Goal: Task Accomplishment & Management: Use online tool/utility

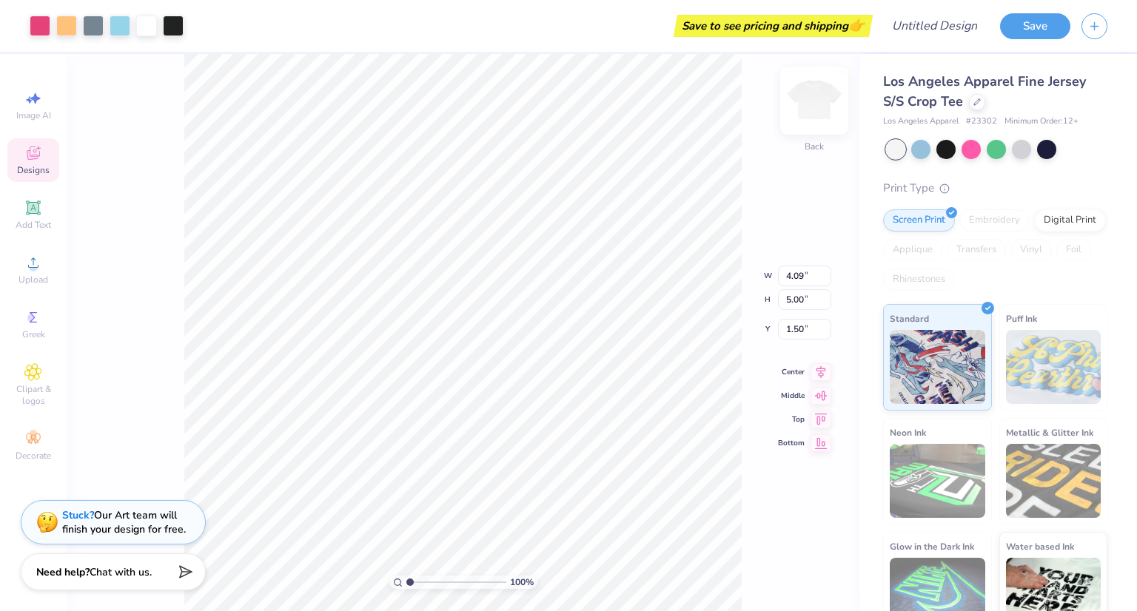
click at [807, 101] on img at bounding box center [814, 100] width 59 height 59
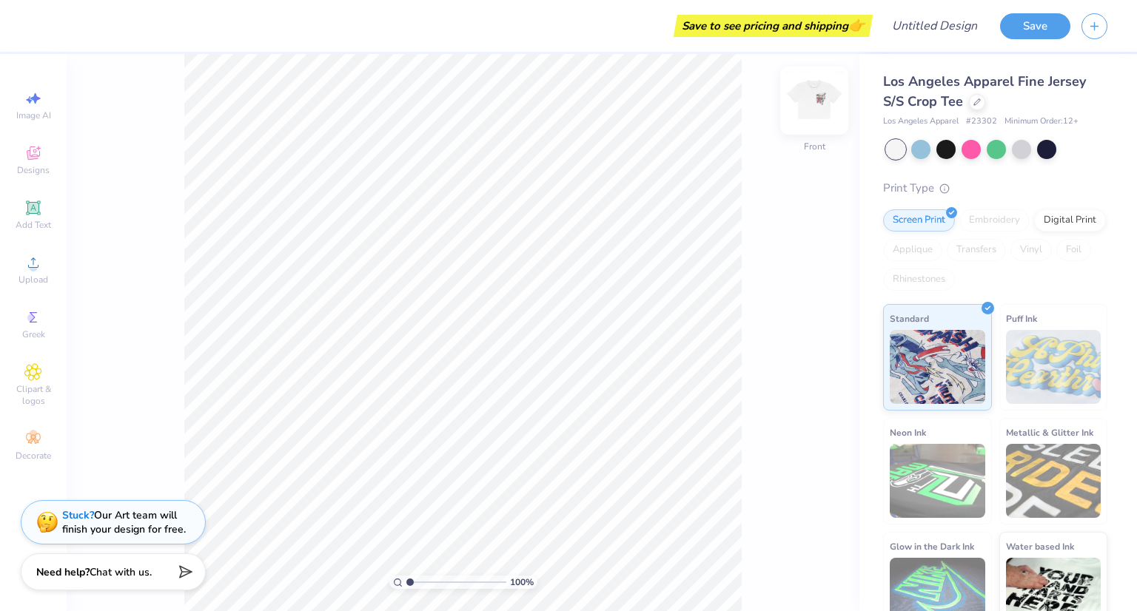
click at [810, 101] on img at bounding box center [814, 100] width 59 height 59
click at [974, 106] on div at bounding box center [977, 101] width 16 height 16
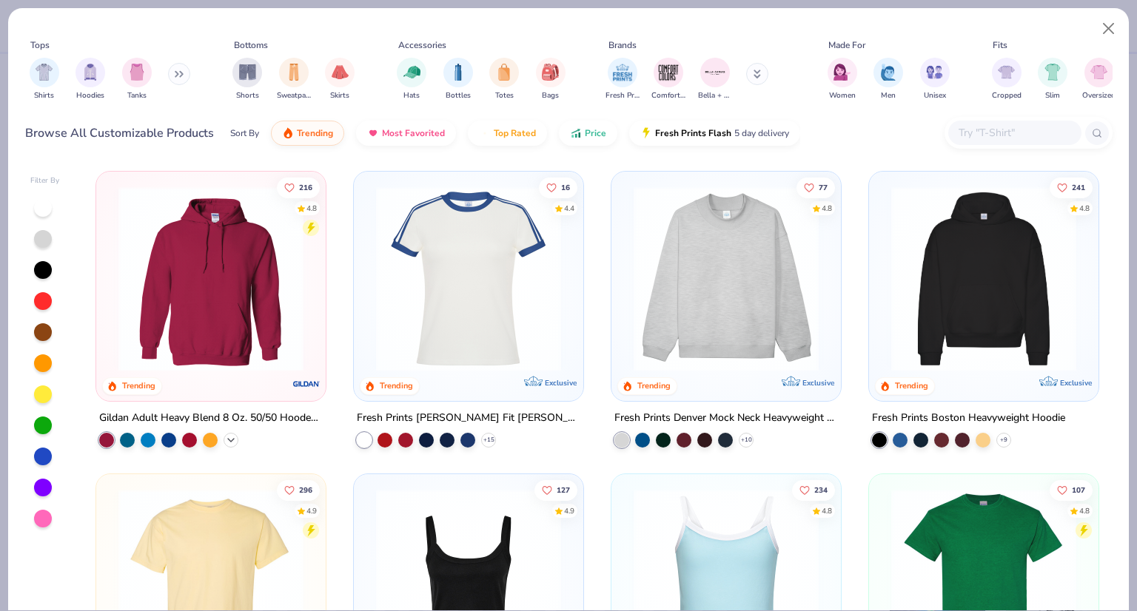
click at [228, 439] on polyline at bounding box center [231, 440] width 6 height 3
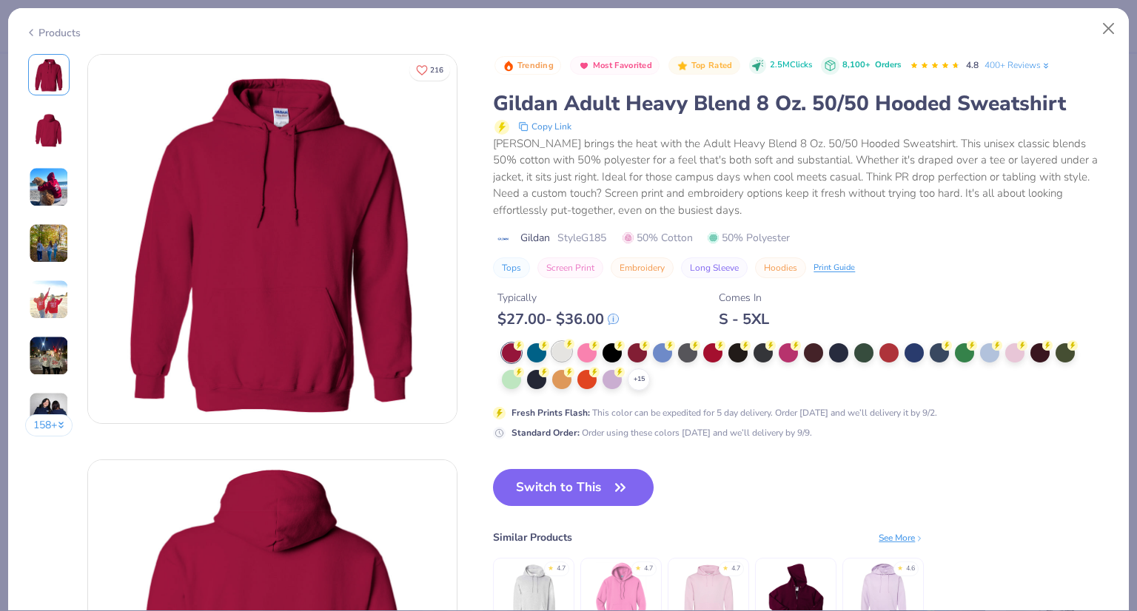
click at [560, 352] on div at bounding box center [561, 351] width 19 height 19
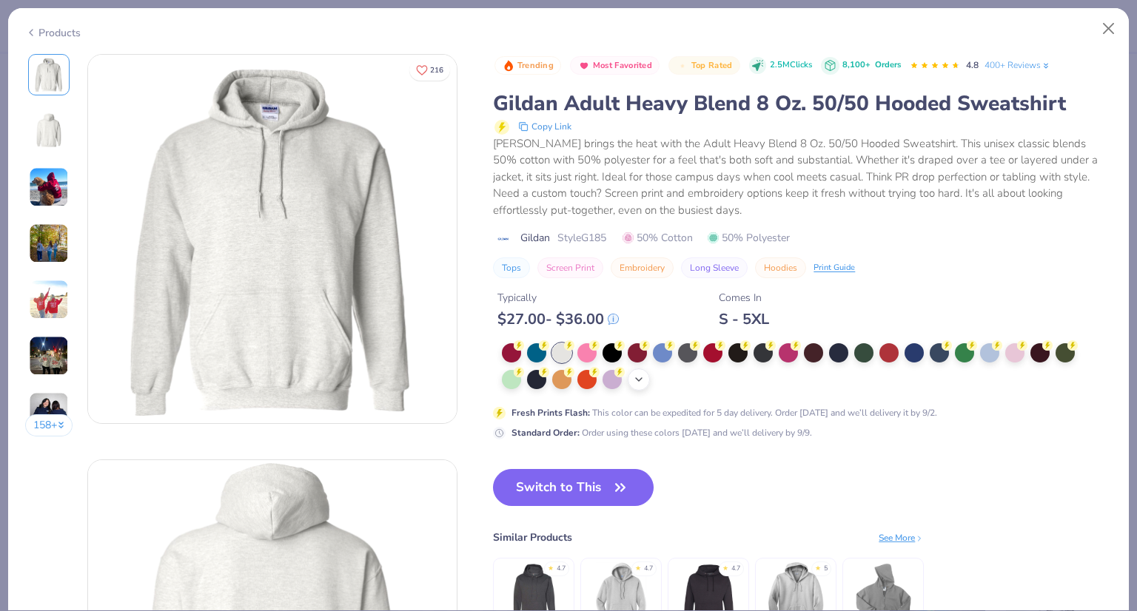
click at [641, 381] on icon at bounding box center [639, 380] width 12 height 12
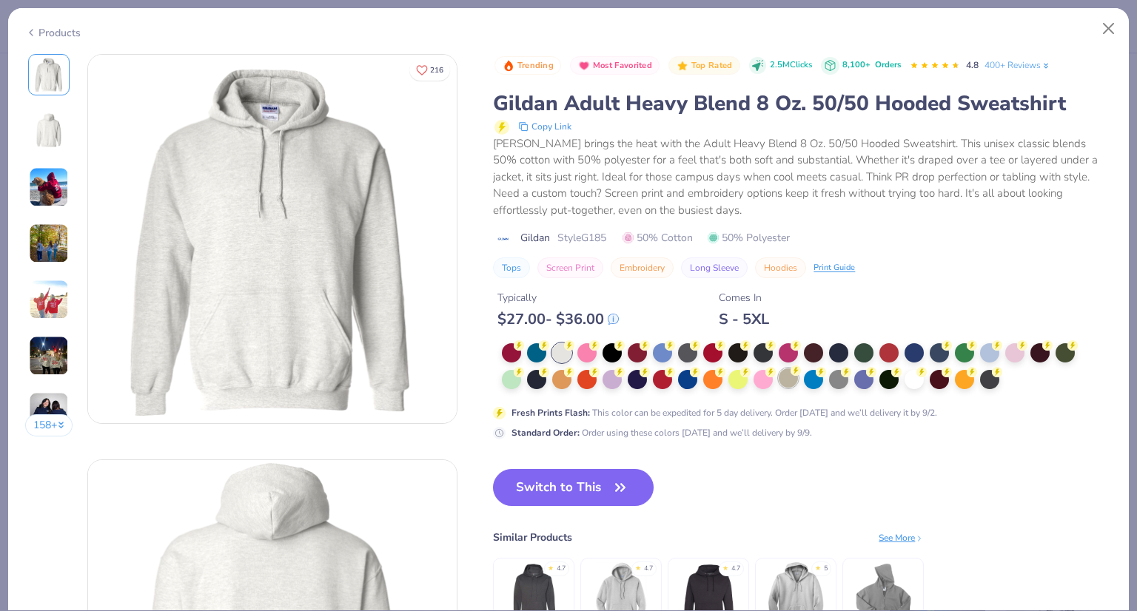
click at [782, 381] on div at bounding box center [788, 378] width 19 height 19
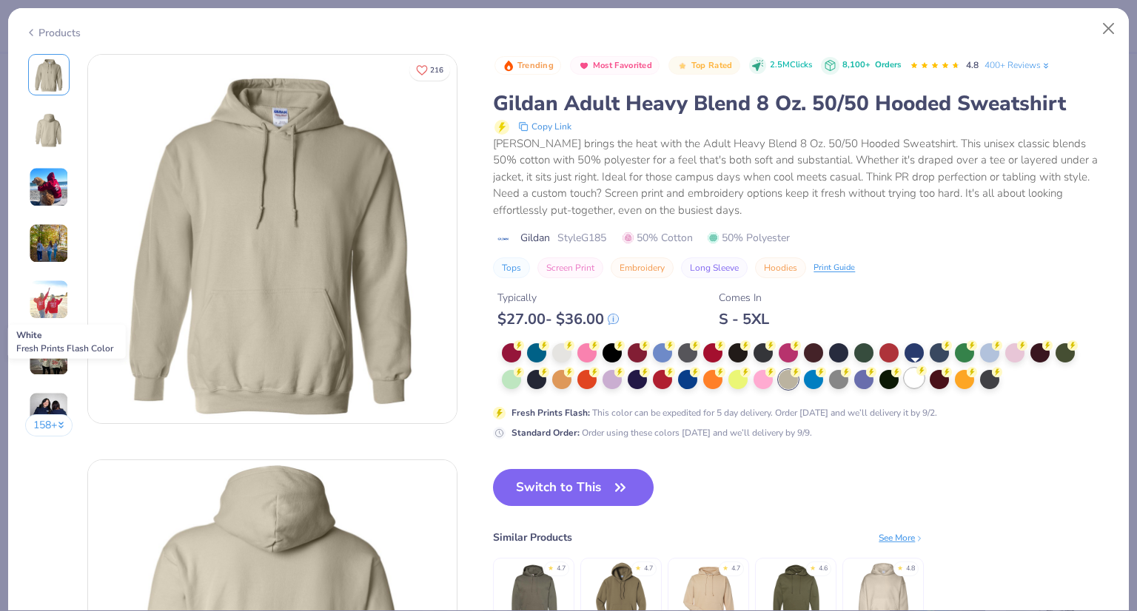
click at [908, 375] on div at bounding box center [914, 378] width 19 height 19
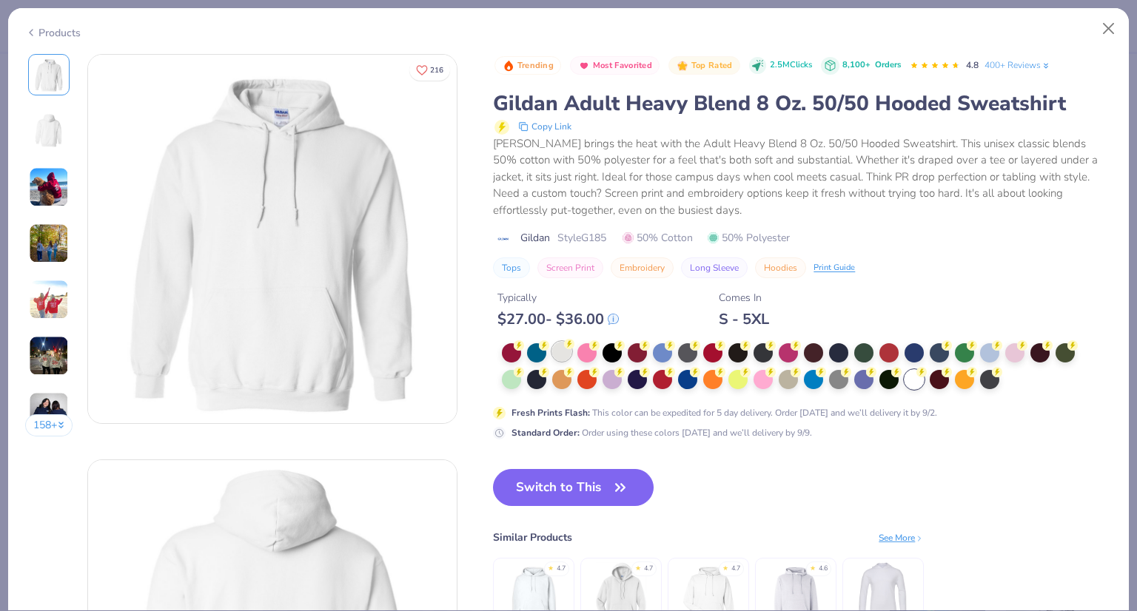
click at [558, 352] on div at bounding box center [561, 351] width 19 height 19
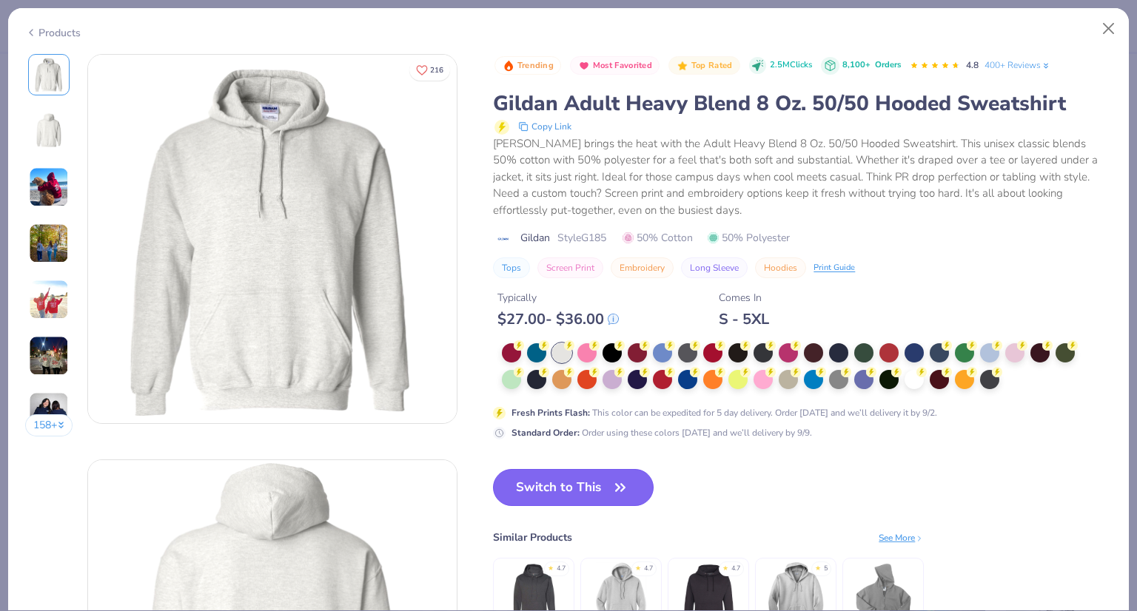
click at [580, 483] on button "Switch to This" at bounding box center [573, 487] width 161 height 37
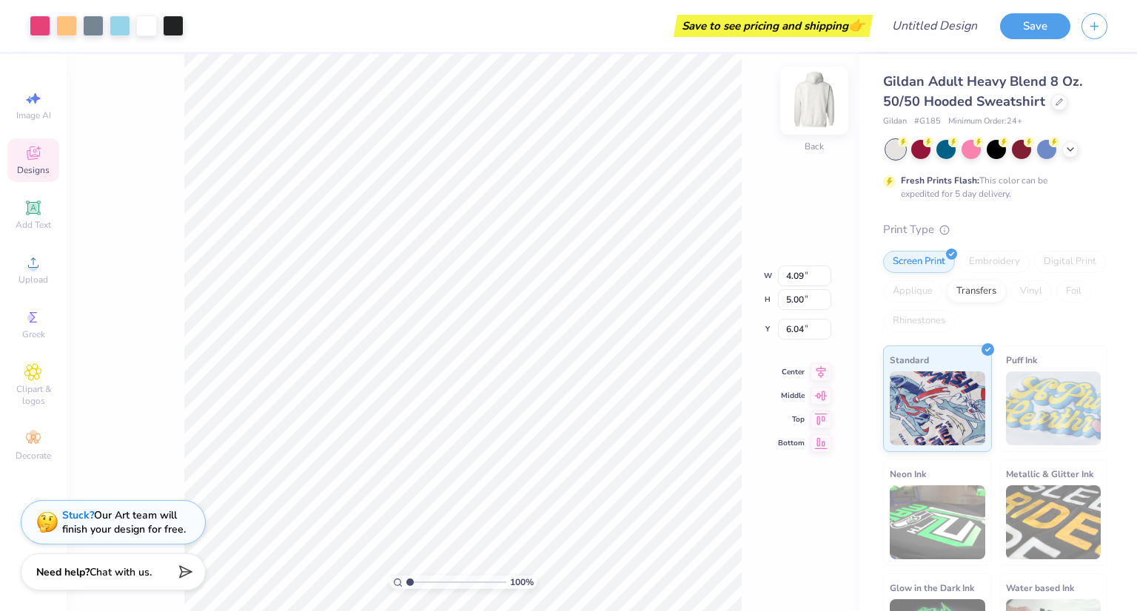
click at [802, 95] on div "100 % Back W 4.09 4.09 " H 5.00 5.00 " Y 6.04 6.04 " Center Middle Top Bottom" at bounding box center [463, 332] width 793 height 557
click at [823, 90] on img at bounding box center [814, 100] width 59 height 59
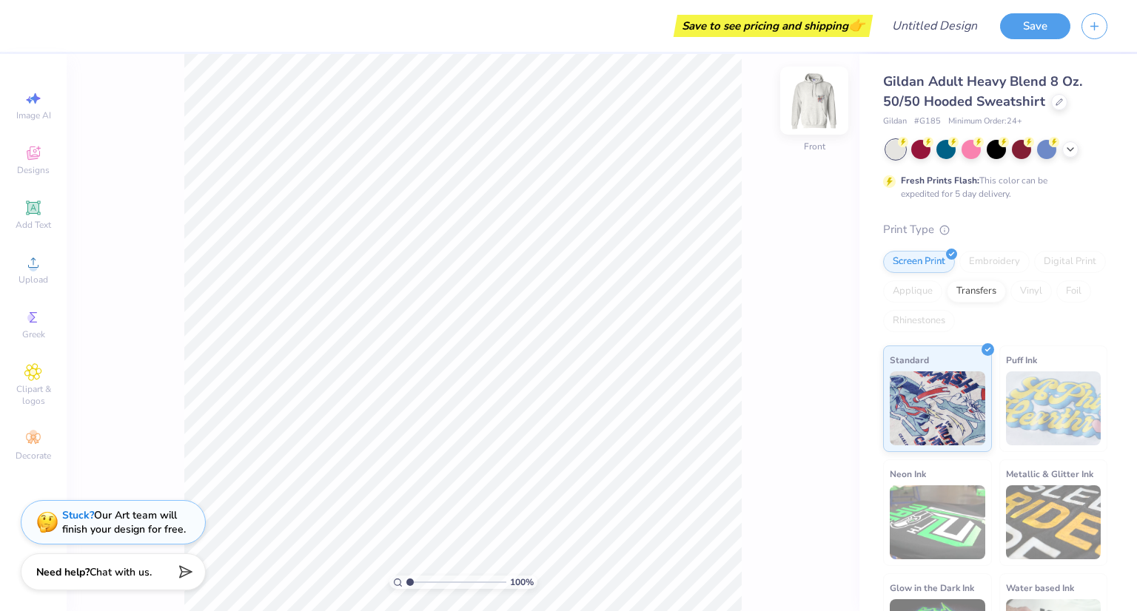
click at [822, 90] on img at bounding box center [814, 100] width 59 height 59
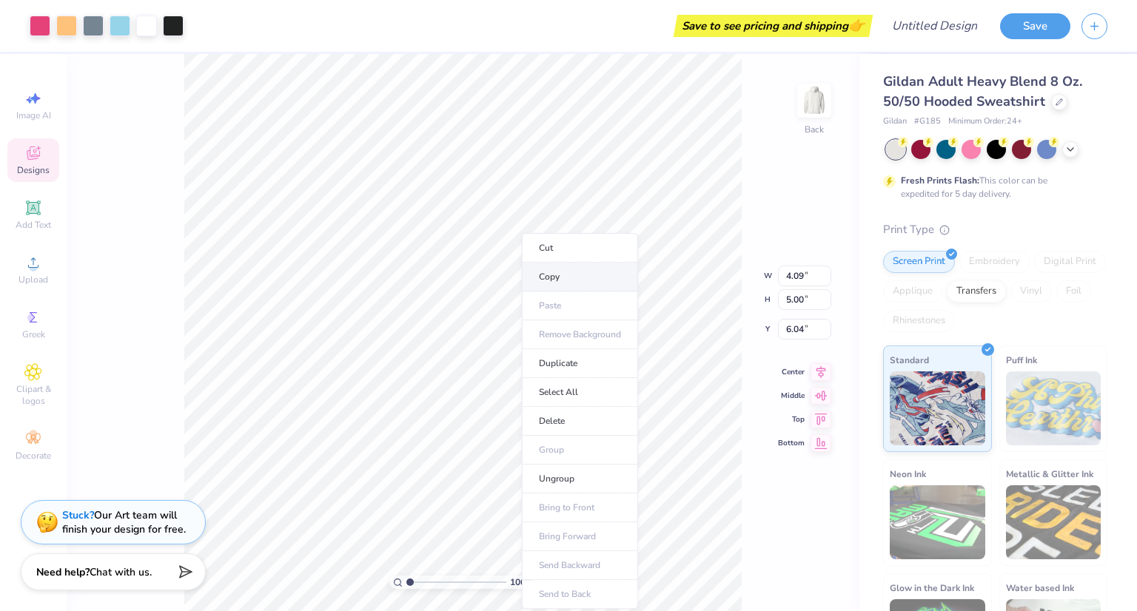
click at [557, 276] on li "Copy" at bounding box center [580, 277] width 116 height 29
click at [811, 110] on img at bounding box center [814, 100] width 59 height 59
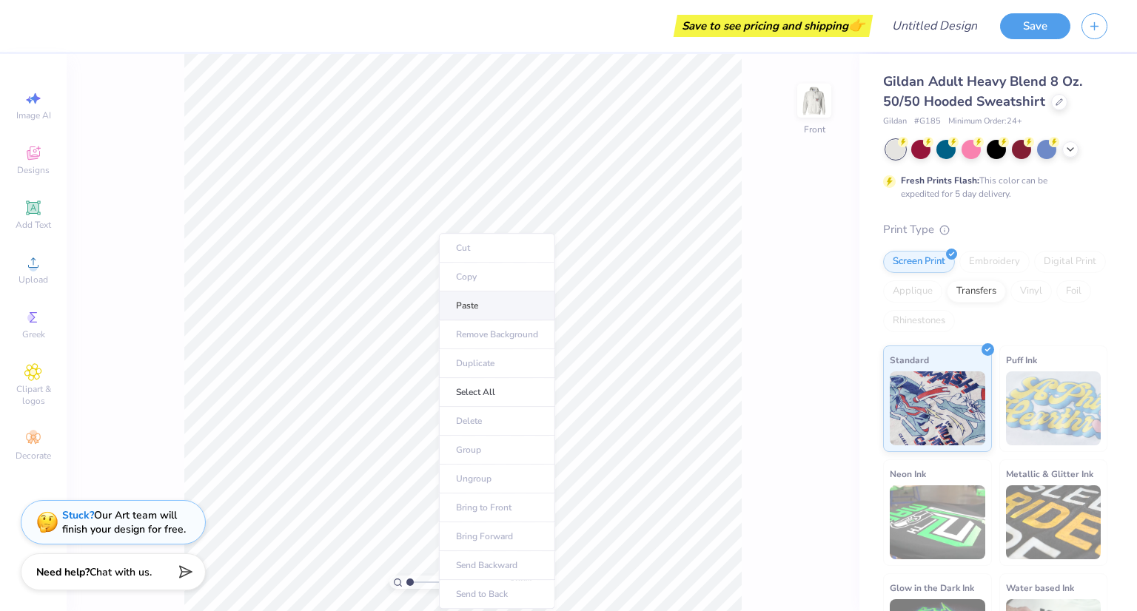
click at [483, 306] on li "Paste" at bounding box center [497, 306] width 116 height 29
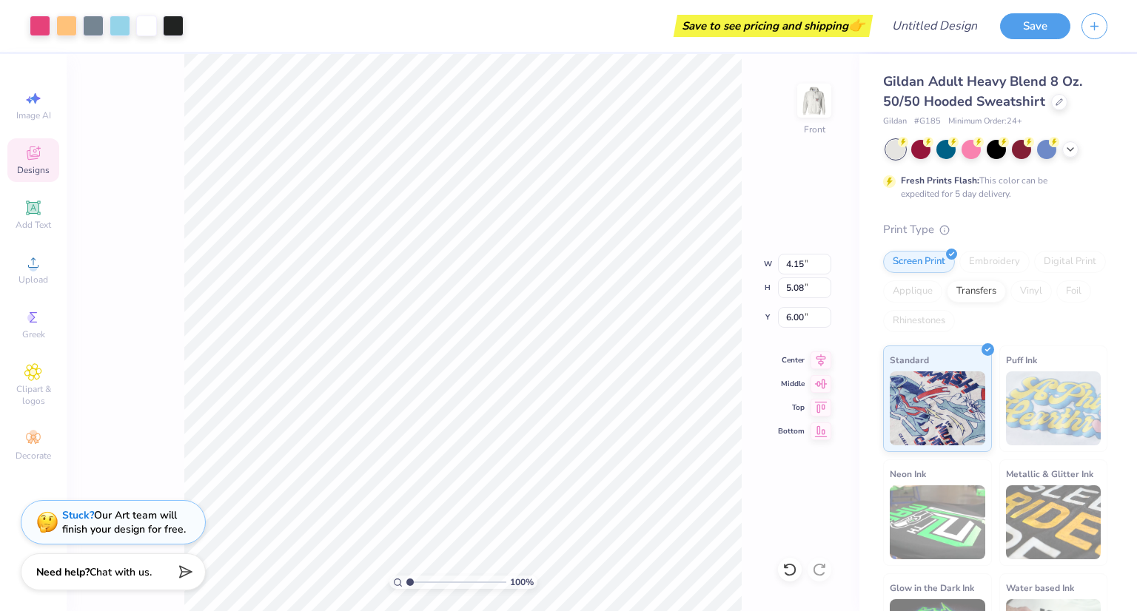
type input "6.00"
type input "13.36"
type input "16.35"
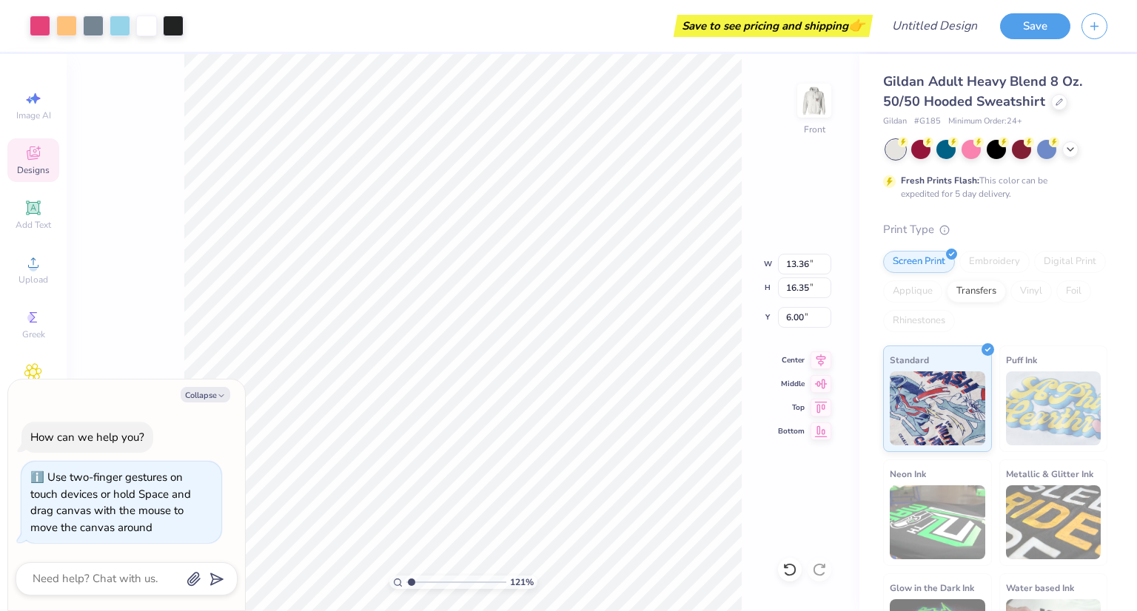
type input "1.20868589946967"
type textarea "x"
type input "1.20868589946967"
type textarea "x"
type input "1.20868589946967"
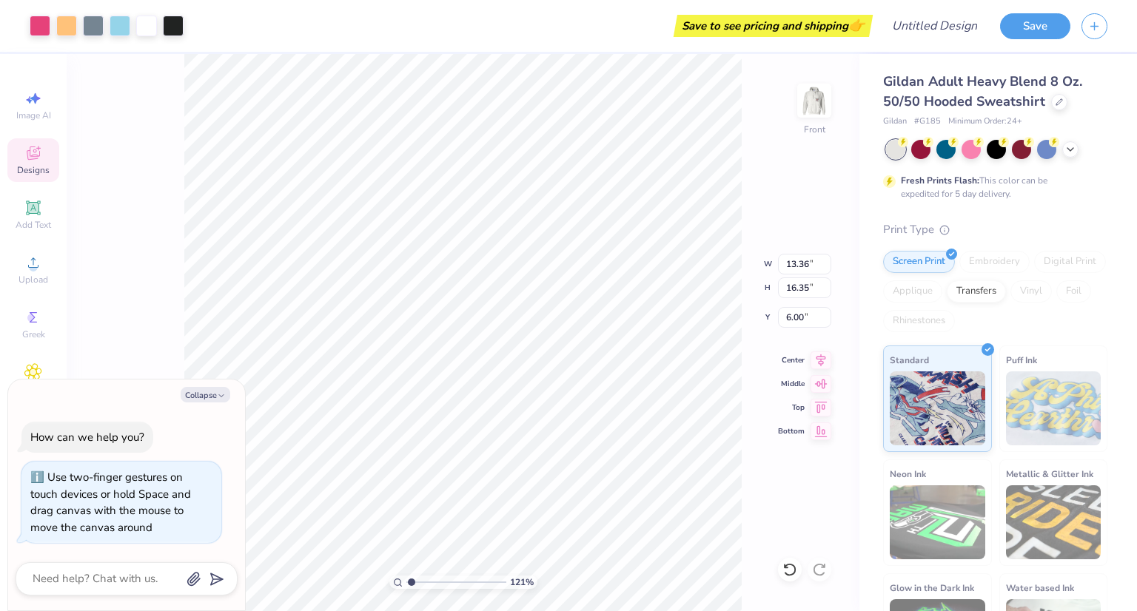
type textarea "x"
type input "1.20868589946967"
type textarea "x"
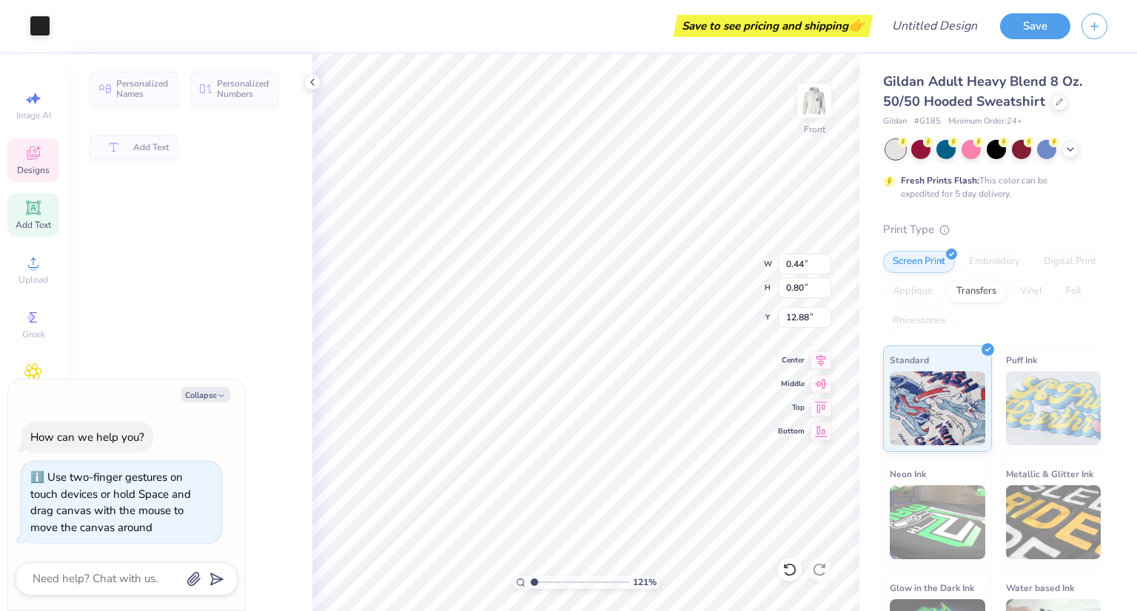
type input "1.20868589946967"
type textarea "x"
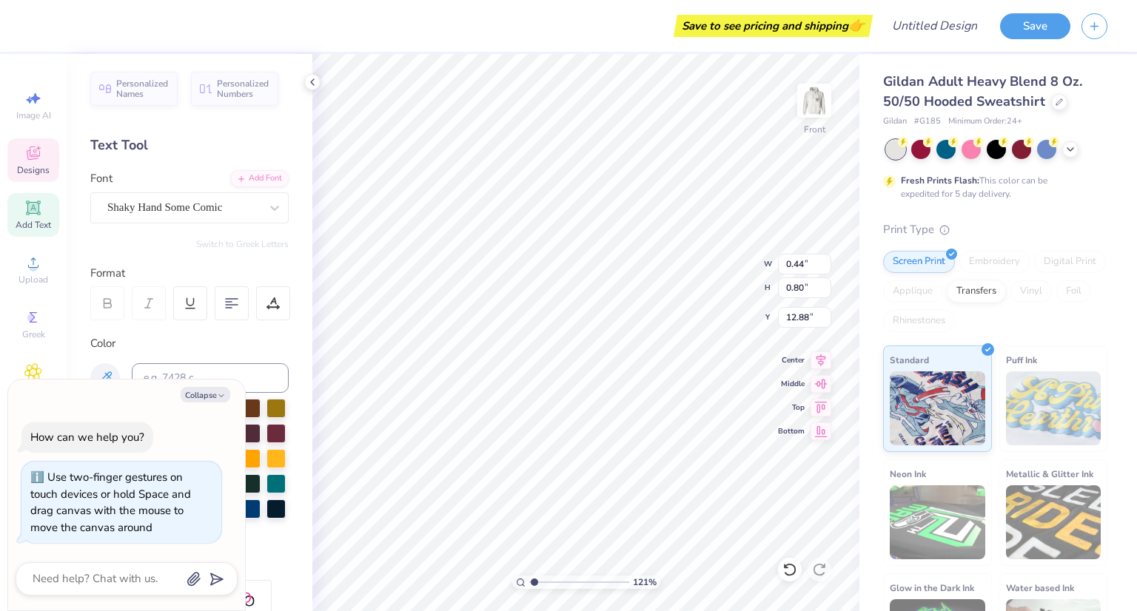
scroll to position [12, 1]
type input "1.20868589946967"
type textarea "x"
type input "1.20868589946967"
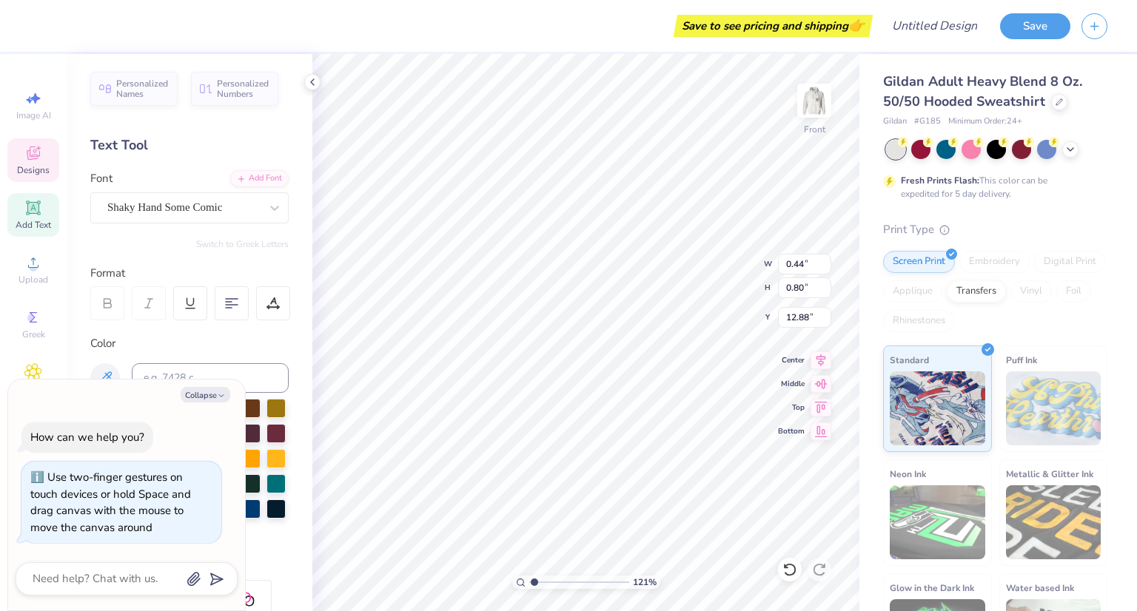
type textarea "x"
type input "1.93"
type input "5.37"
type input "12.63"
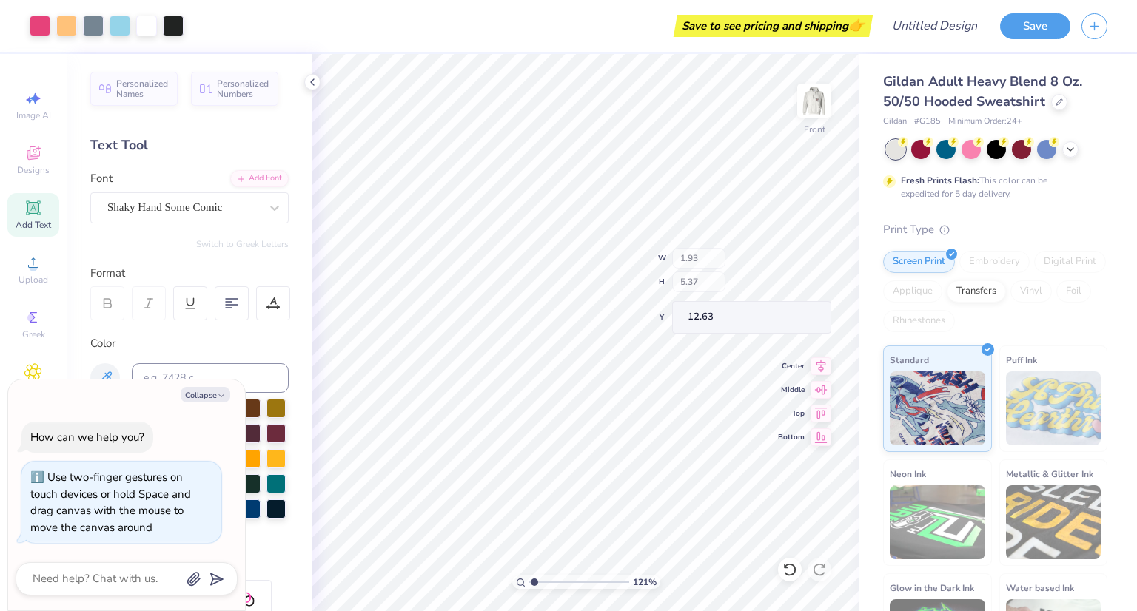
type input "1.20868589946967"
type textarea "x"
type input "0.95"
type input "0.78"
type input "17.86"
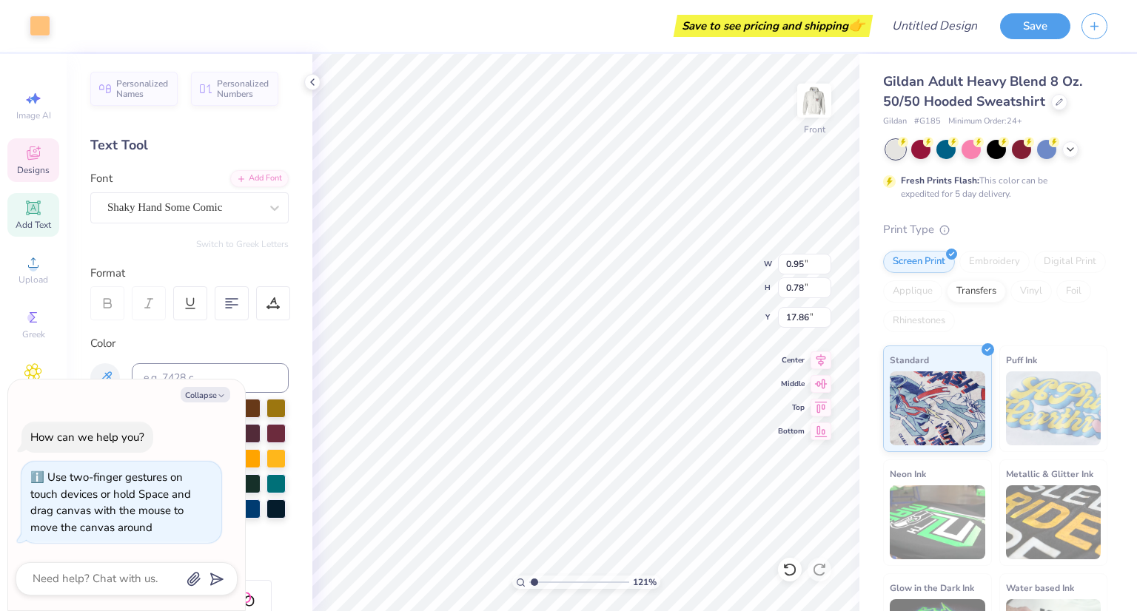
type input "1.20868589946967"
type textarea "x"
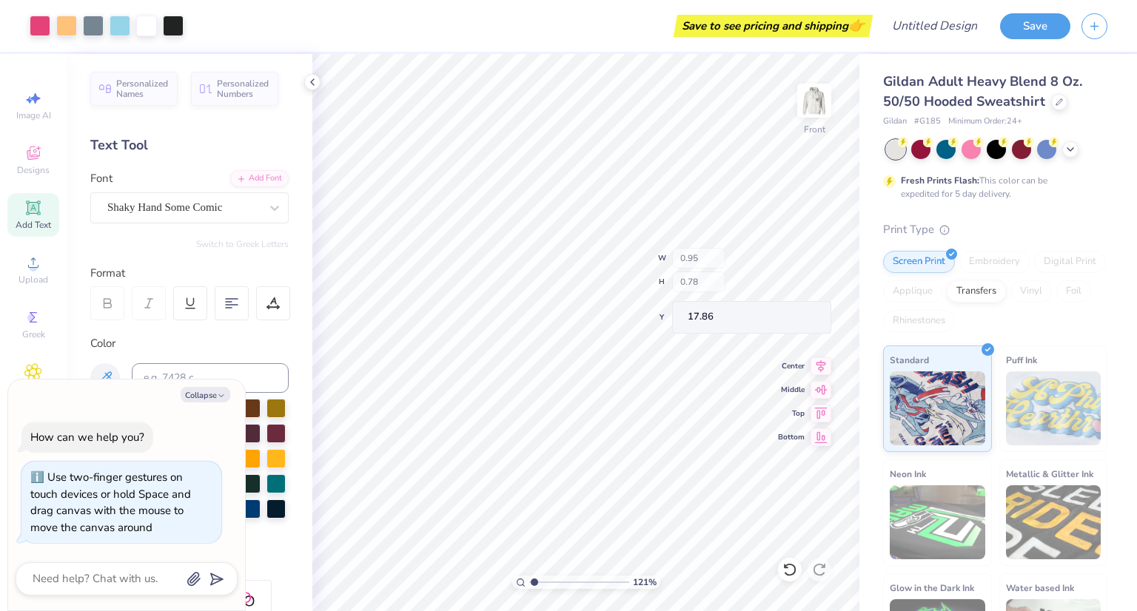
type input "1.20868589946967"
type textarea "x"
type input "1.86346658514388"
type textarea "x"
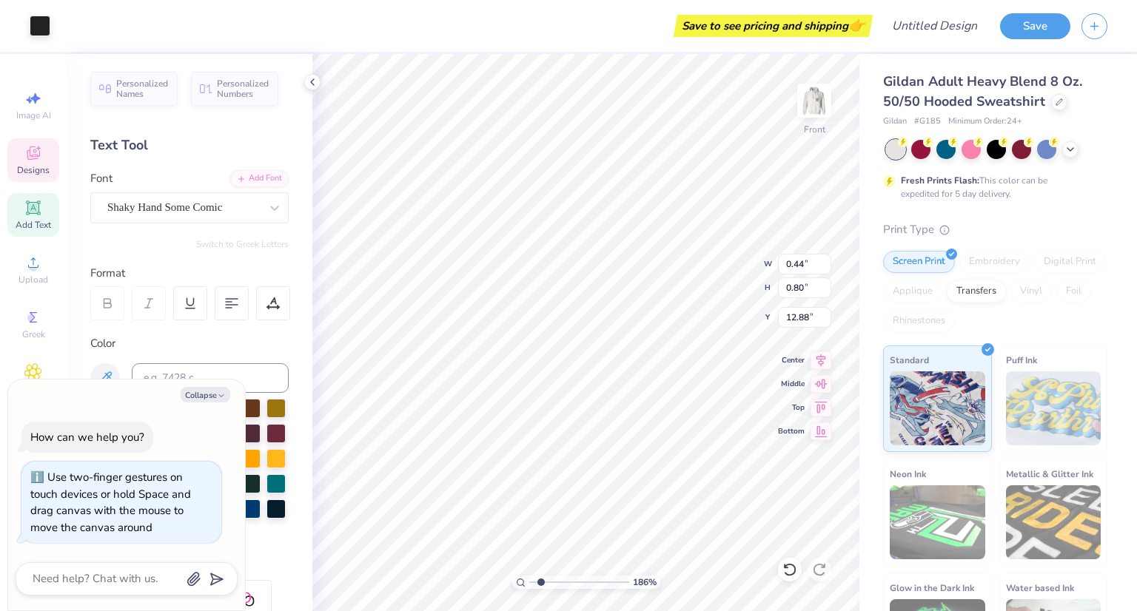
type input "1.86346658514388"
type textarea "x"
type input "1.86346658514388"
type textarea "x"
type input "1.86346658514388"
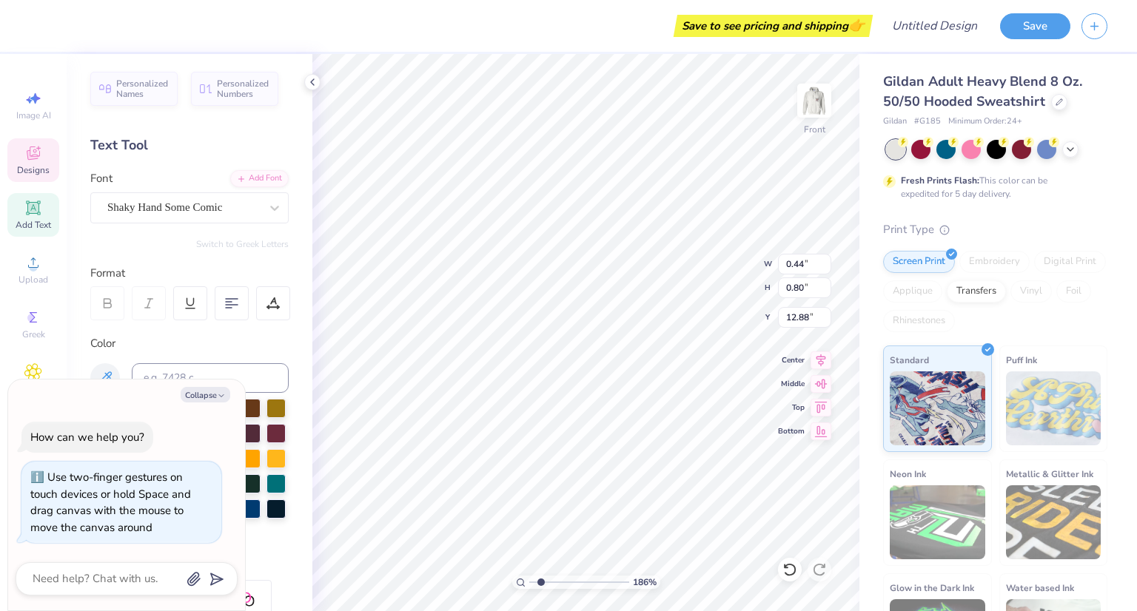
type textarea "x"
type input "1.86346658514388"
type textarea "x"
type input "1.86346658514388"
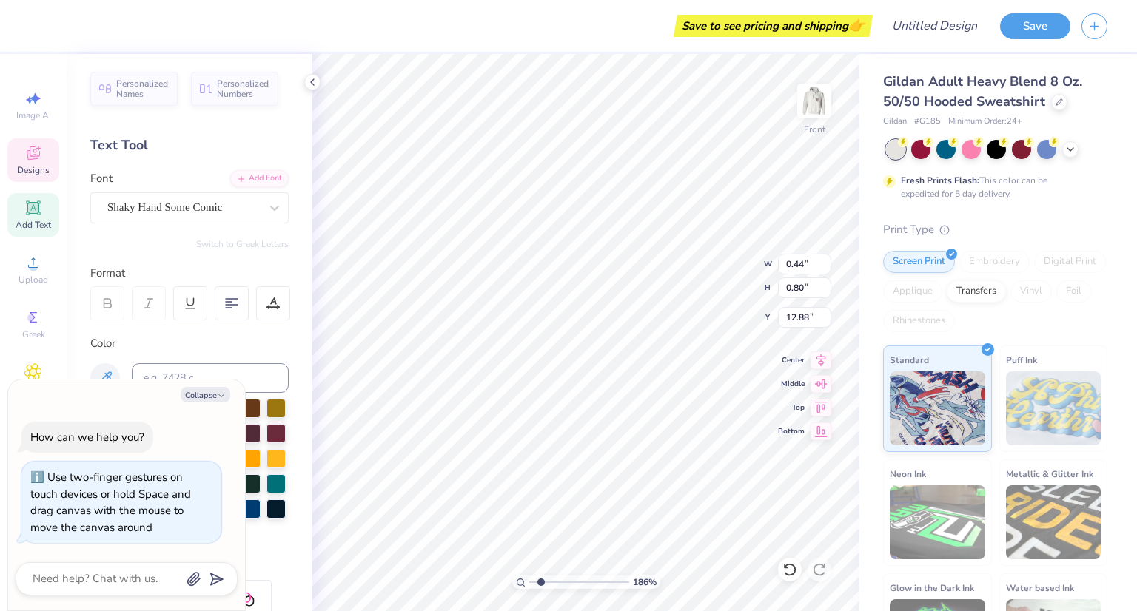
type textarea "x"
type input "1.86346658514388"
type textarea "x"
type textarea "D"
type input "1.86346658514388"
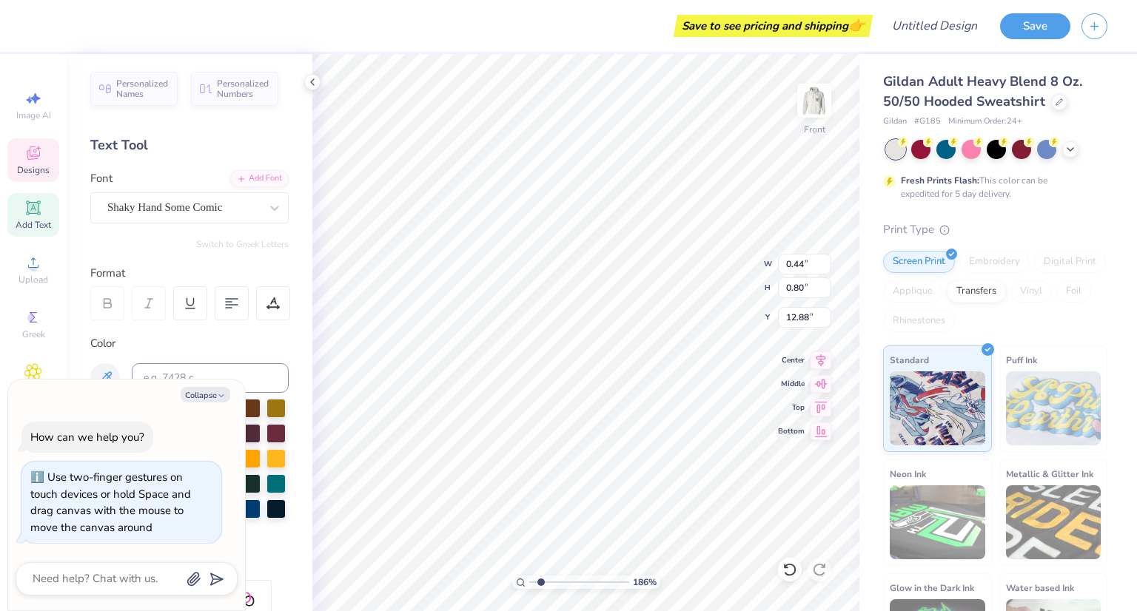
type textarea "x"
type input "0.42"
type input "14.06"
type input "1.86346658514388"
type textarea "x"
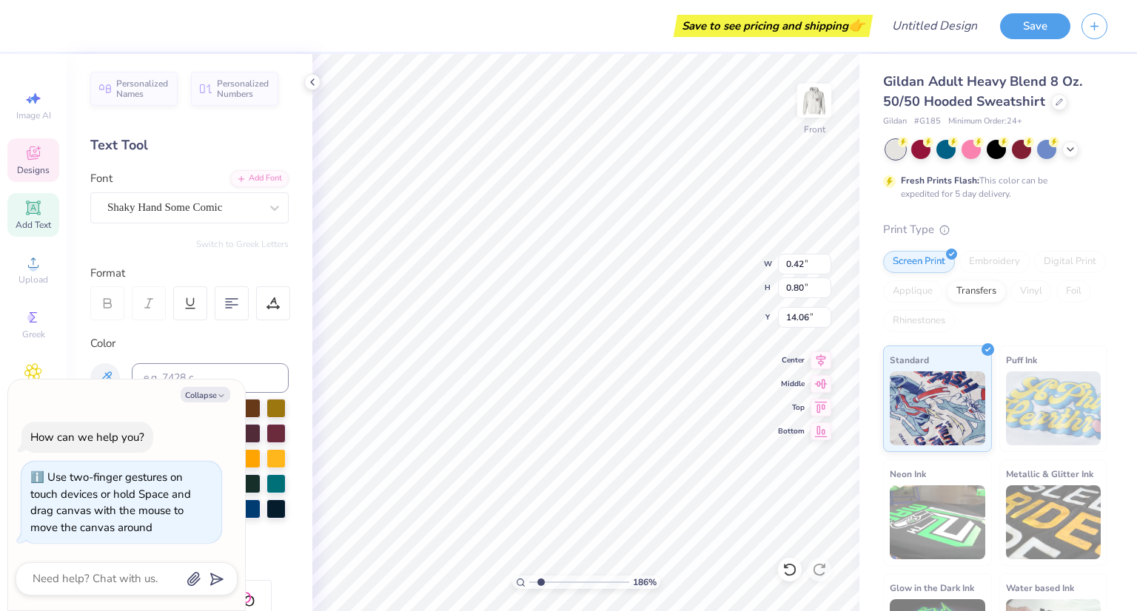
type input "1.86346658514388"
type textarea "x"
type input "1.86346658514388"
type textarea "x"
type textarea "P"
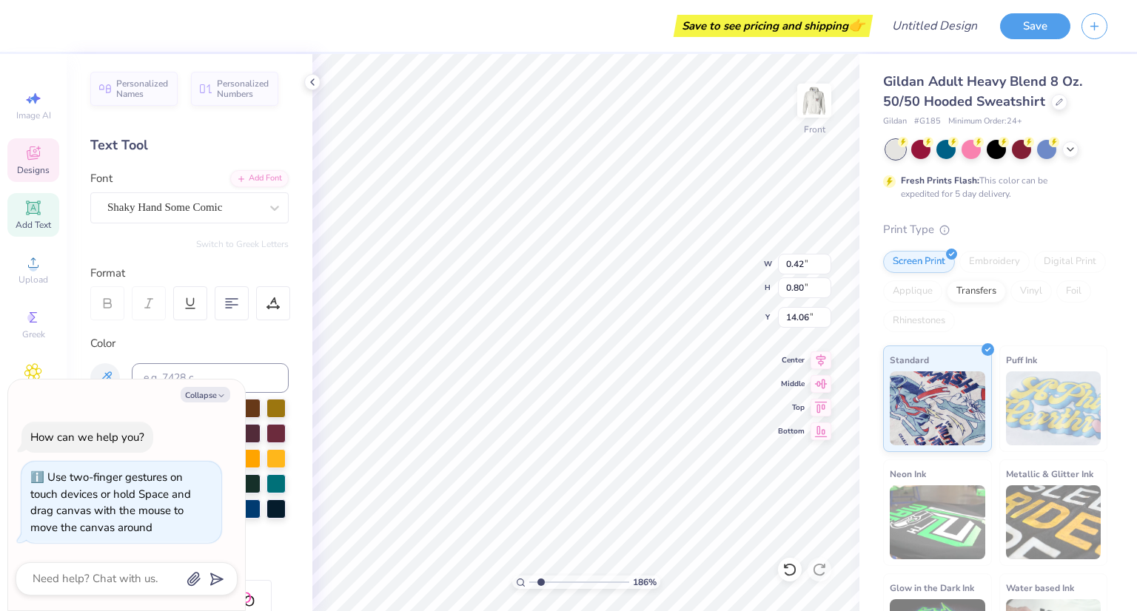
type input "1.86346658514388"
type textarea "x"
type input "0.46"
type input "15.46"
type input "1.86346658514388"
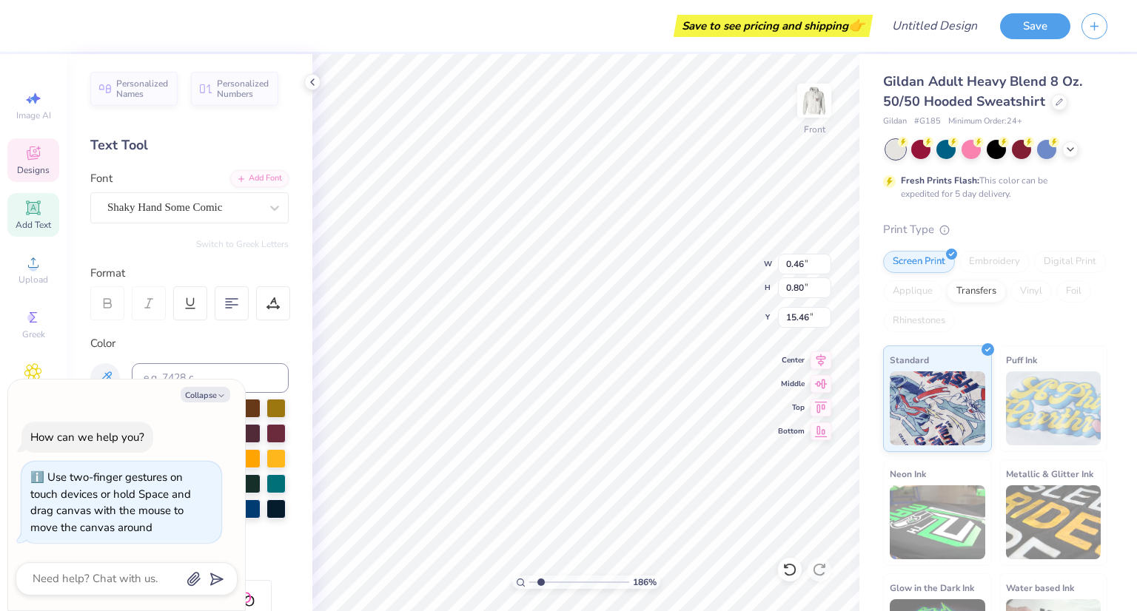
type textarea "x"
type input "1.86346658514388"
type textarea "x"
type input "1.86346658514388"
type textarea "x"
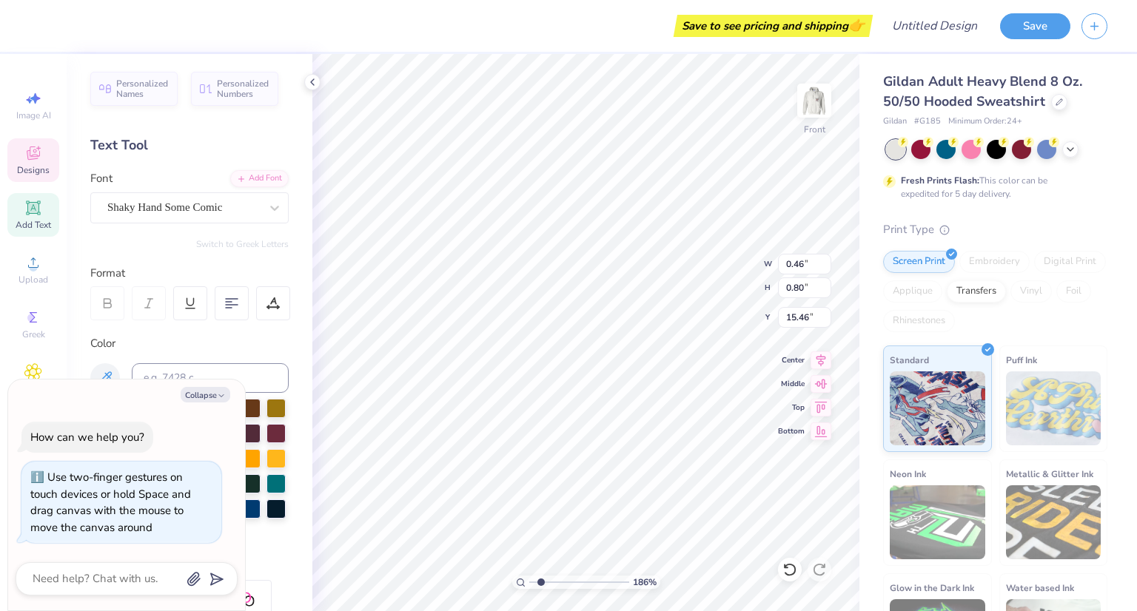
type textarea "H"
type input "1.86346658514388"
type textarea "x"
type input "0.50"
type input "0.82"
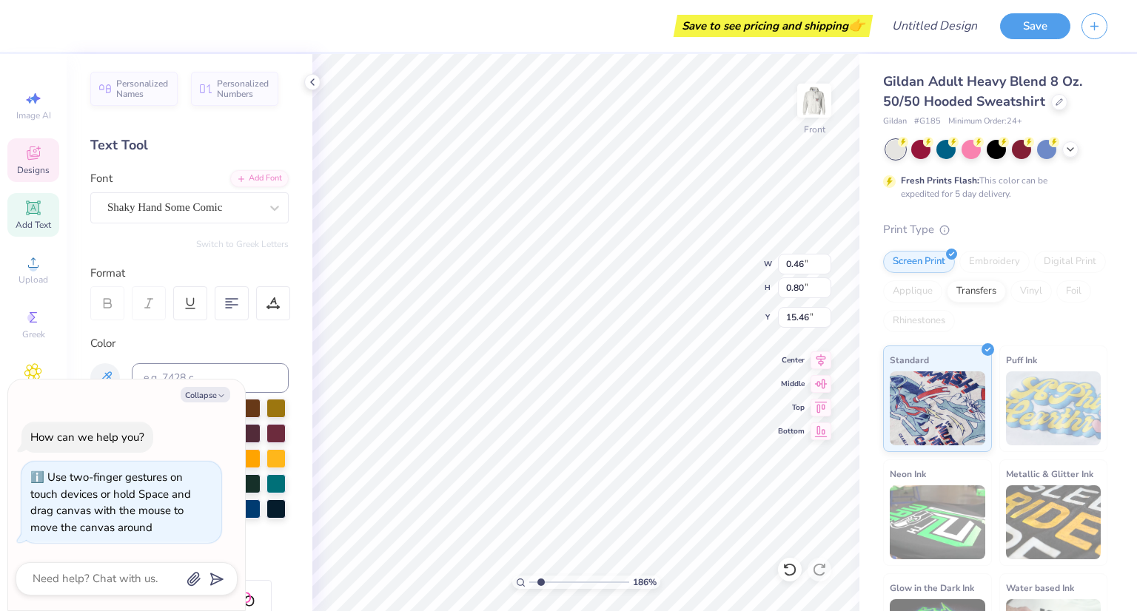
type input "16.80"
type input "1.86346658514388"
type textarea "x"
type input "1.86346658514388"
type textarea "x"
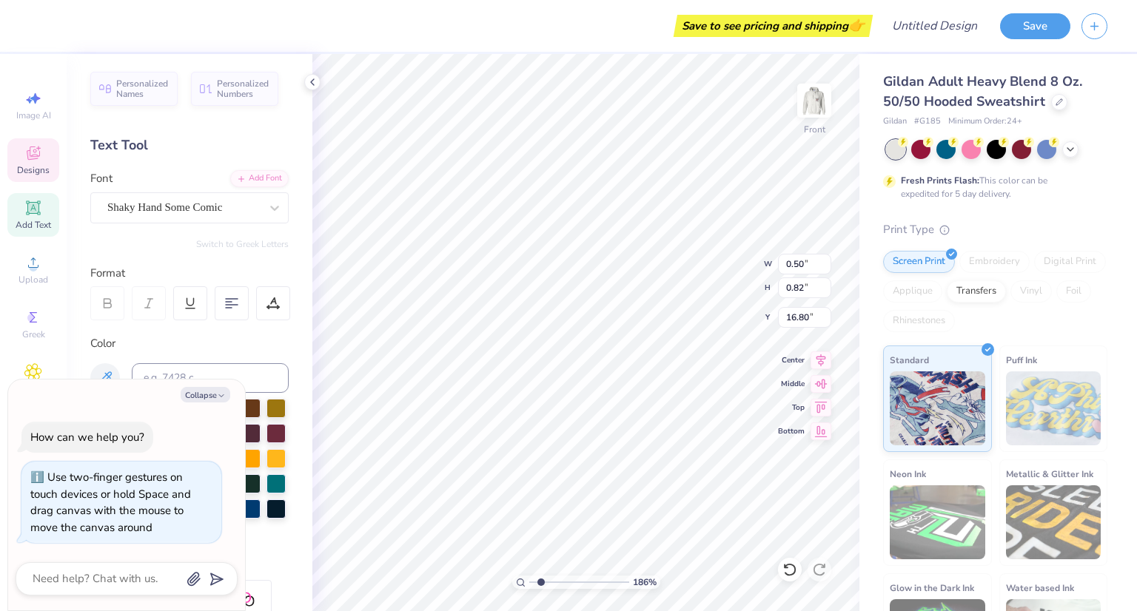
type input "1.86346658514388"
type textarea "x"
type textarea "I"
type input "1.86346658514388"
type textarea "x"
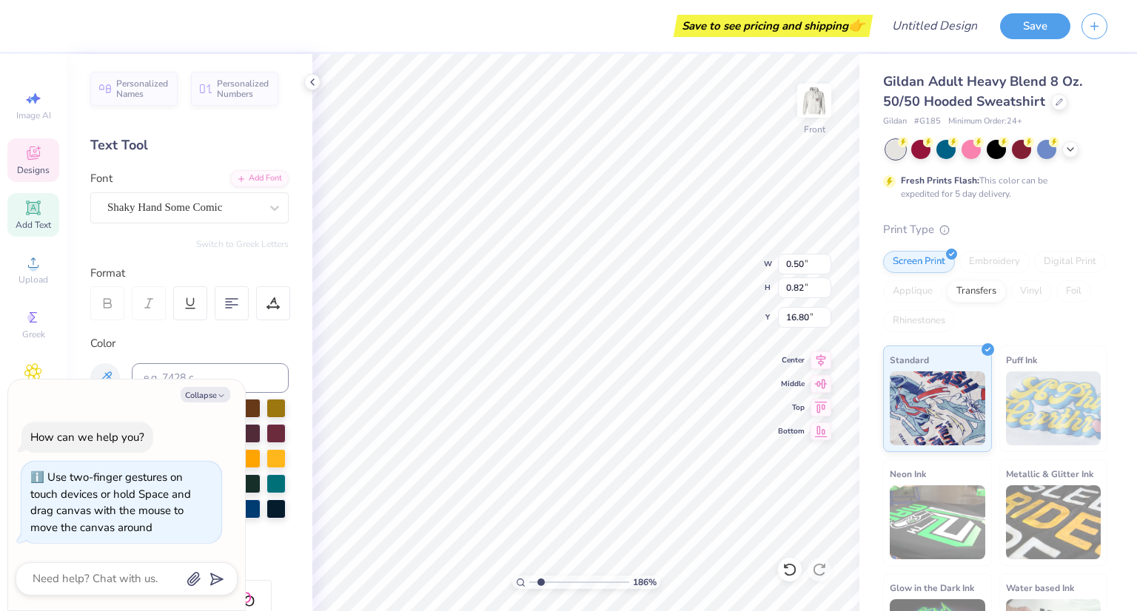
type input "1.93"
type input "5.37"
type input "12.63"
type input "1.86346658514388"
type textarea "x"
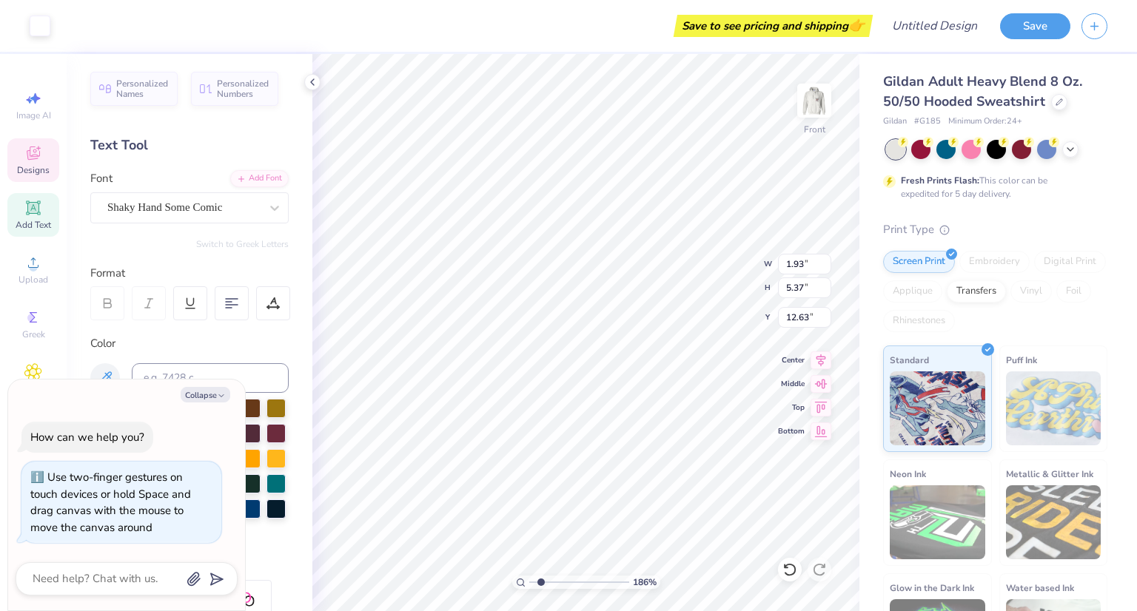
type input "13.36"
type input "16.35"
type input "6.00"
type input "1.86346658514388"
type textarea "x"
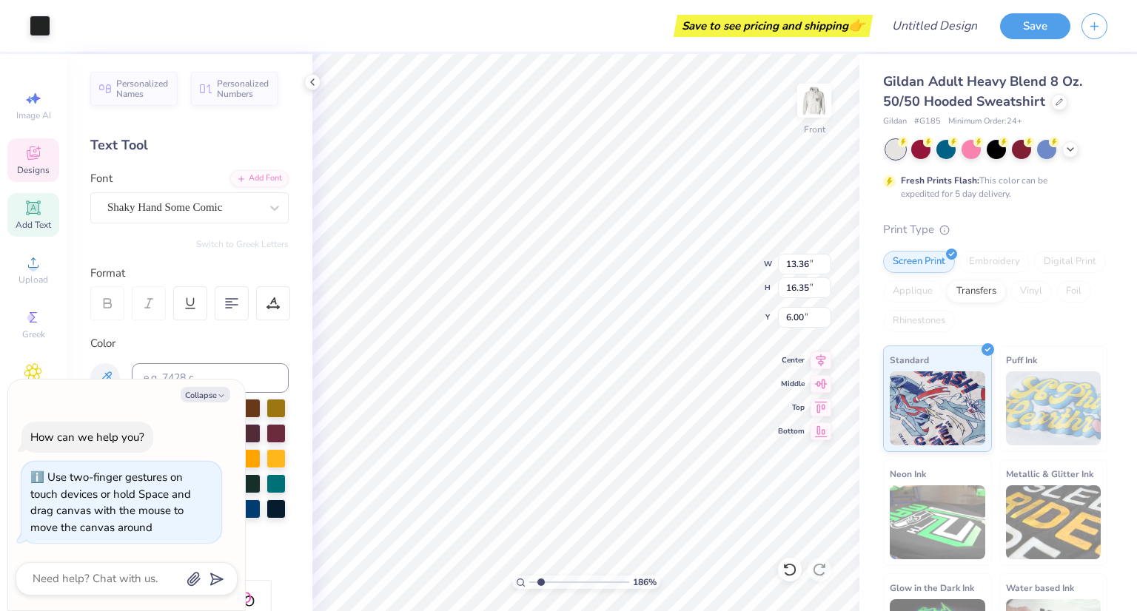
type input "1.93"
type input "5.37"
type input "12.63"
type input "1.86346658514388"
type textarea "x"
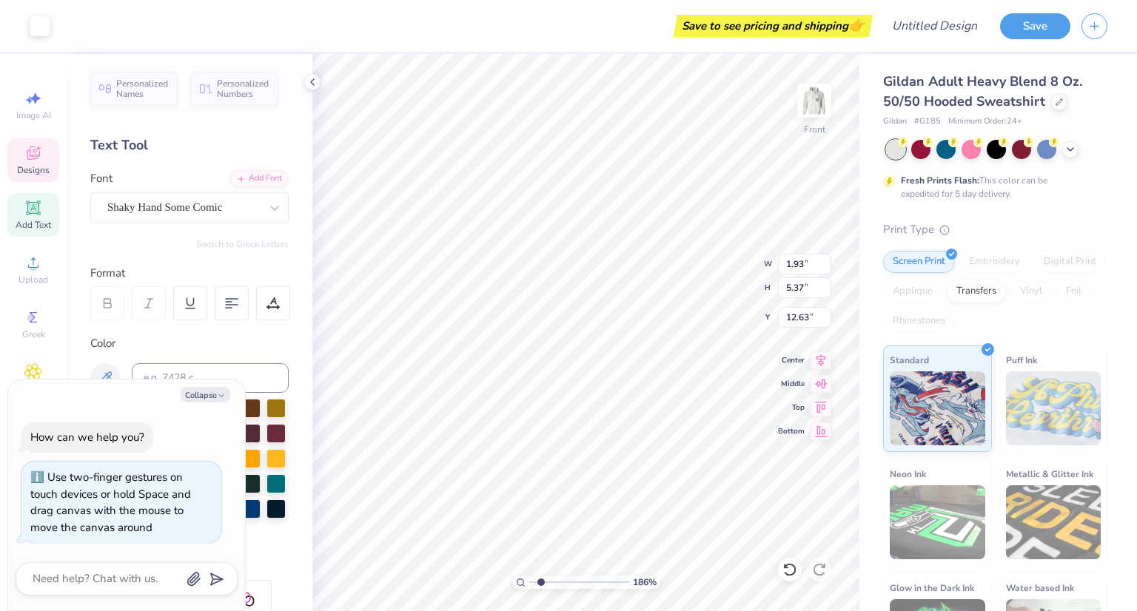
type input "13.36"
type input "16.35"
type input "6.00"
type input "1.86346658514388"
type textarea "x"
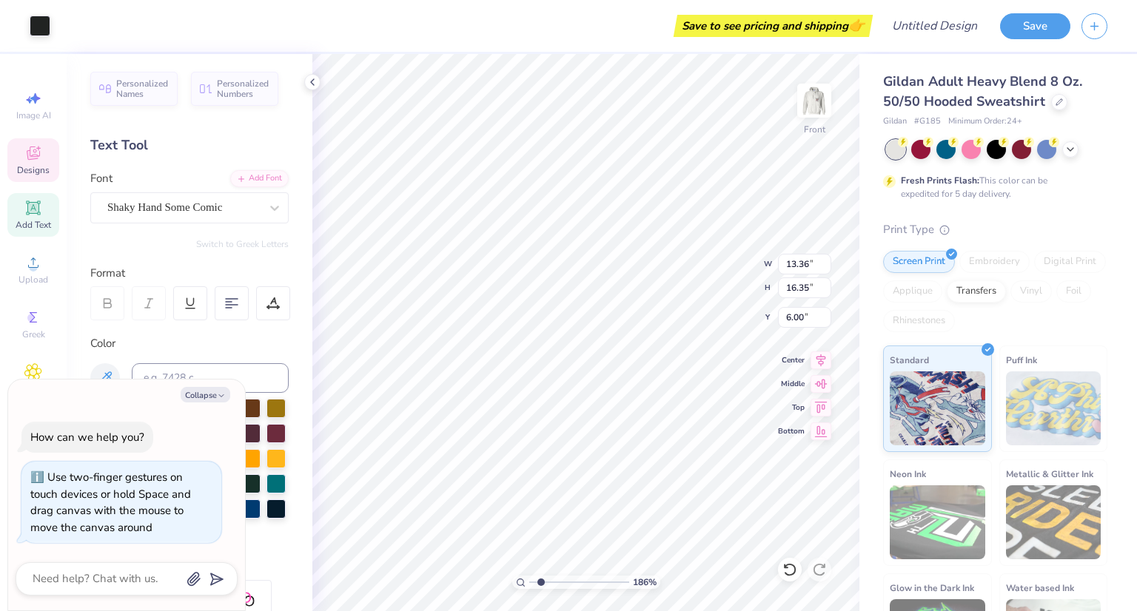
type input "1.86346658514388"
type textarea "x"
type input "1.78399894187086"
type textarea "x"
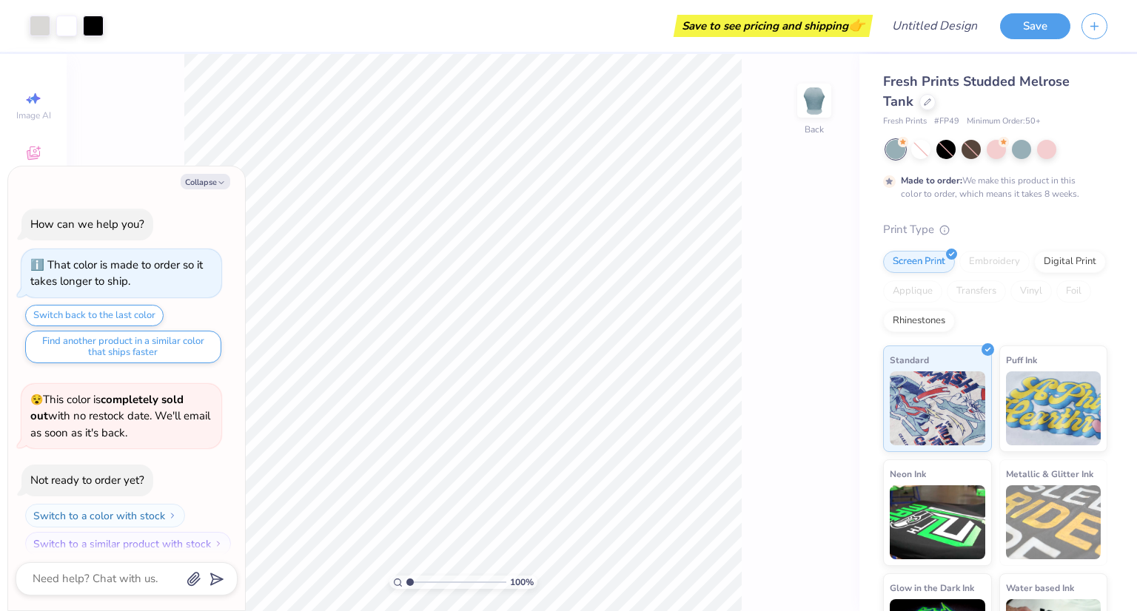
scroll to position [11, 0]
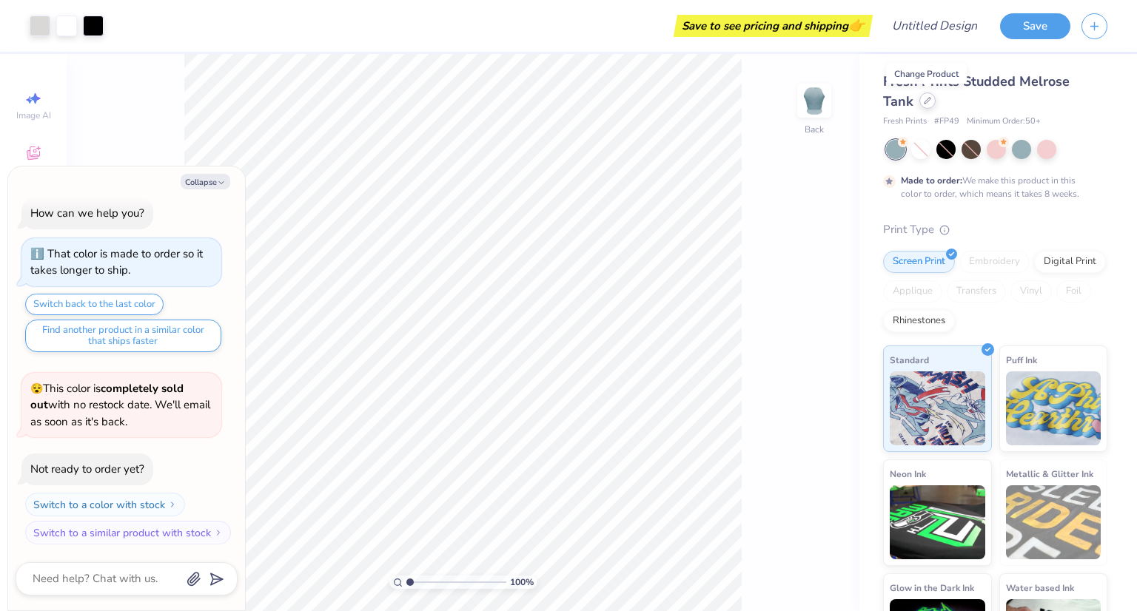
click at [927, 102] on icon at bounding box center [927, 100] width 7 height 7
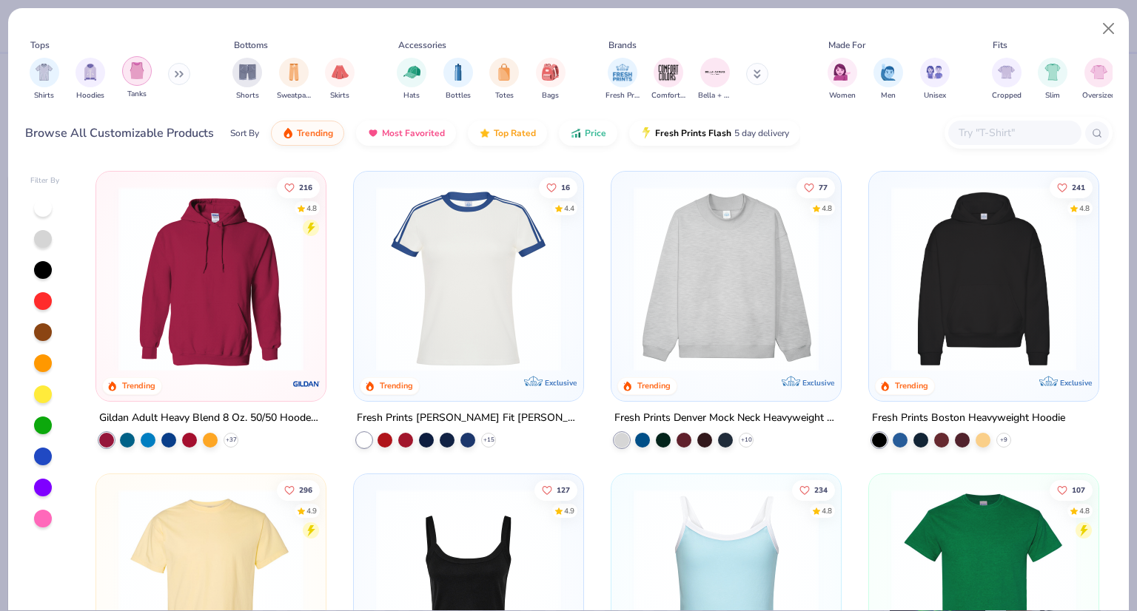
click at [131, 78] on img "filter for Tanks" at bounding box center [137, 70] width 16 height 17
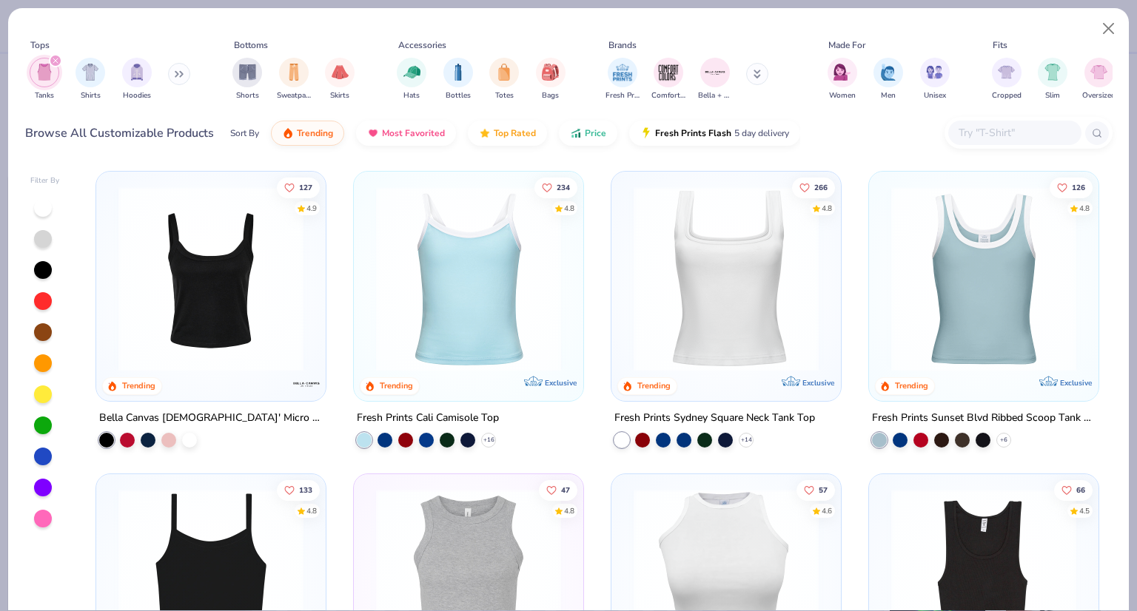
click at [474, 280] on img at bounding box center [469, 279] width 200 height 185
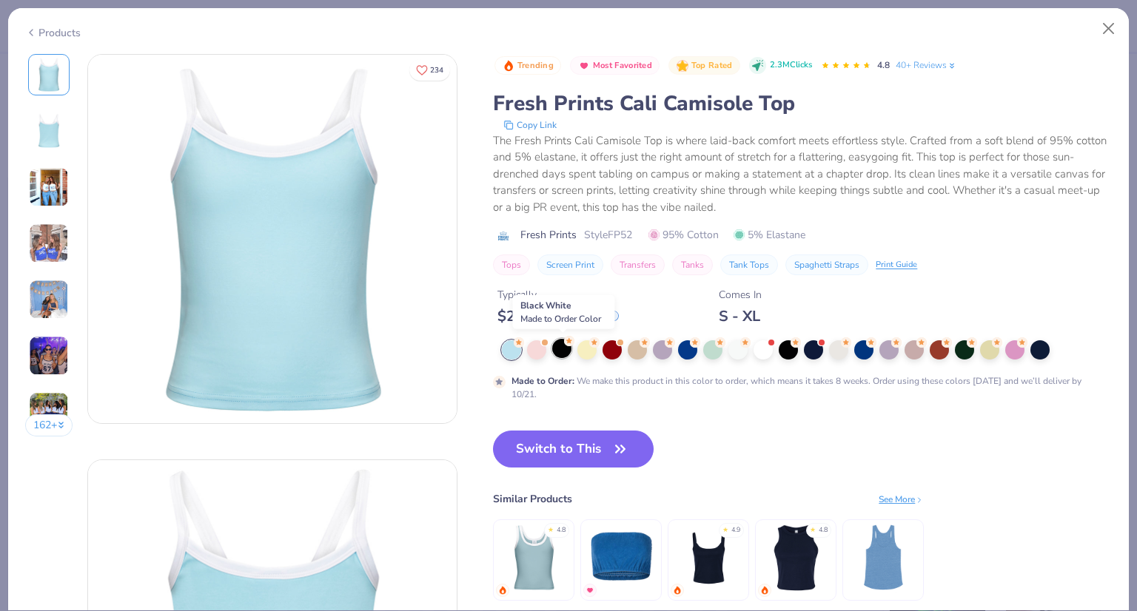
click at [566, 349] on div at bounding box center [561, 348] width 19 height 19
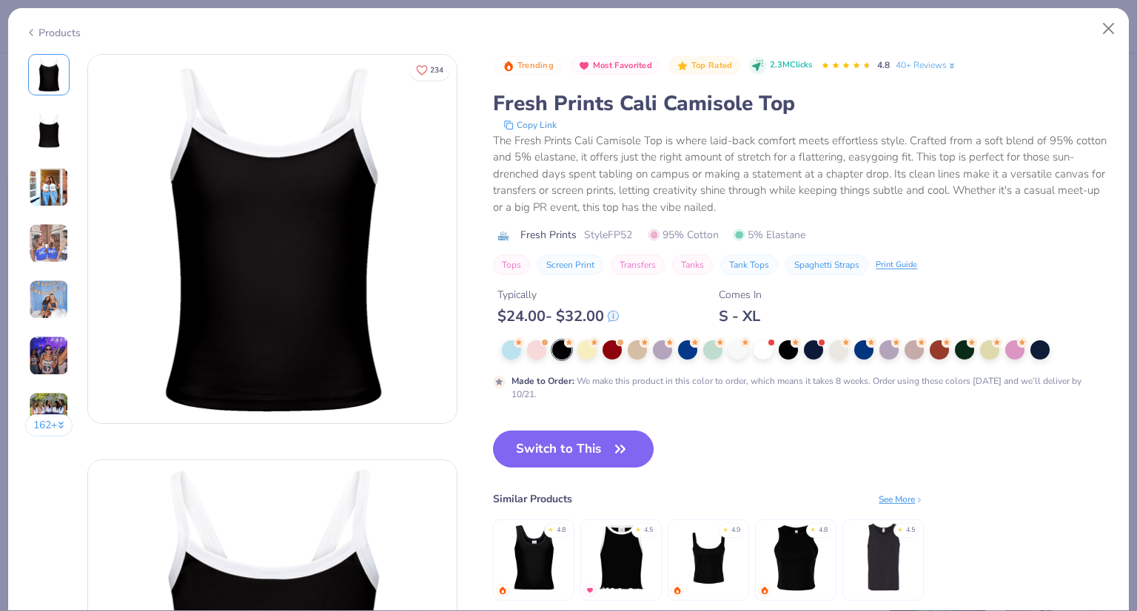
click at [55, 189] on img at bounding box center [49, 187] width 40 height 40
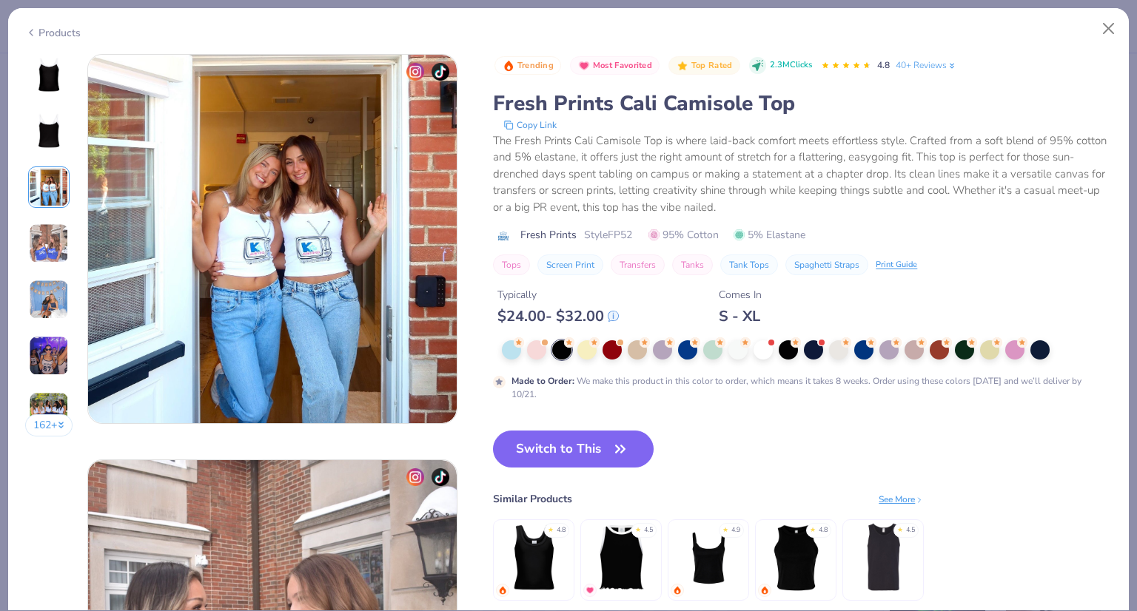
click at [51, 226] on img at bounding box center [49, 244] width 40 height 40
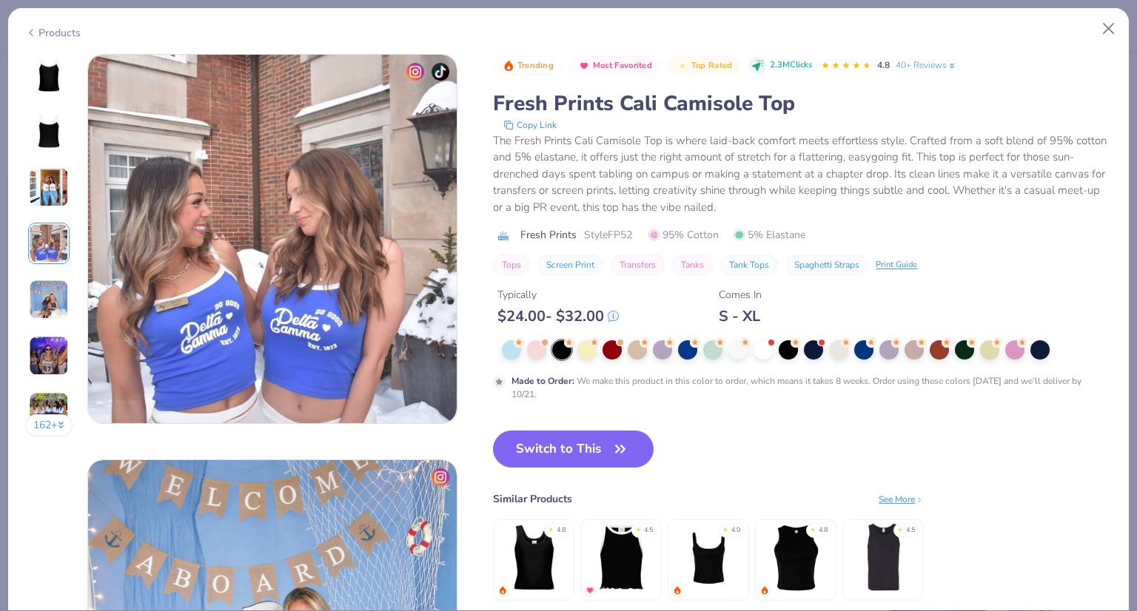
click at [51, 297] on img at bounding box center [49, 300] width 40 height 40
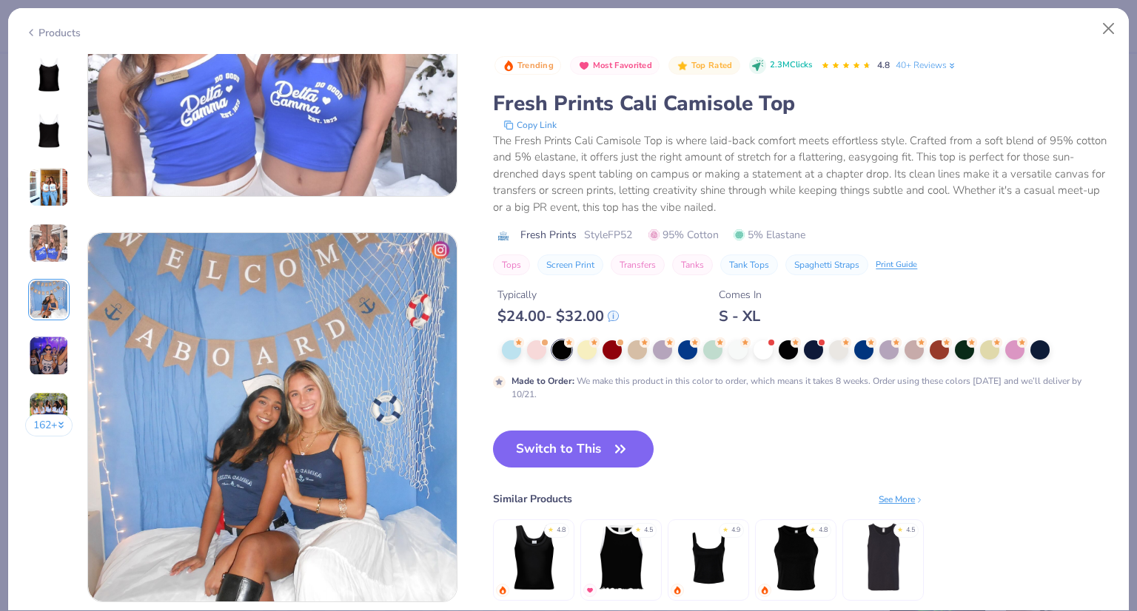
scroll to position [1623, 0]
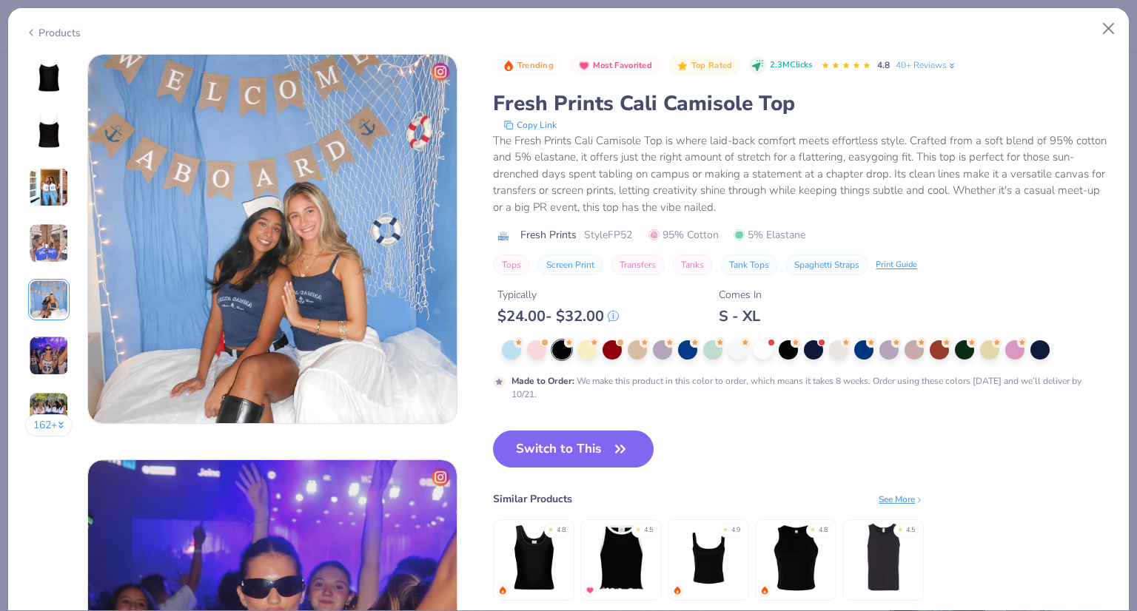
click at [566, 349] on div at bounding box center [561, 350] width 19 height 19
click at [574, 453] on button "Switch to This" at bounding box center [573, 449] width 161 height 37
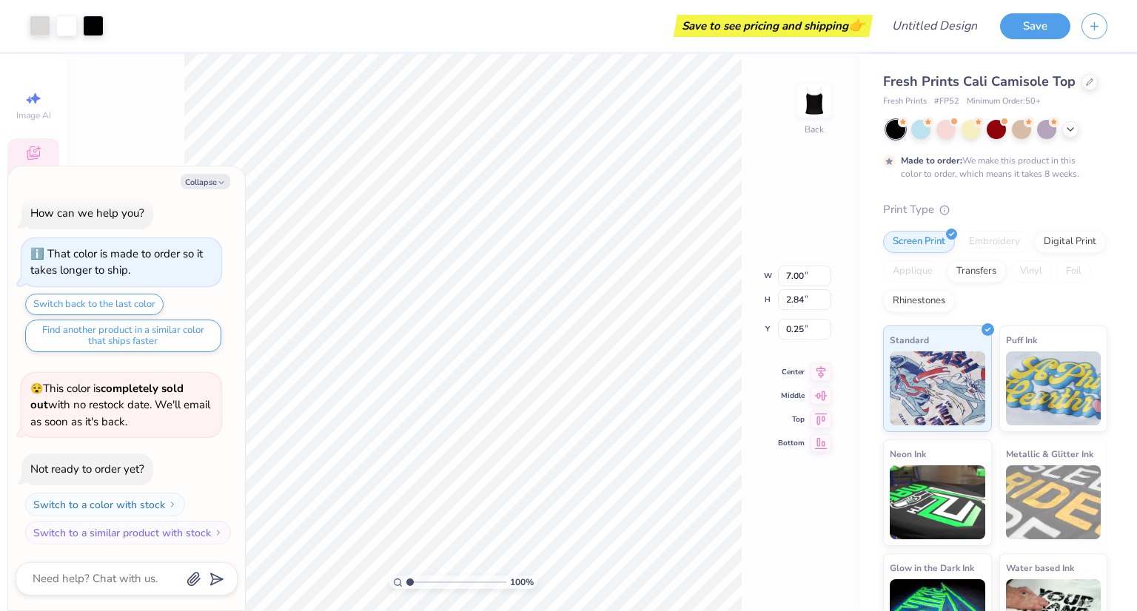
type textarea "x"
type input "1.28179065374479"
type textarea "x"
type input "1.28179065374479"
type textarea "x"
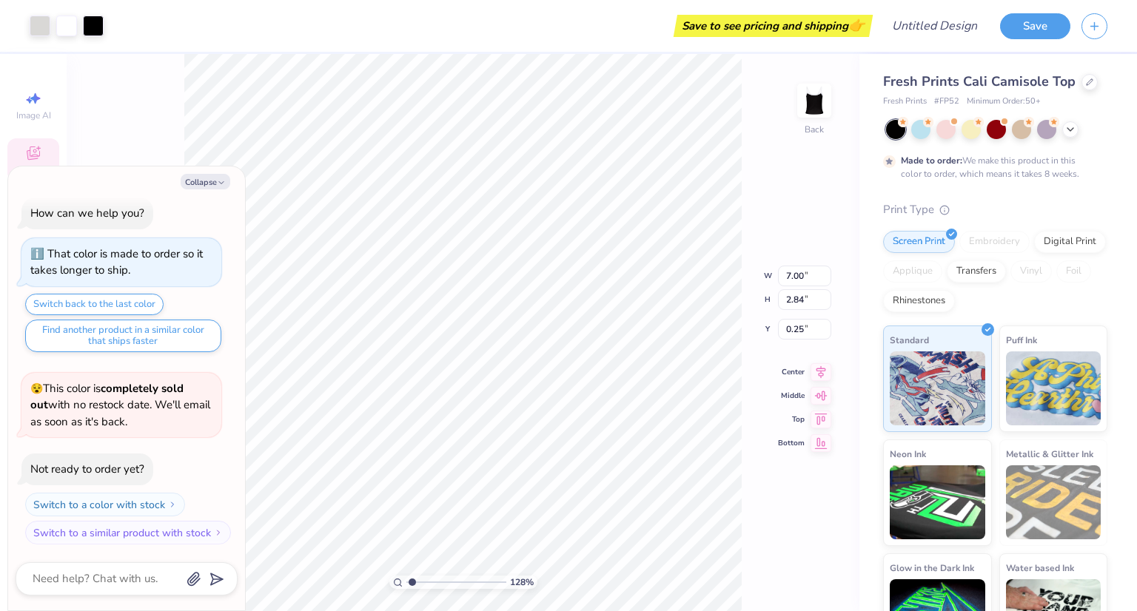
type input "1.28179065374479"
type textarea "x"
type input "1.28179065374479"
click at [204, 181] on button "Collapse" at bounding box center [206, 182] width 50 height 16
type textarea "x"
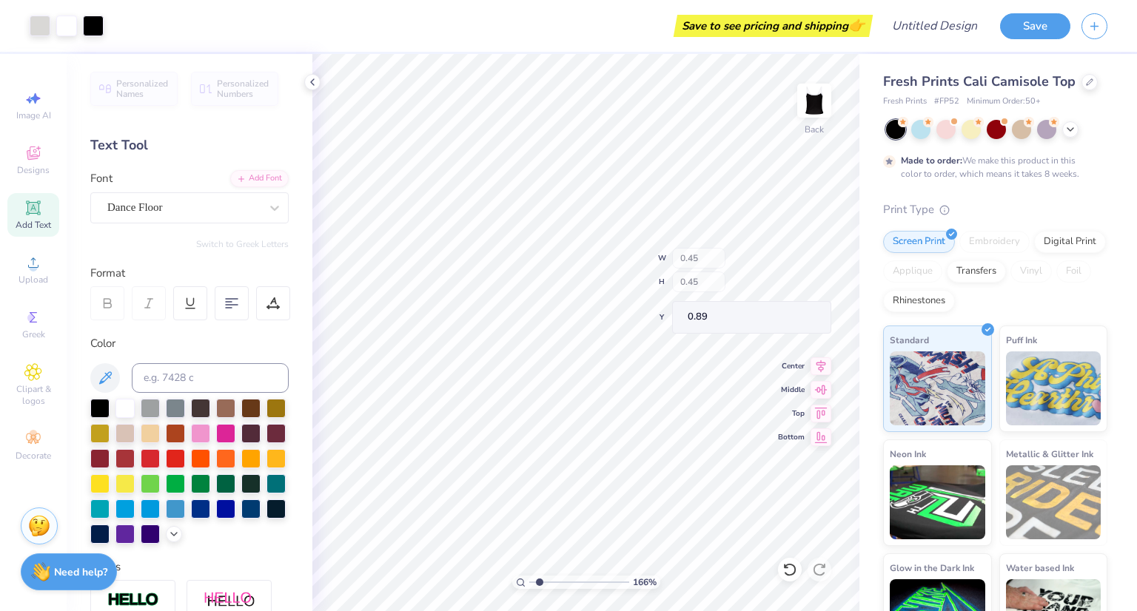
type input "1.66303412067225"
type input "1.92"
type input "1.48"
type input "0.44"
type input "1.66303412067225"
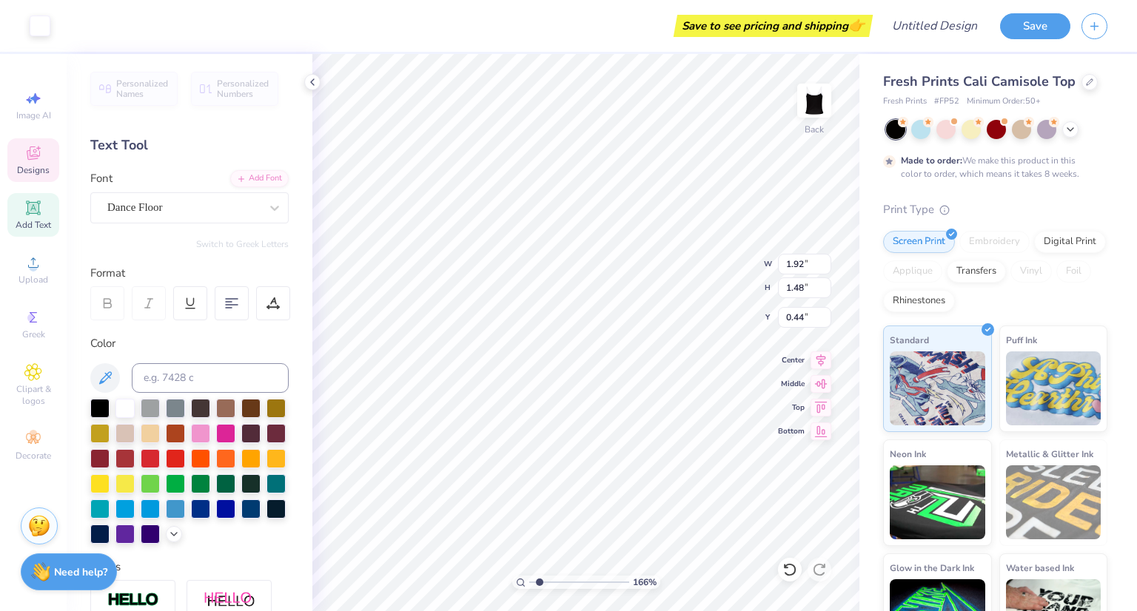
type input "1.74"
type input "1.26"
type input "1.36"
type input "1.66303412067225"
type input "0.11"
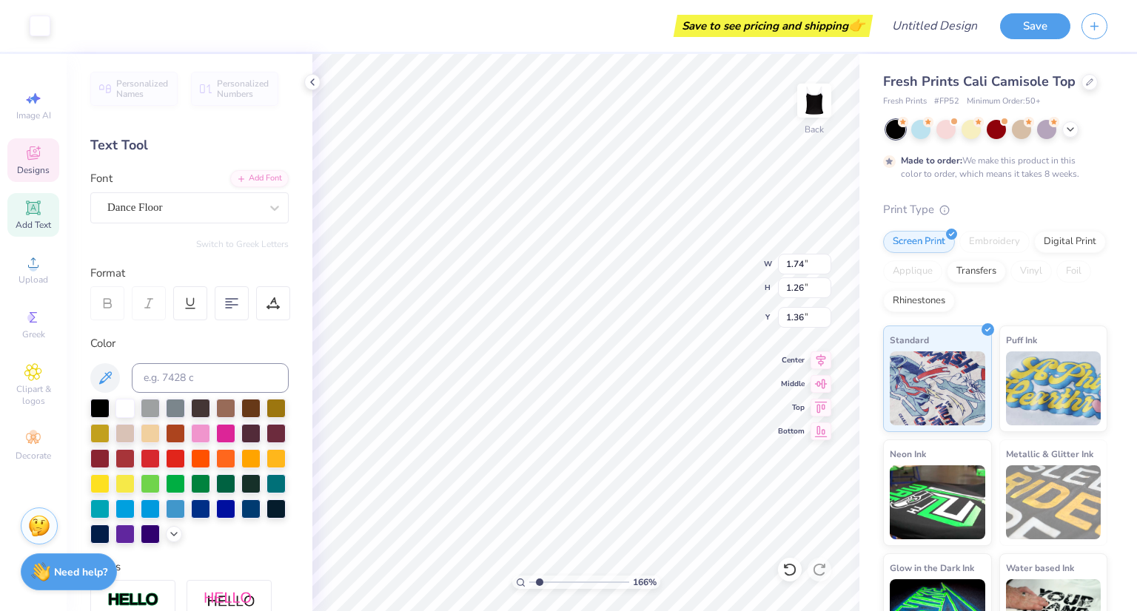
type input "0.45"
type input "1.66"
type input "1.66303412067225"
type input "0.45"
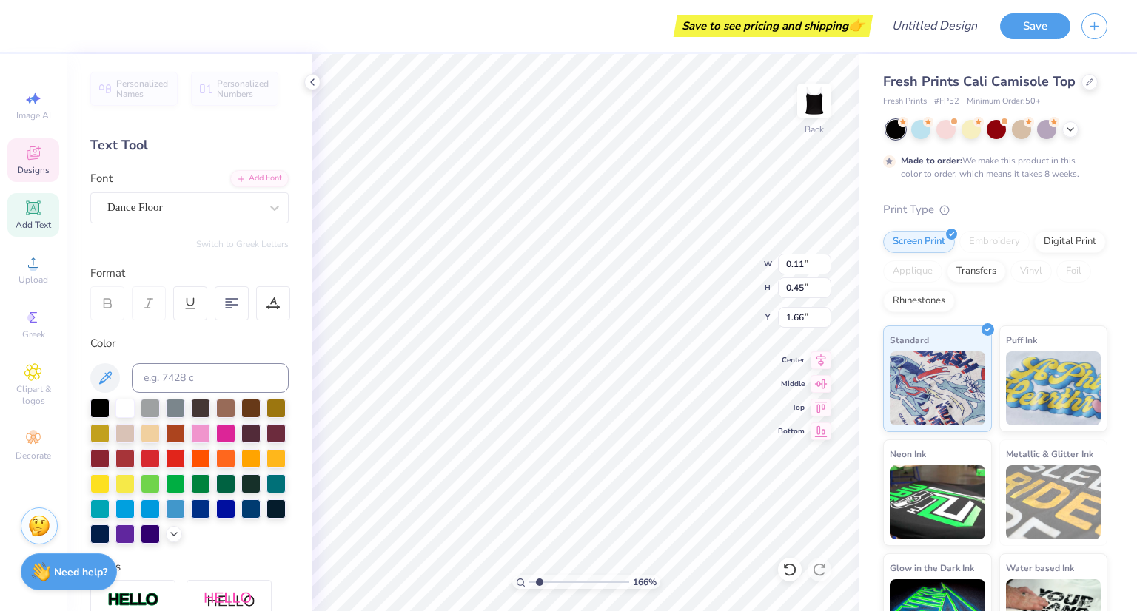
type input "0.99"
type input "1.66303412067225"
type textarea "9"
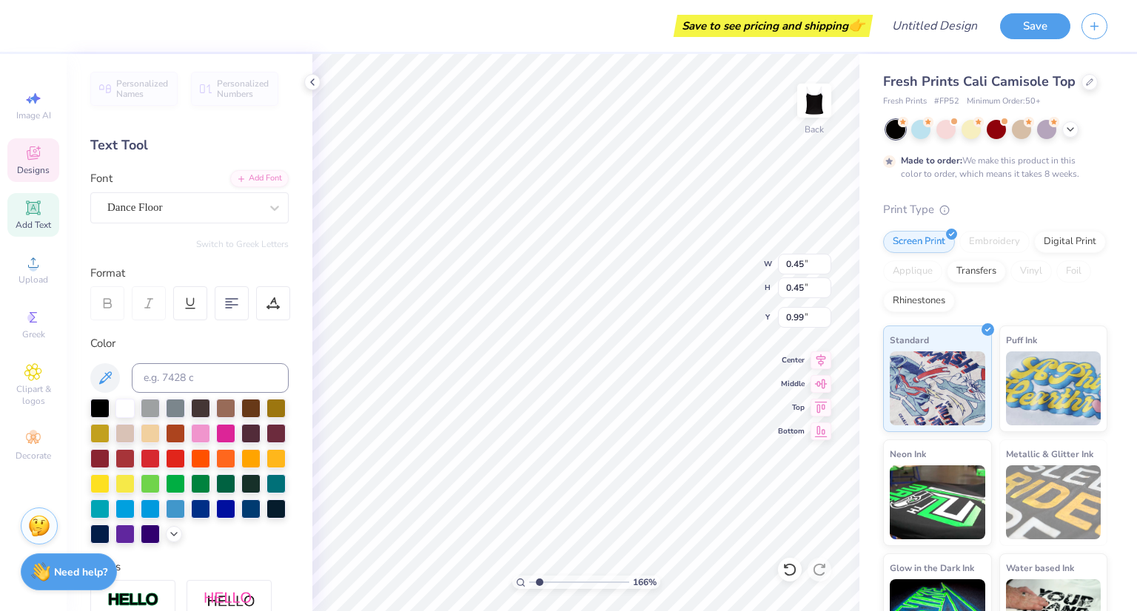
type input "1.66303412067225"
type input "1.92"
type input "1.48"
type input "0.44"
type input "1.66303412067225"
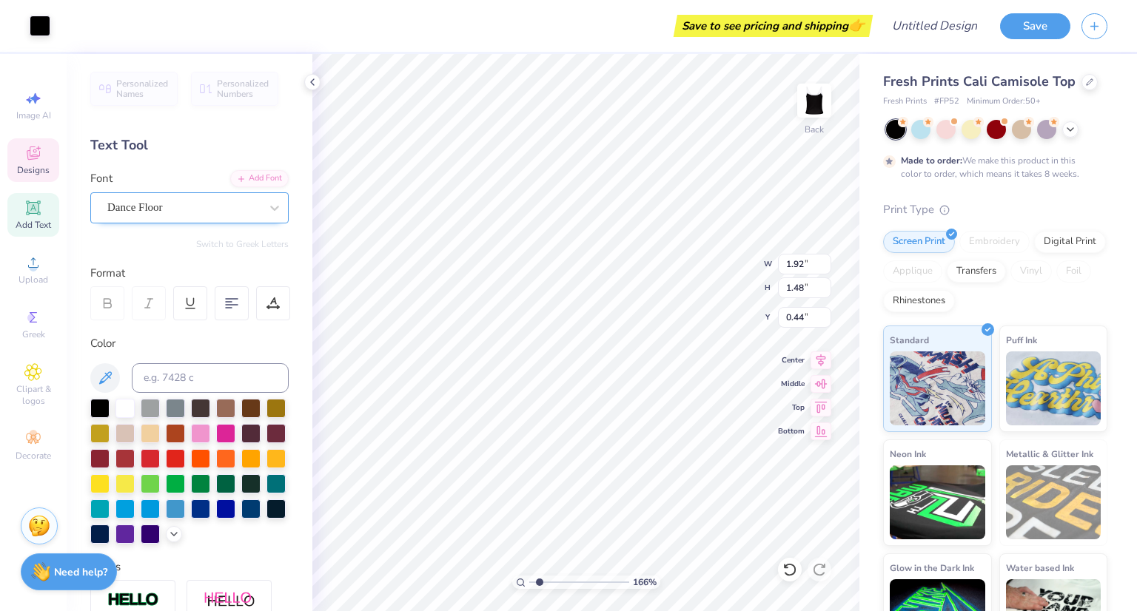
type input "0.45"
type input "0.99"
type input "1.66303412067225"
type input "0.90"
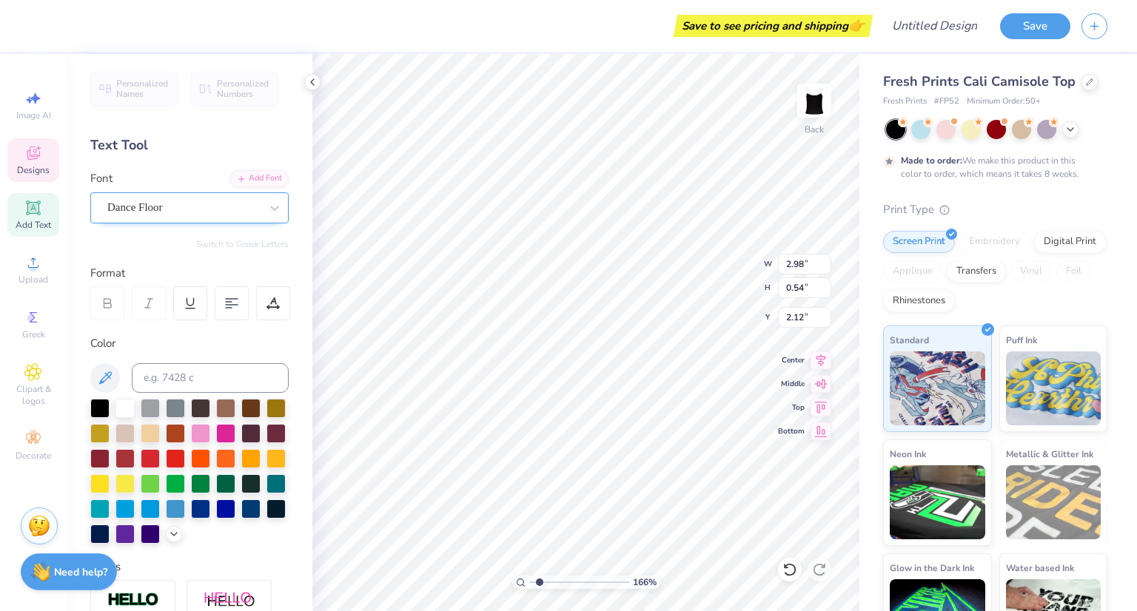
type input "1.66303412067225"
type textarea "[PERSON_NAME]"
type input "1.66303412067225"
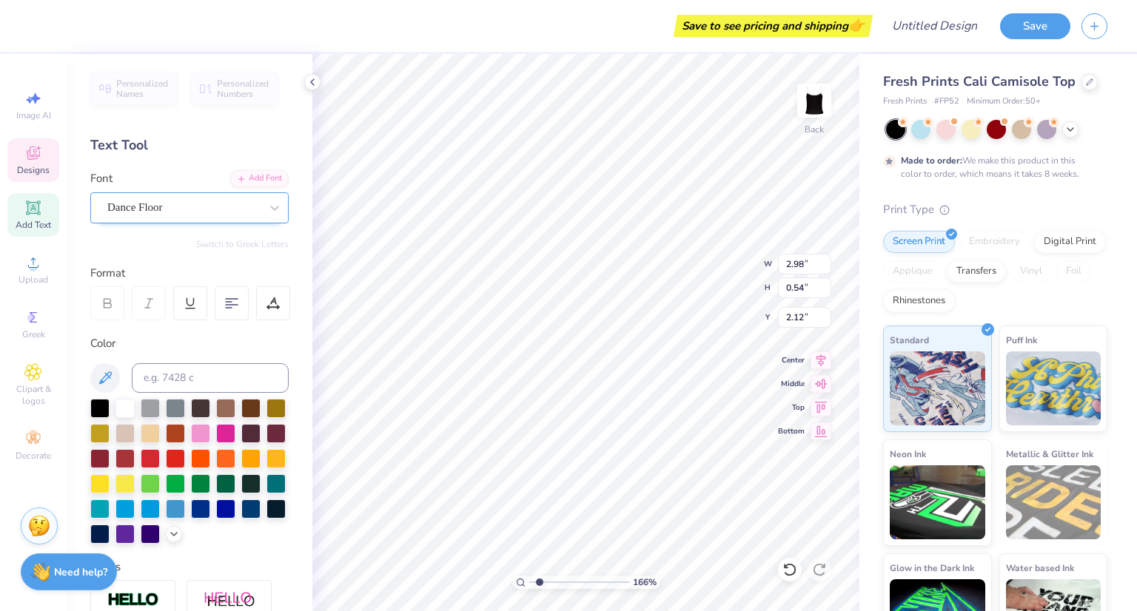
type textarea "KAP"
type input "1.66303412067225"
type textarea "KA"
type input "1.66303412067225"
type textarea "K"
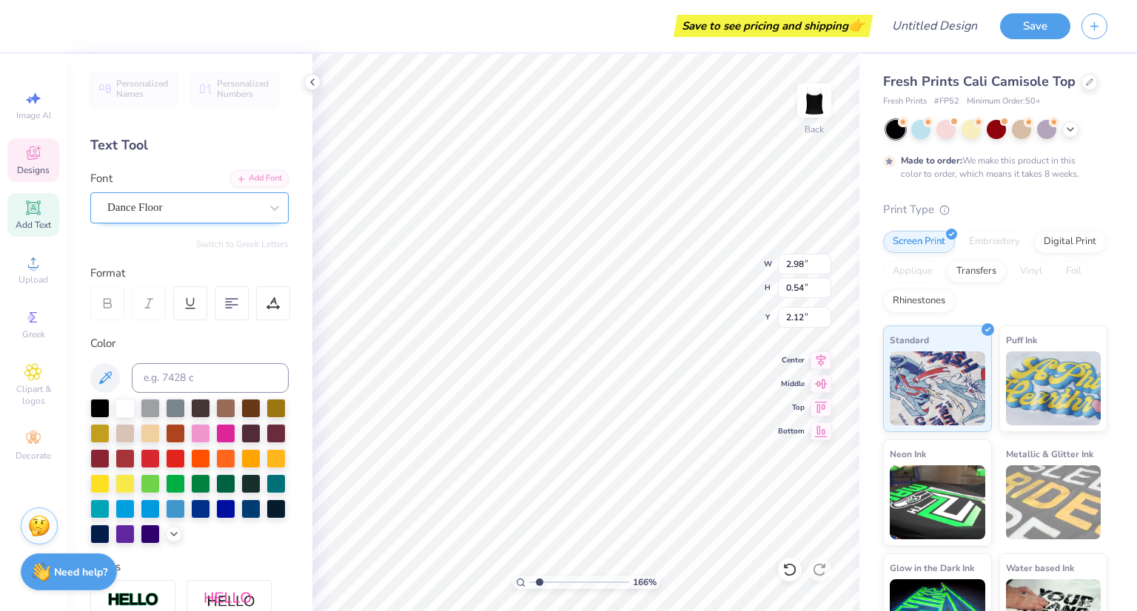
type input "1.66303412067225"
type textarea "D"
type input "1.66303412067225"
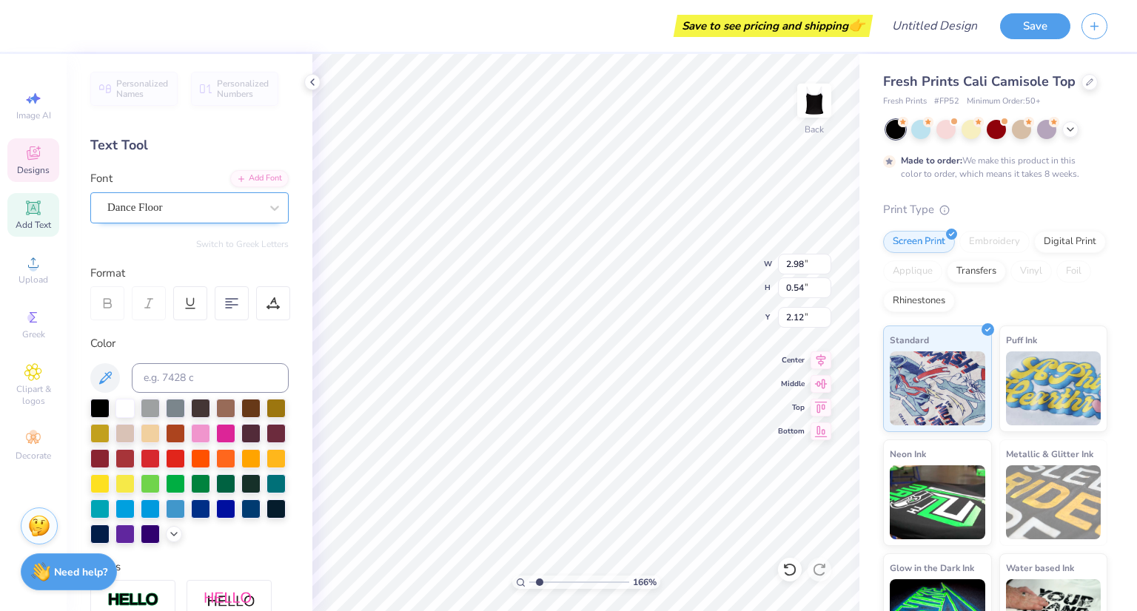
type textarea "Dp"
type input "1.66303412067225"
type textarea "Dp"
type input "1.66303412067225"
type textarea "Dph"
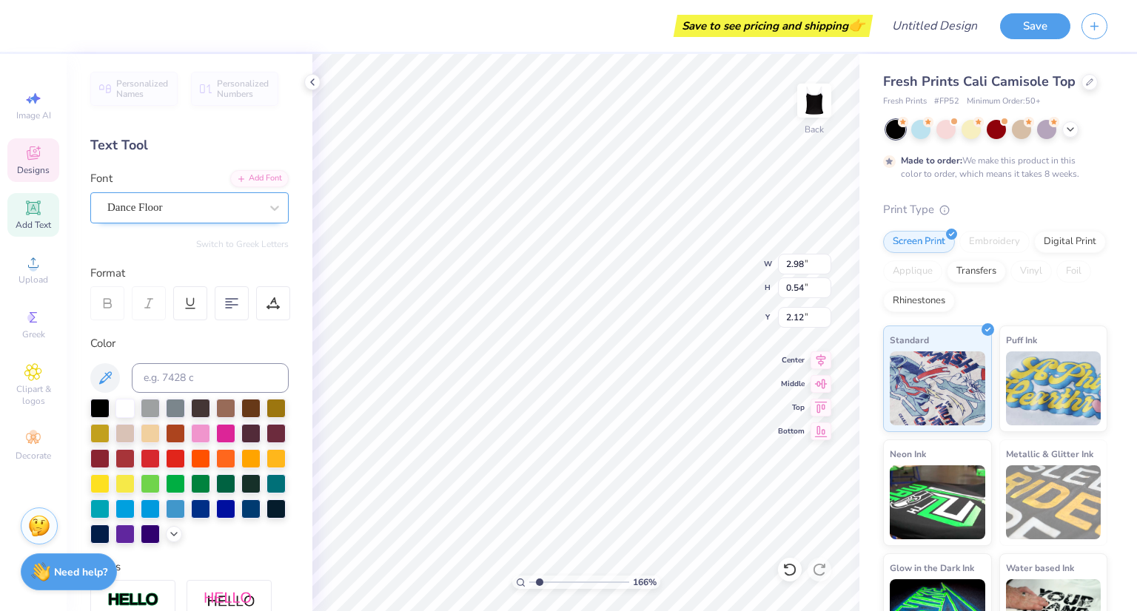
type input "1.66303412067225"
type textarea "Dphi"
type input "1.66303412067225"
type textarea "Dphie"
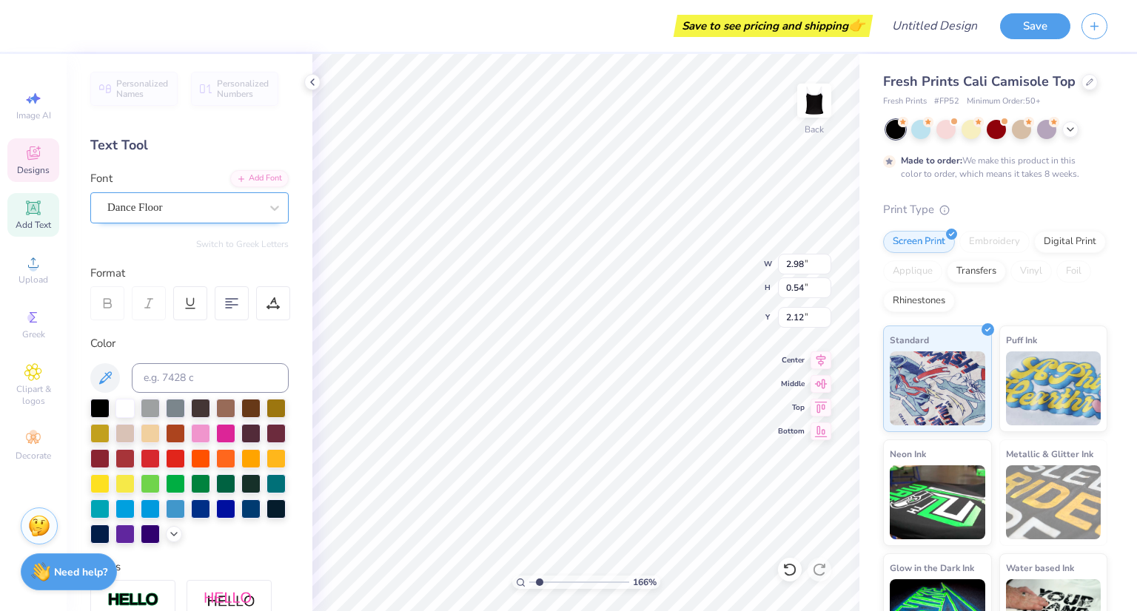
type input "1.66303412067225"
type input "0.45"
type input "1.69"
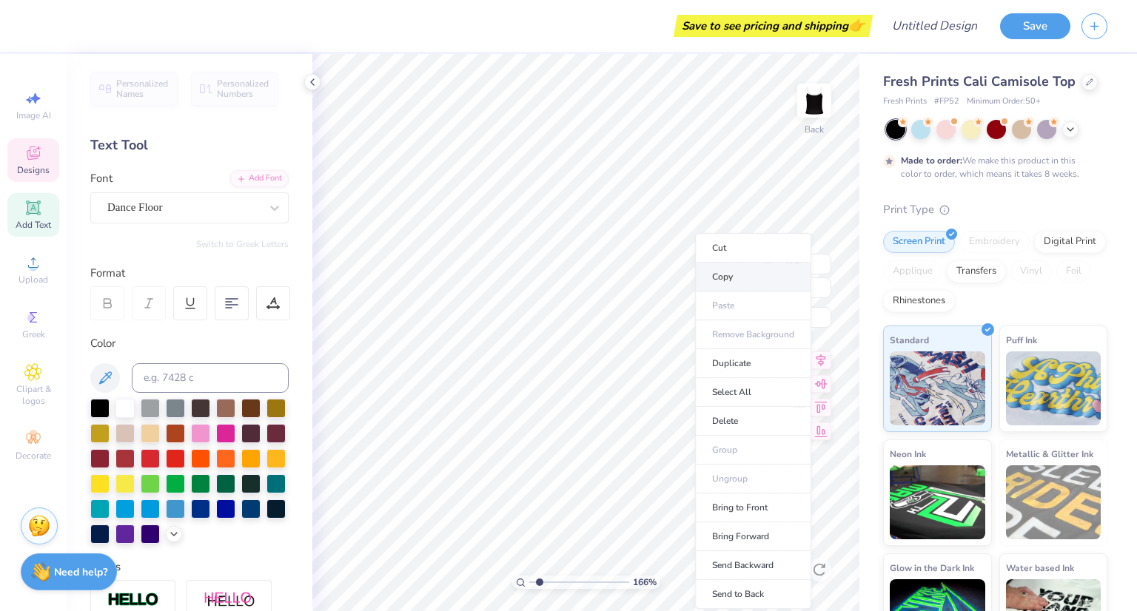
click at [724, 276] on li "Copy" at bounding box center [753, 277] width 116 height 29
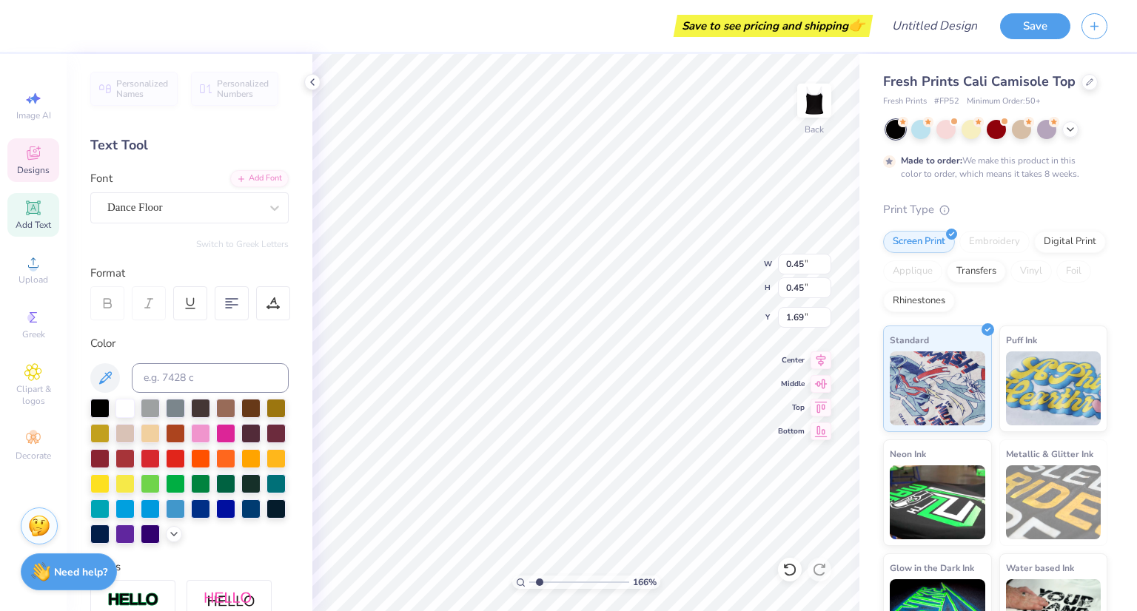
type input "1.66303412067225"
type input "1.92"
type input "1.48"
type input "0.44"
type input "1.66303412067225"
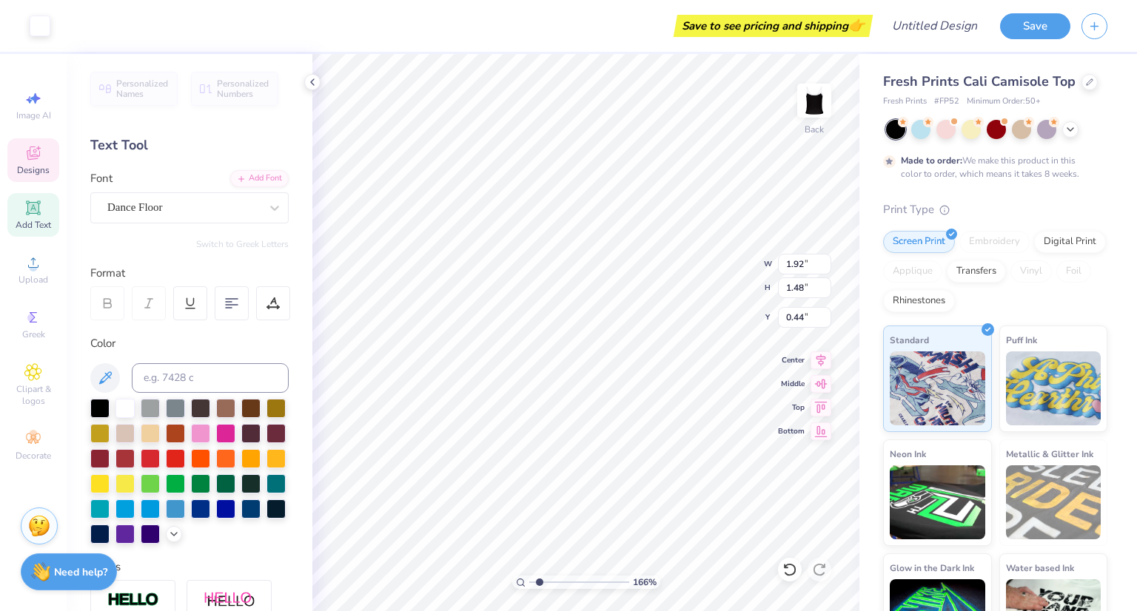
type input "0.45"
type input "1.69"
type input "1.66303412067225"
type input "0.78"
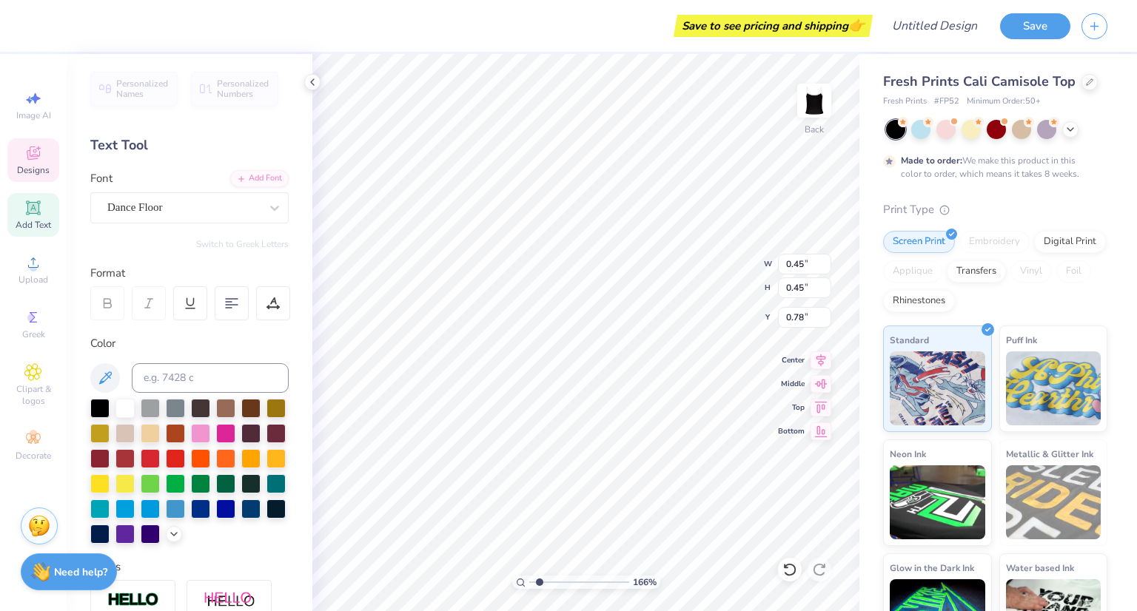
scroll to position [12, 1]
type input "1.66303412067225"
type textarea "1"
type input "1.66303412067225"
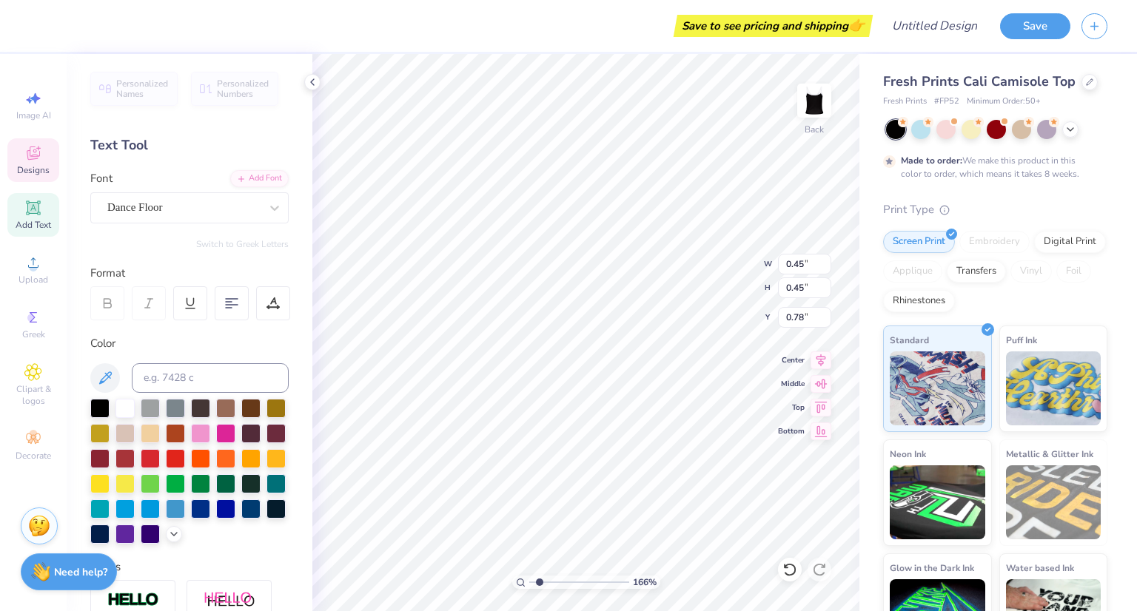
type input "1.66303412067225"
type textarea "1"
type input "1.66303412067225"
type input "0.11"
type input "1.66303412067225"
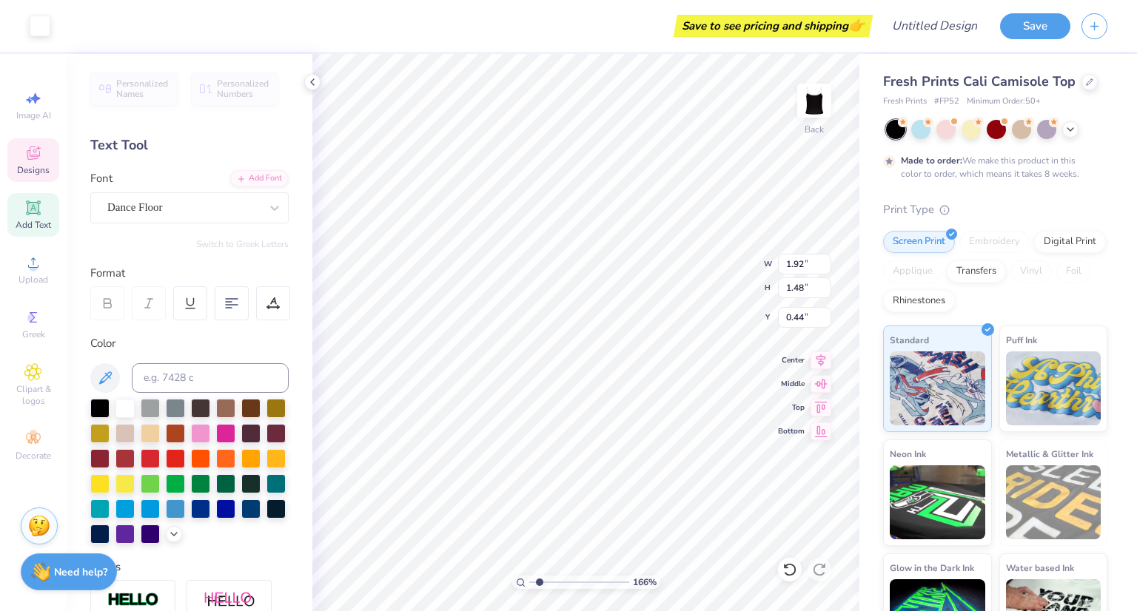
type input "0.11"
type input "0.45"
type input "0.78"
type input "1.66303412067225"
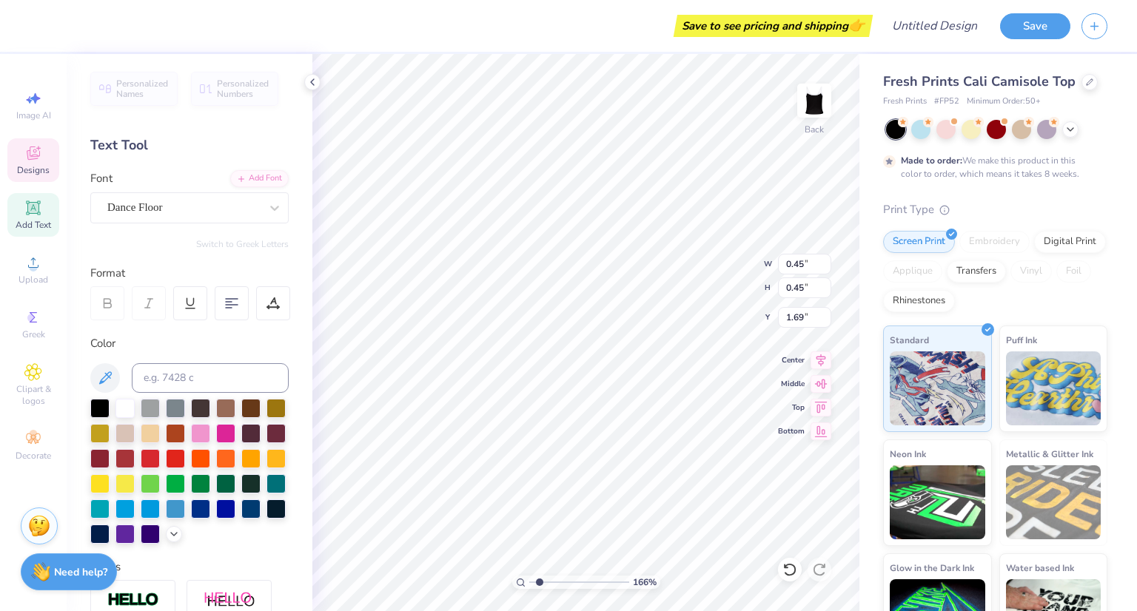
type input "1.66303412067225"
type textarea "7"
type input "1.32760317049903"
click at [1041, 12] on button "Save" at bounding box center [1035, 24] width 70 height 26
type textarea "x"
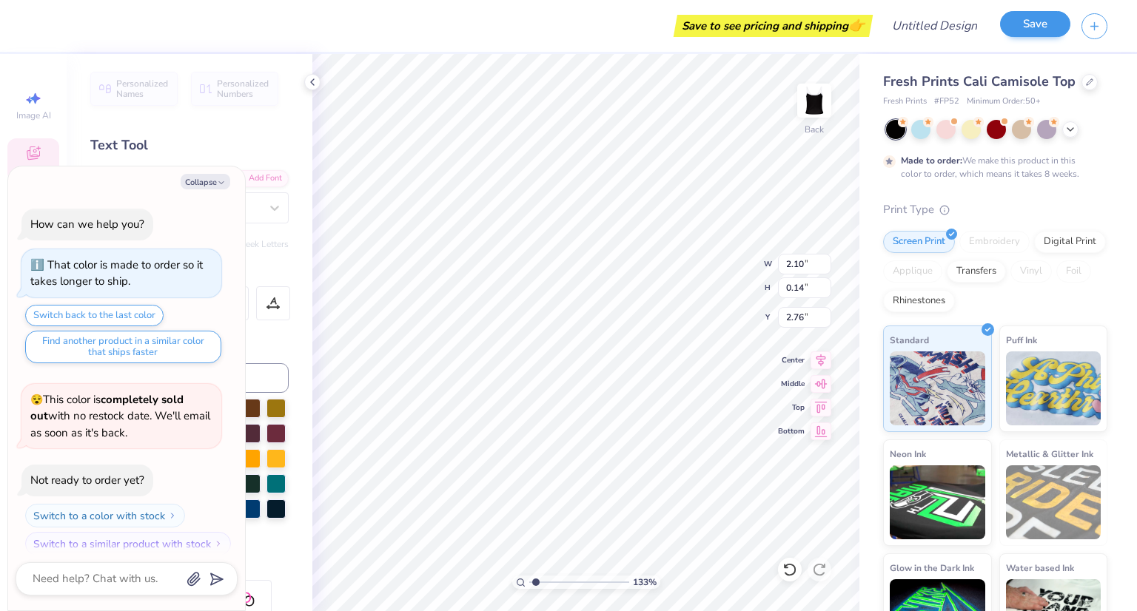
scroll to position [51, 0]
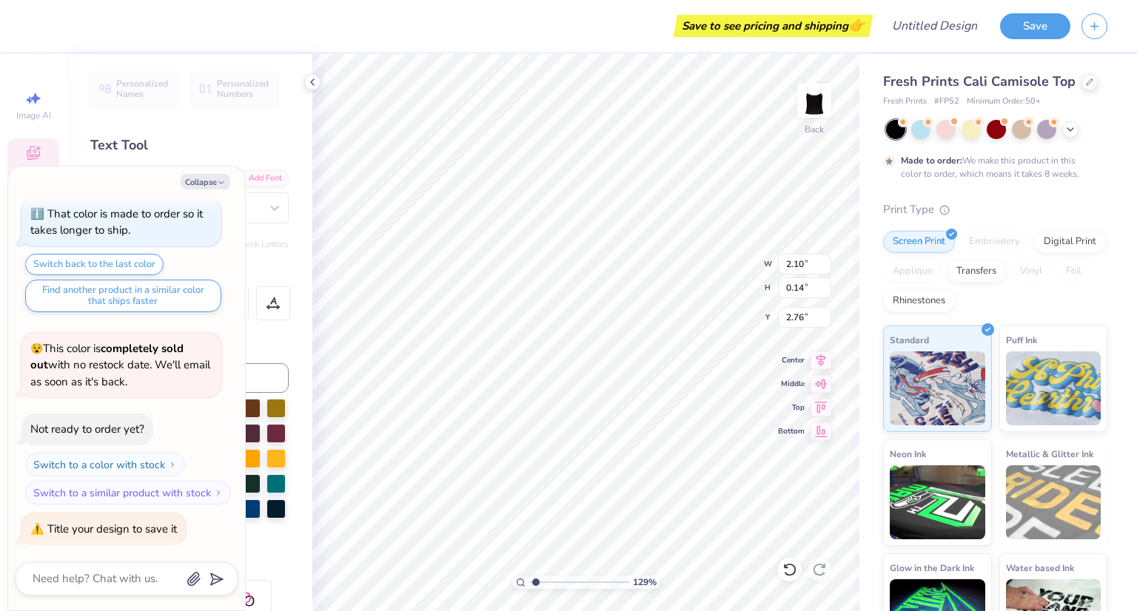
type input "1.28770200386114"
type textarea "x"
click at [314, 82] on icon at bounding box center [312, 82] width 12 height 12
type input "1.28770200386114"
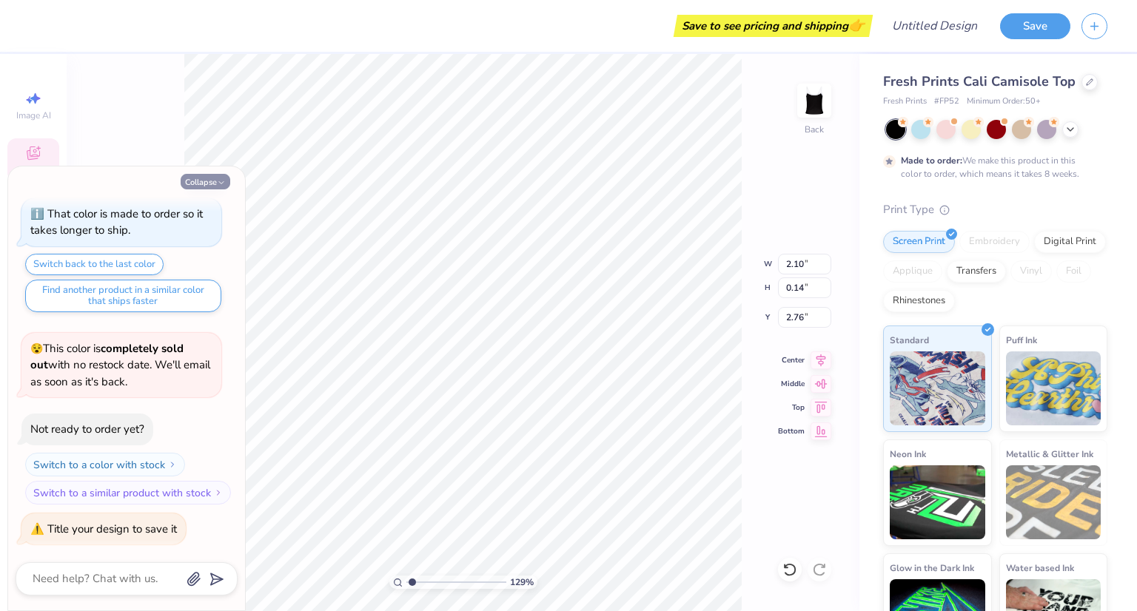
click at [212, 179] on button "Collapse" at bounding box center [206, 182] width 50 height 16
type textarea "x"
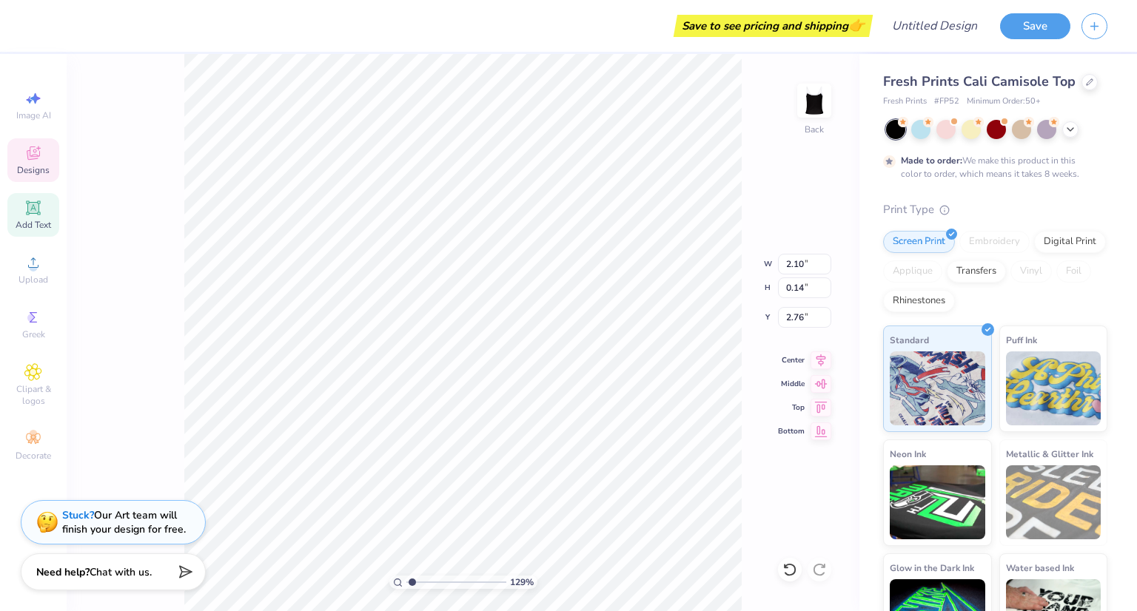
click at [748, 167] on div "129 % Back W 2.10 2.10 " H 0.14 0.14 " Y 2.76 2.76 " Center Middle Top Bottom" at bounding box center [463, 332] width 793 height 557
type input "1.10527174414091"
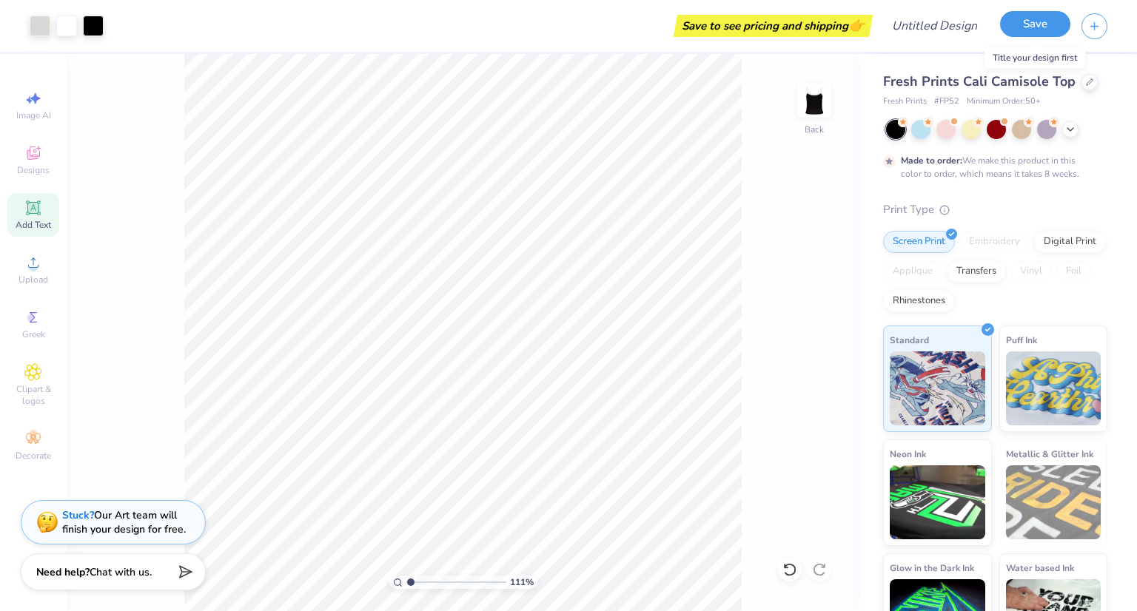
click at [1033, 24] on button "Save" at bounding box center [1035, 24] width 70 height 26
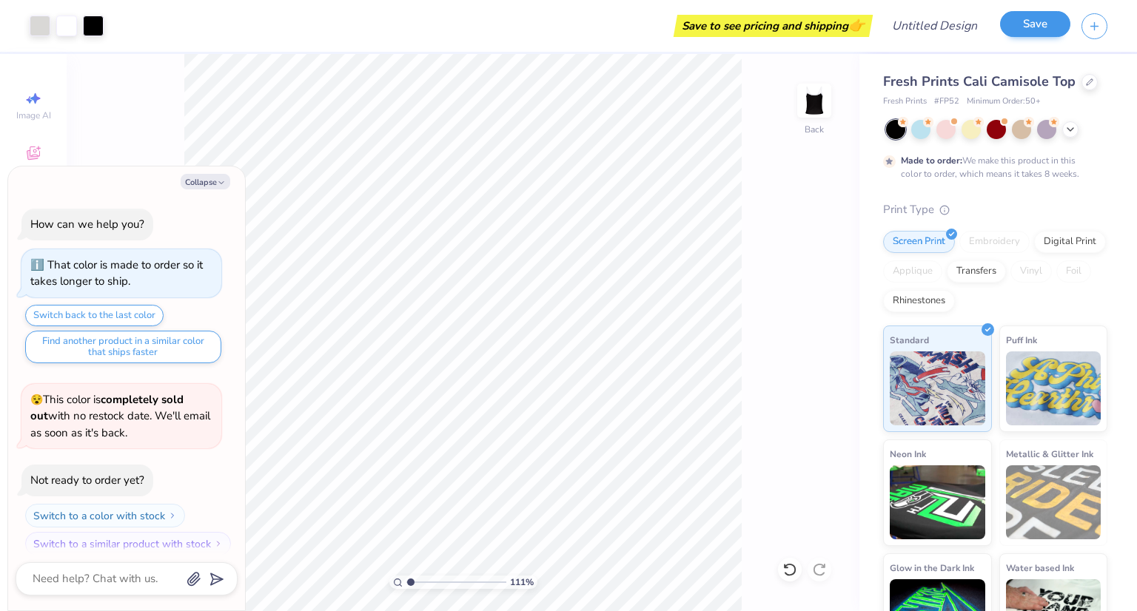
scroll to position [92, 0]
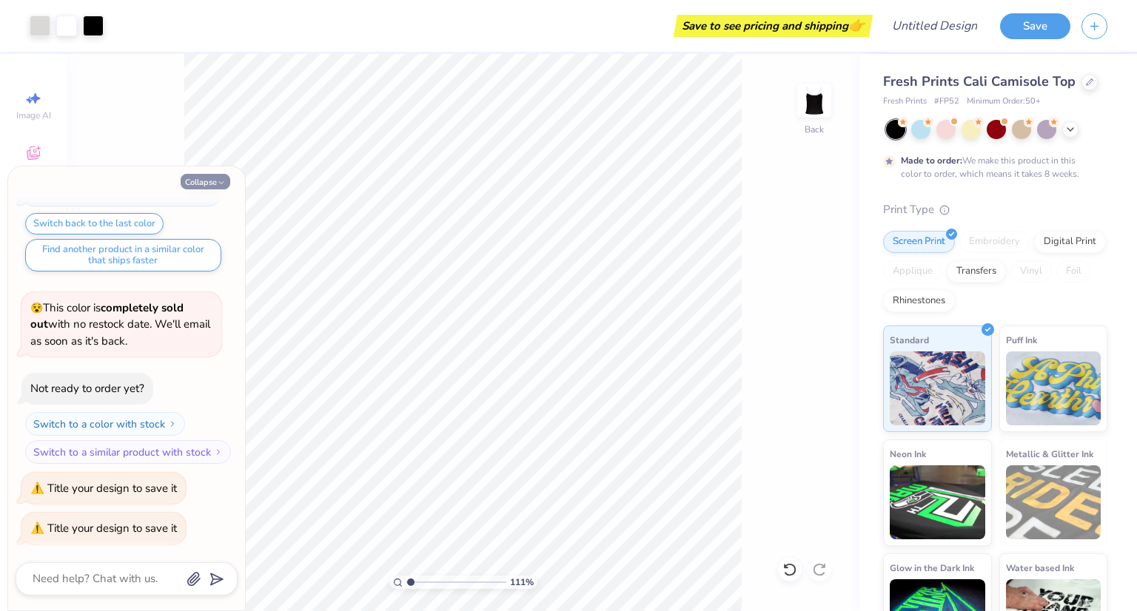
click at [211, 181] on button "Collapse" at bounding box center [206, 182] width 50 height 16
type textarea "x"
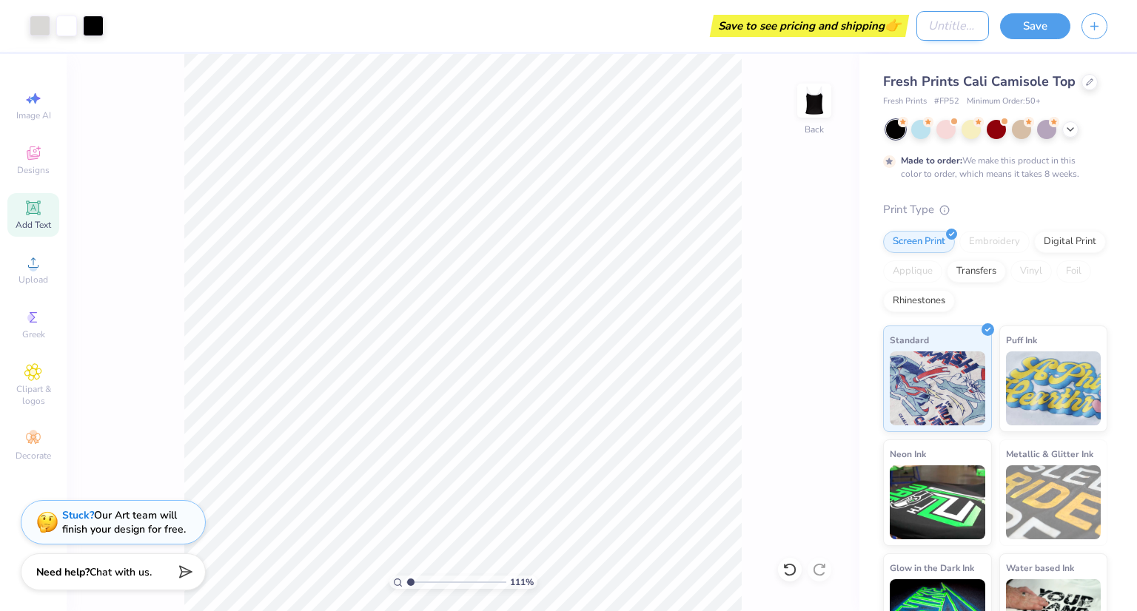
click at [928, 24] on input "Design Title" at bounding box center [952, 26] width 73 height 30
type input "T"
type input "1.10527174414091"
type input "Ta"
type input "1.10527174414091"
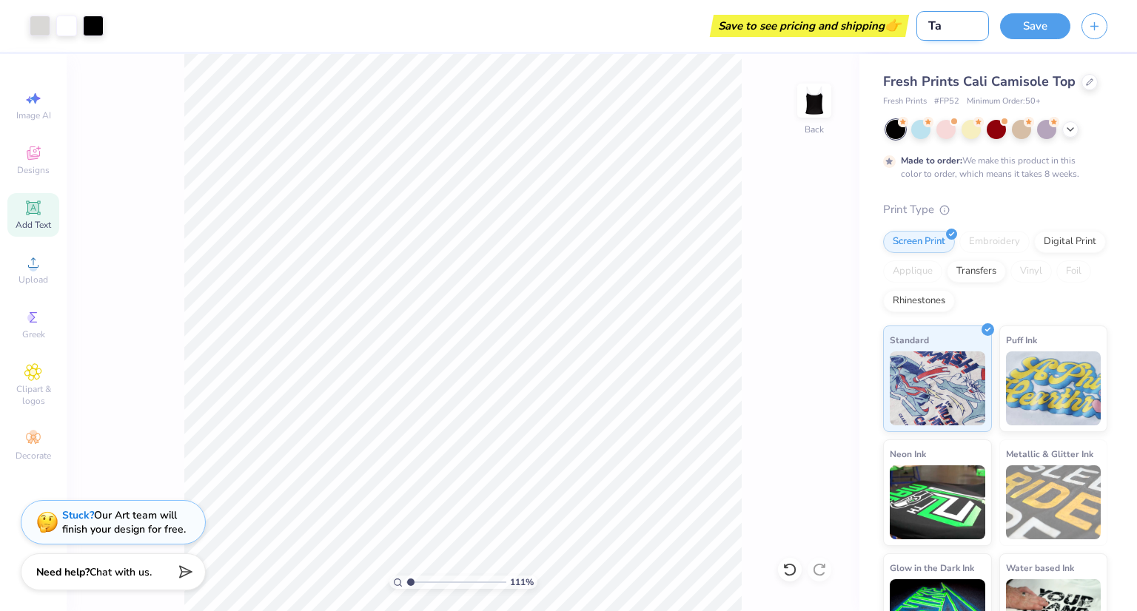
type input "Tan"
type input "1.10527174414091"
type input "Tank"
type input "1.10527174414091"
type input "Tank"
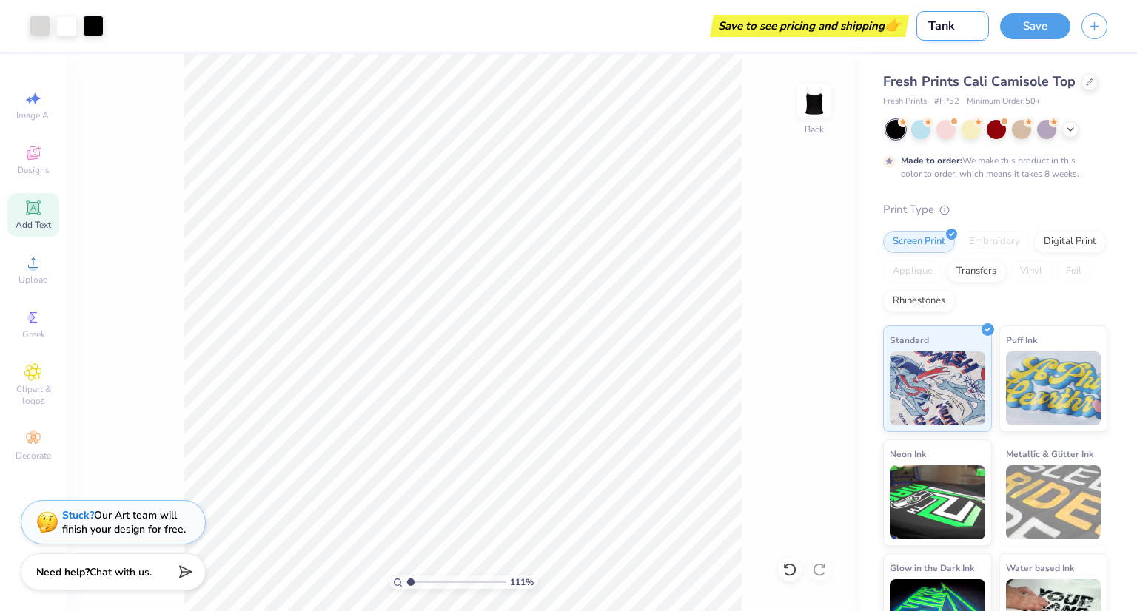
type input "1.10527174414091"
type input "Tank i"
type input "1.10527174414091"
type input "Tank id"
type input "1.10527174414091"
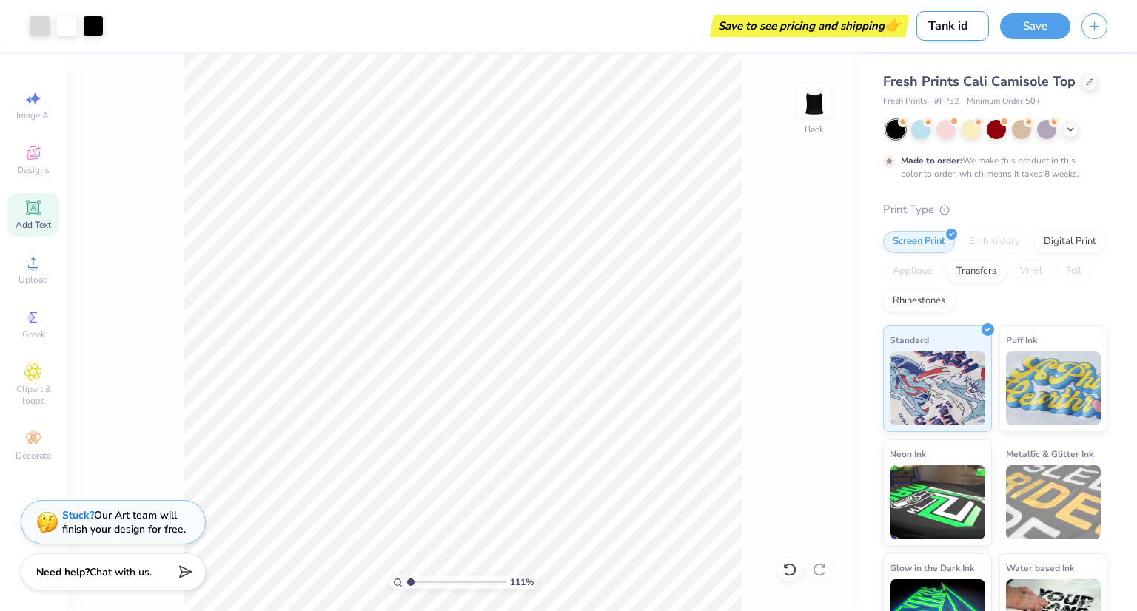
type input "Tank ide"
type input "1.10527174414091"
type input "Tank idea"
type input "1.10527174414091"
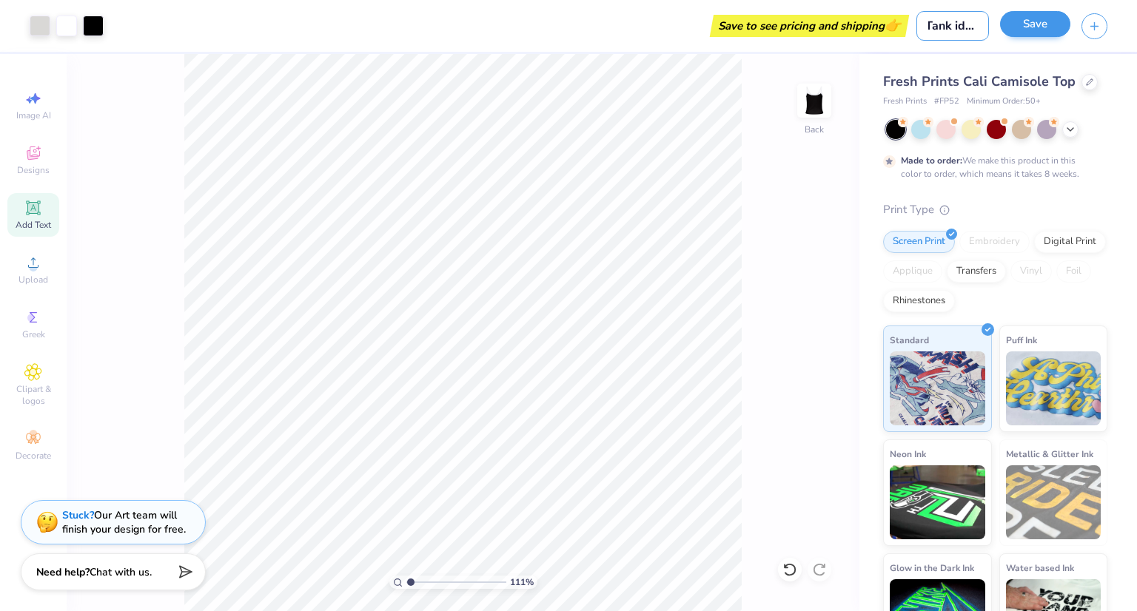
type input "Tank idea"
click at [1035, 31] on button "Save" at bounding box center [1035, 24] width 70 height 26
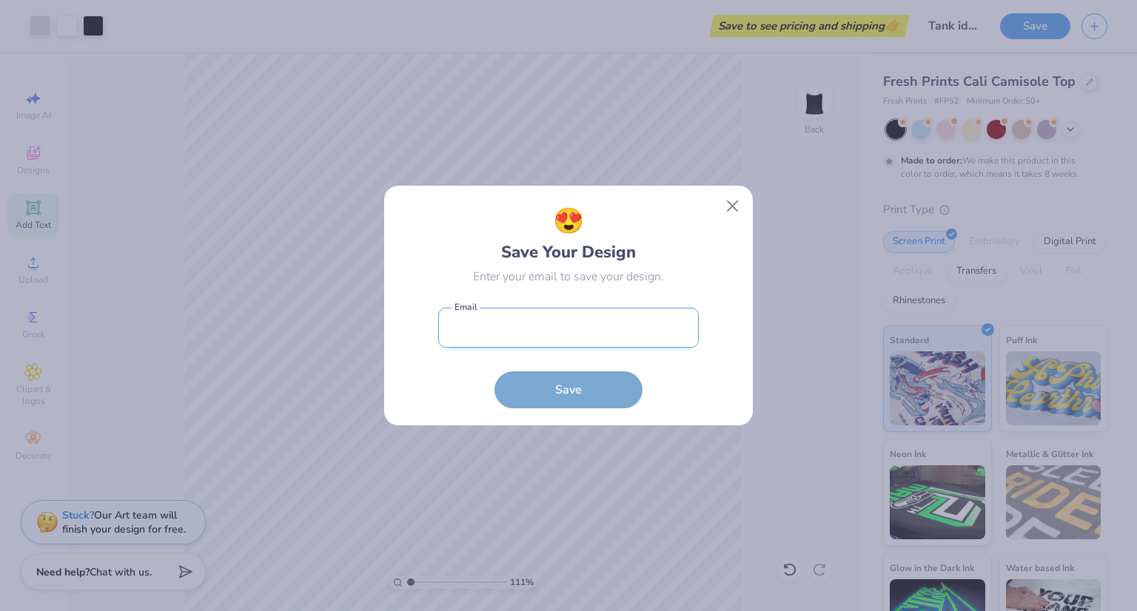
click at [523, 324] on input "email" at bounding box center [568, 328] width 261 height 41
type input "[EMAIL_ADDRESS][DOMAIN_NAME]"
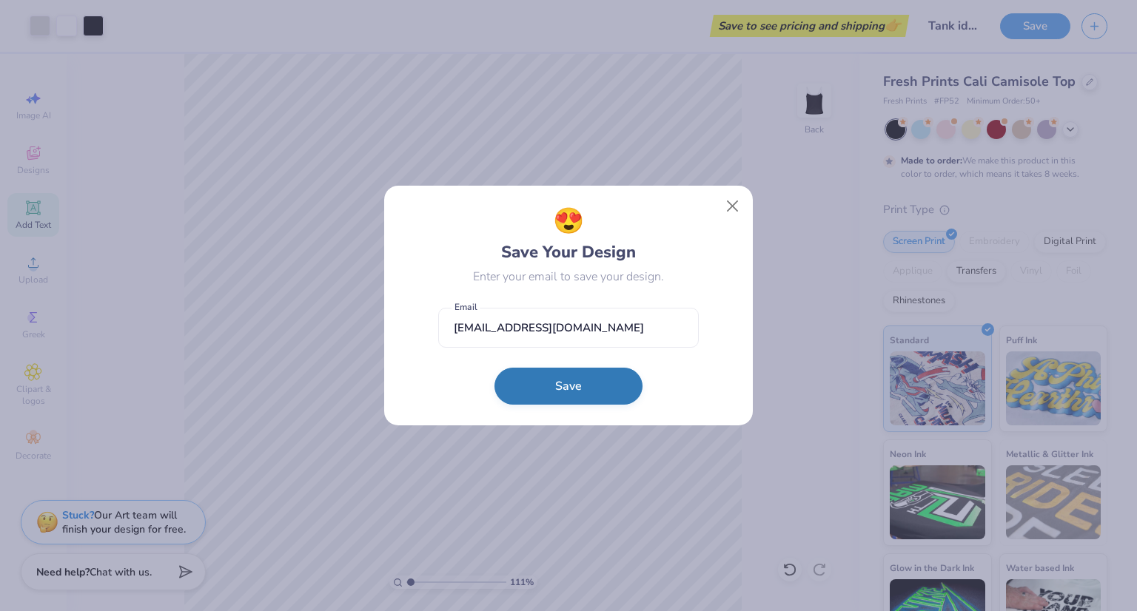
click at [557, 381] on button "Save" at bounding box center [569, 386] width 148 height 37
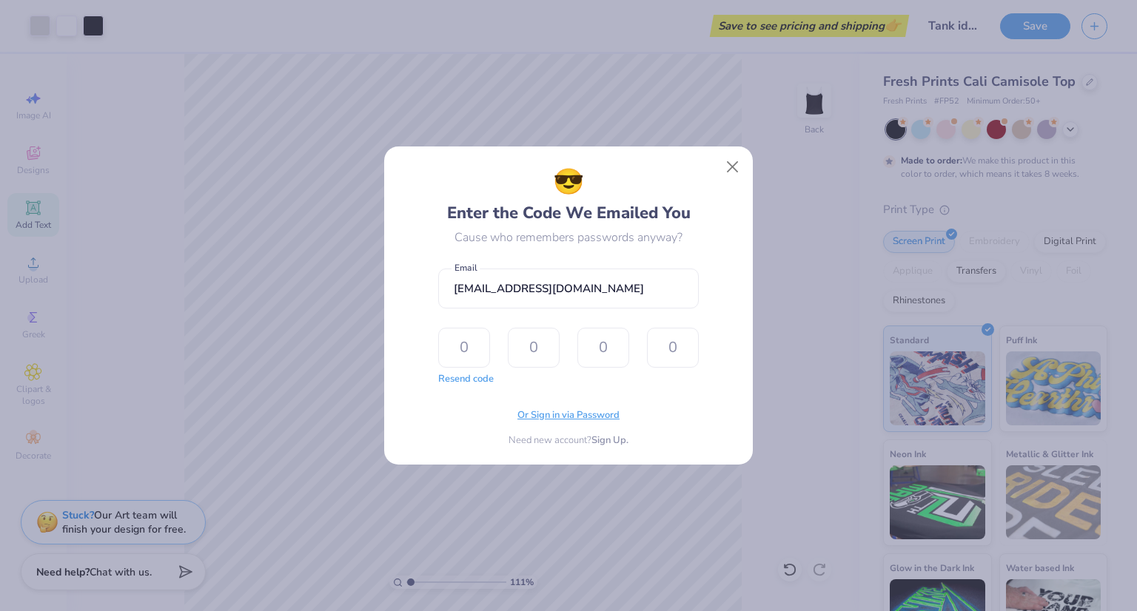
click at [549, 410] on span "Or Sign in via Password" at bounding box center [568, 416] width 102 height 15
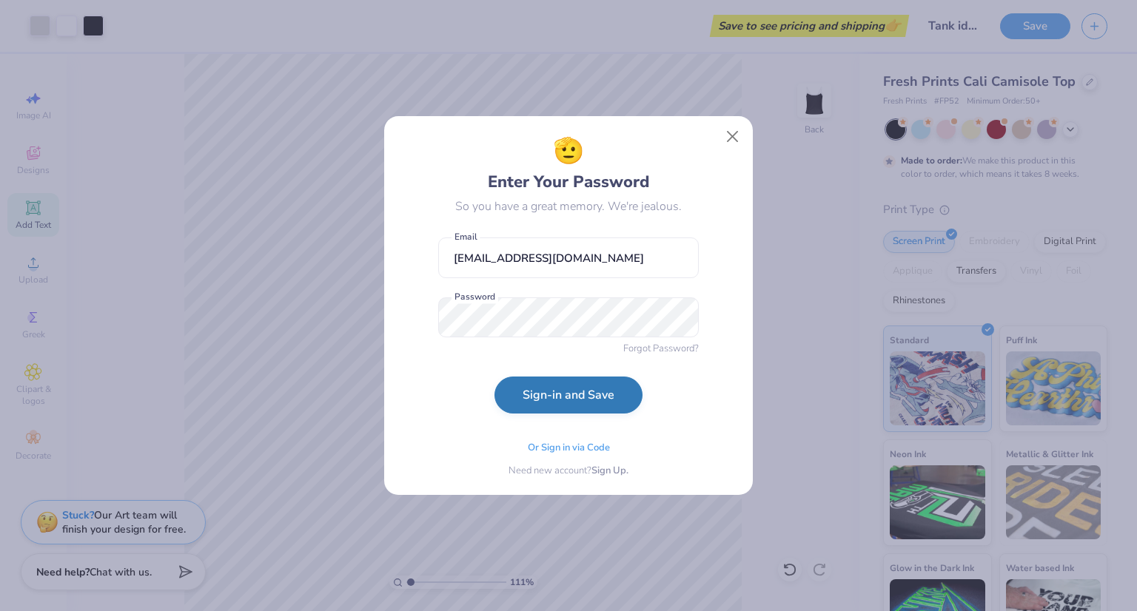
click at [601, 396] on button "Sign-in and Save" at bounding box center [569, 395] width 148 height 37
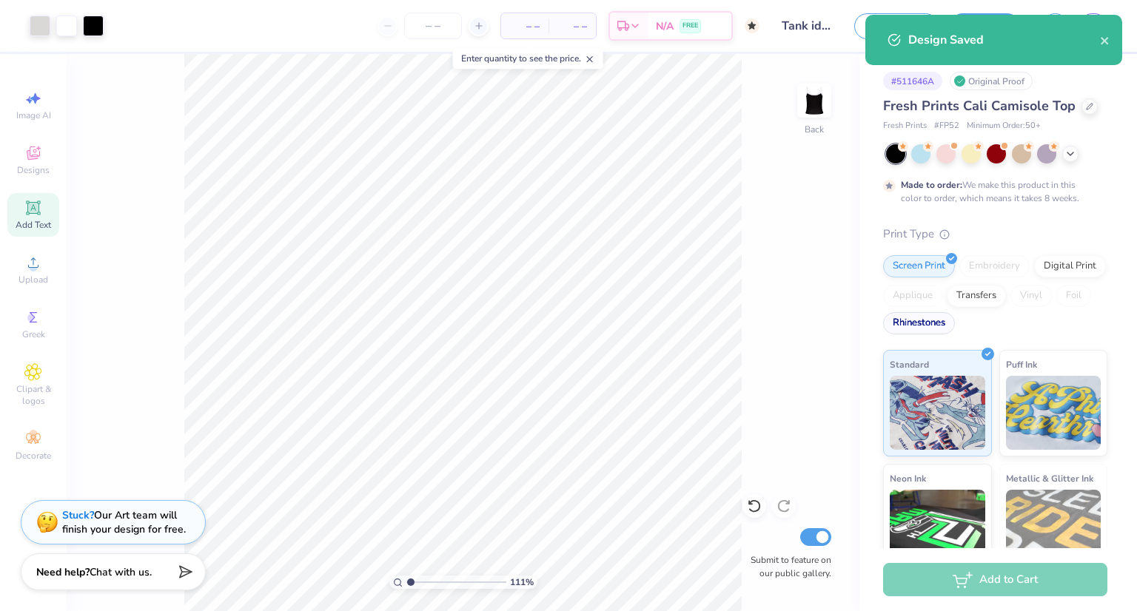
click at [955, 325] on div "Rhinestones" at bounding box center [919, 323] width 72 height 22
type input "1.10527174414091"
type textarea "x"
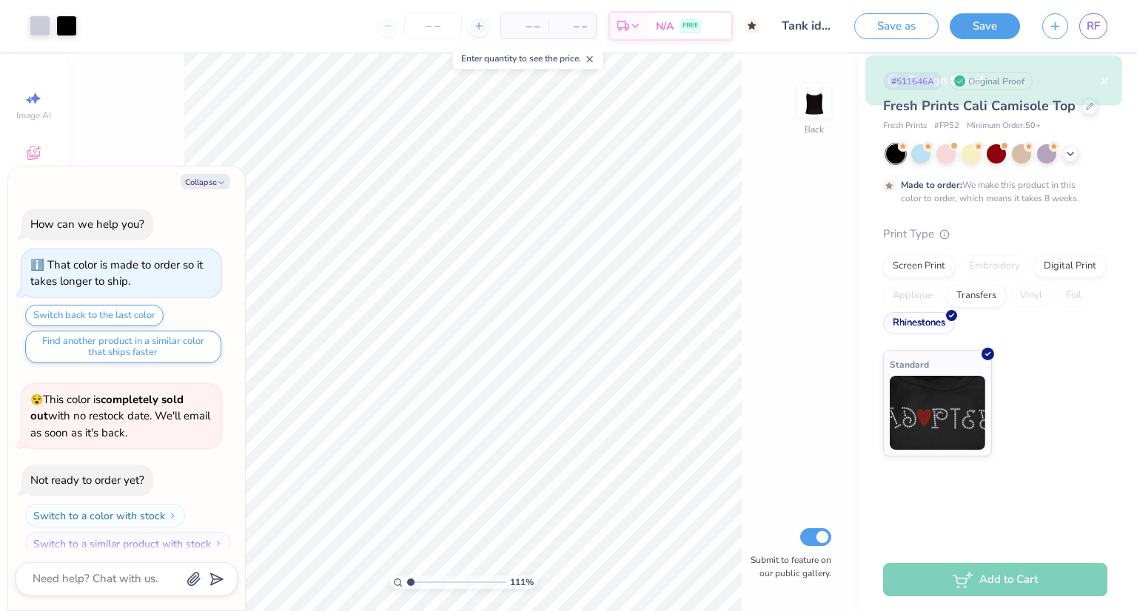
type input "1.10527174414091"
type textarea "x"
type input "1.10527174414091"
type textarea "x"
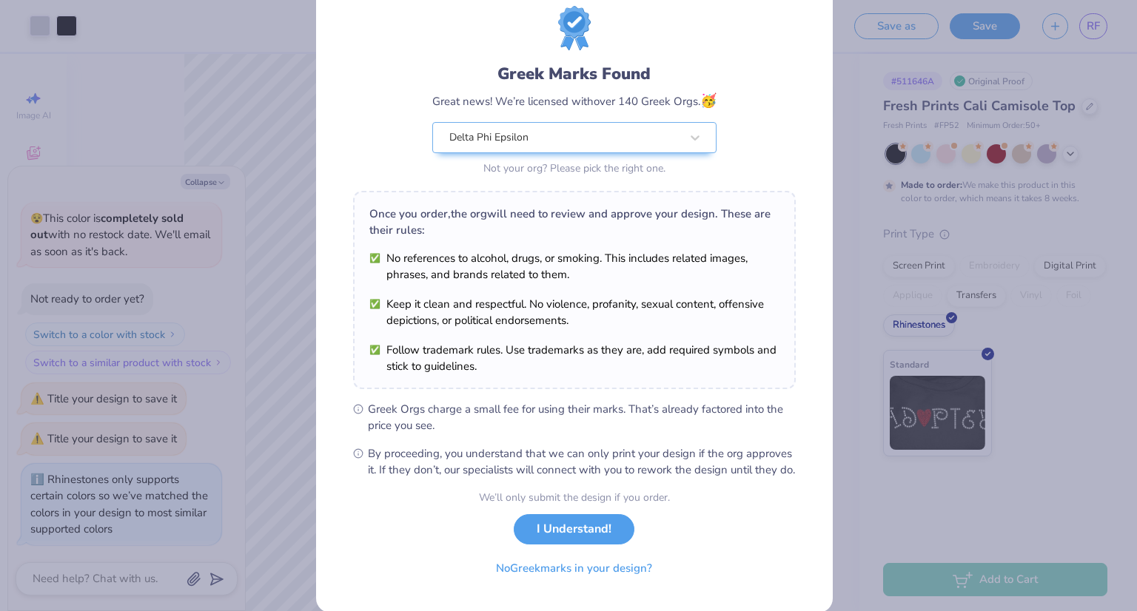
scroll to position [80, 0]
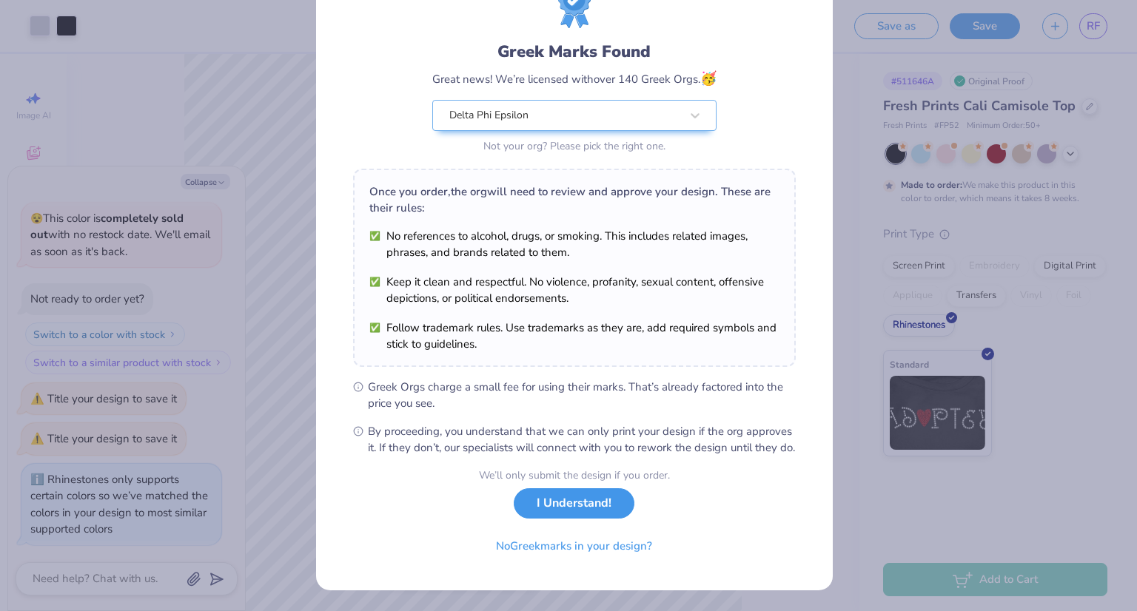
click at [569, 504] on button "I Understand!" at bounding box center [574, 504] width 121 height 30
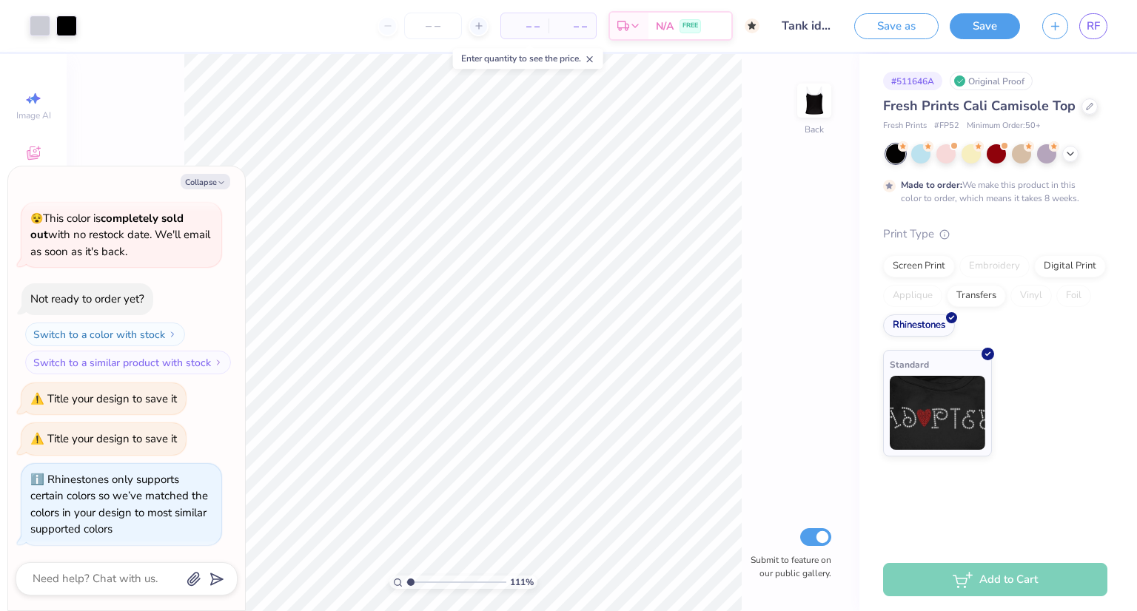
scroll to position [0, 0]
type input "1.10527174414091"
type textarea "x"
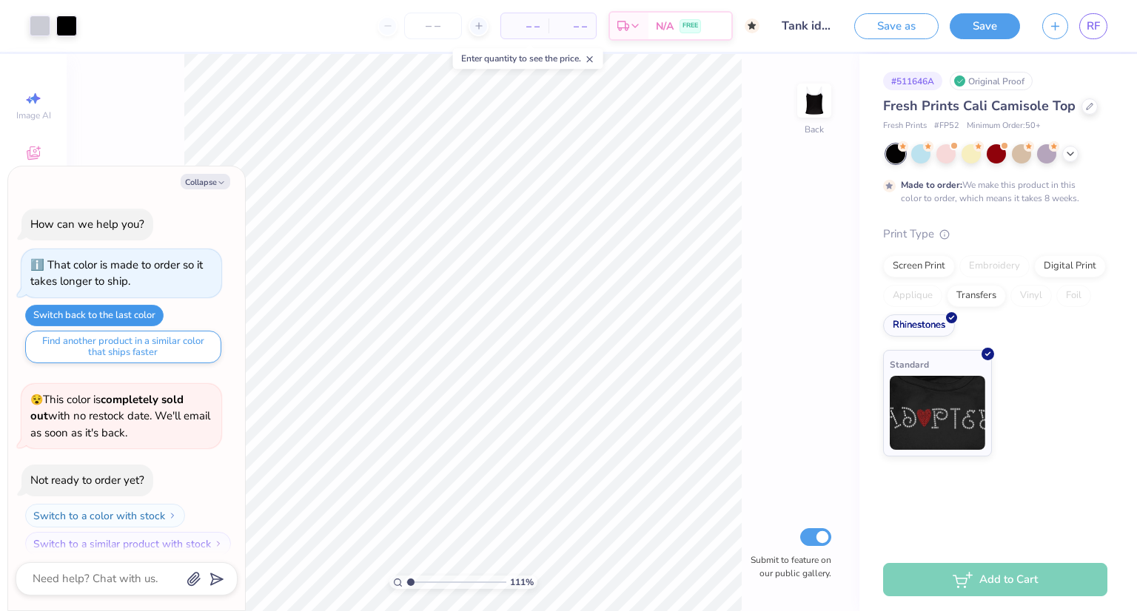
click at [121, 315] on button "Switch back to the last color" at bounding box center [94, 315] width 138 height 21
click at [427, 16] on input "number" at bounding box center [433, 26] width 58 height 27
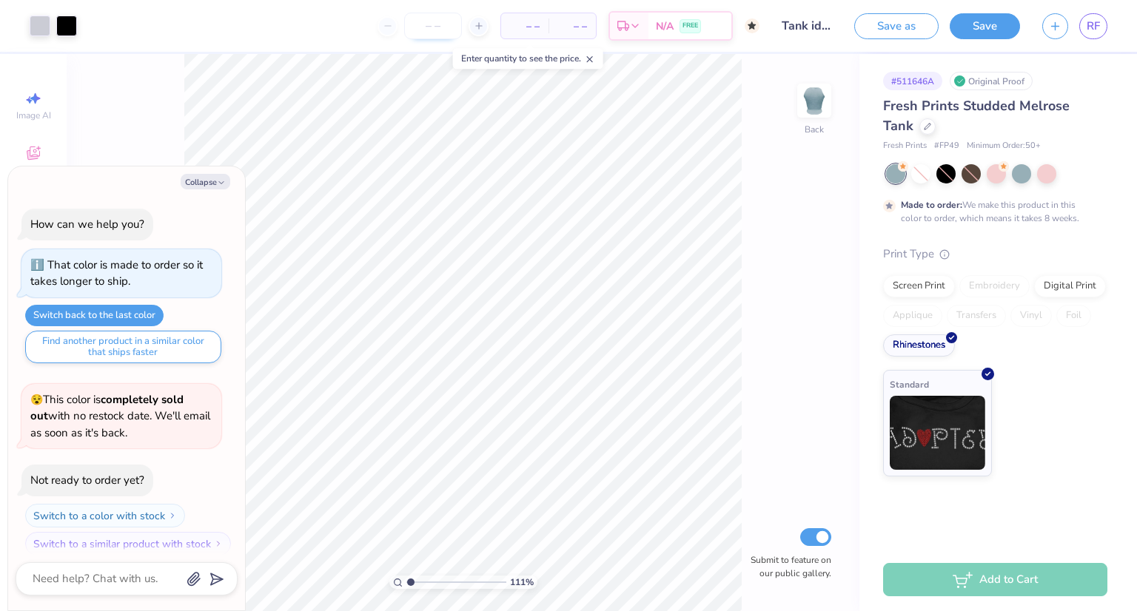
type input "1.10527174414091"
type textarea "x"
type input "1.10527174414091"
type textarea "x"
type input "1.10527174414091"
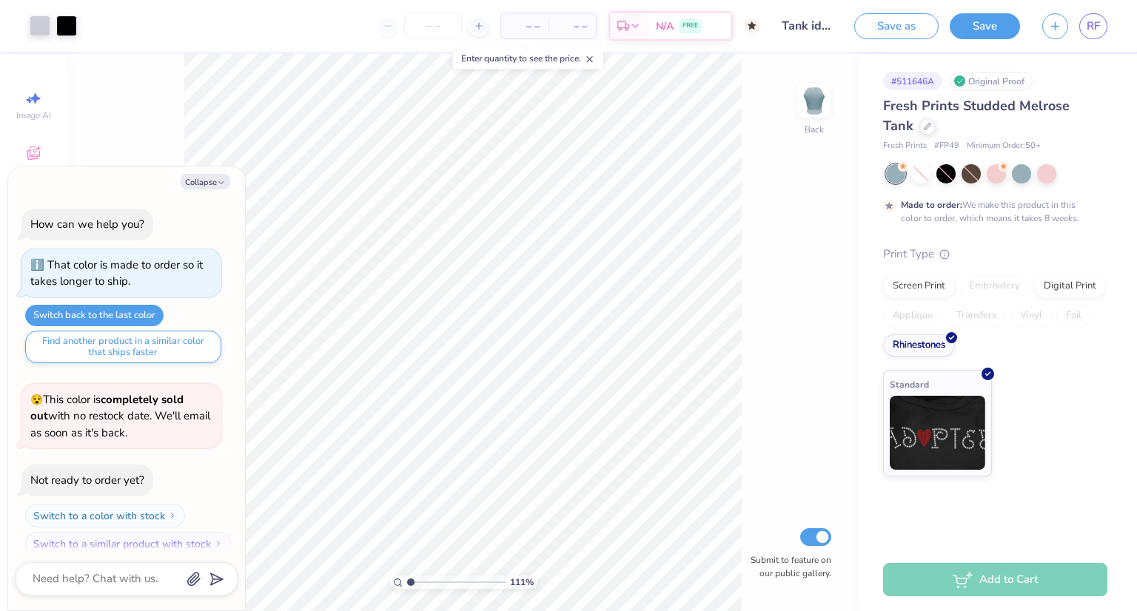
type textarea "x"
type input "1.10527174414091"
type textarea "x"
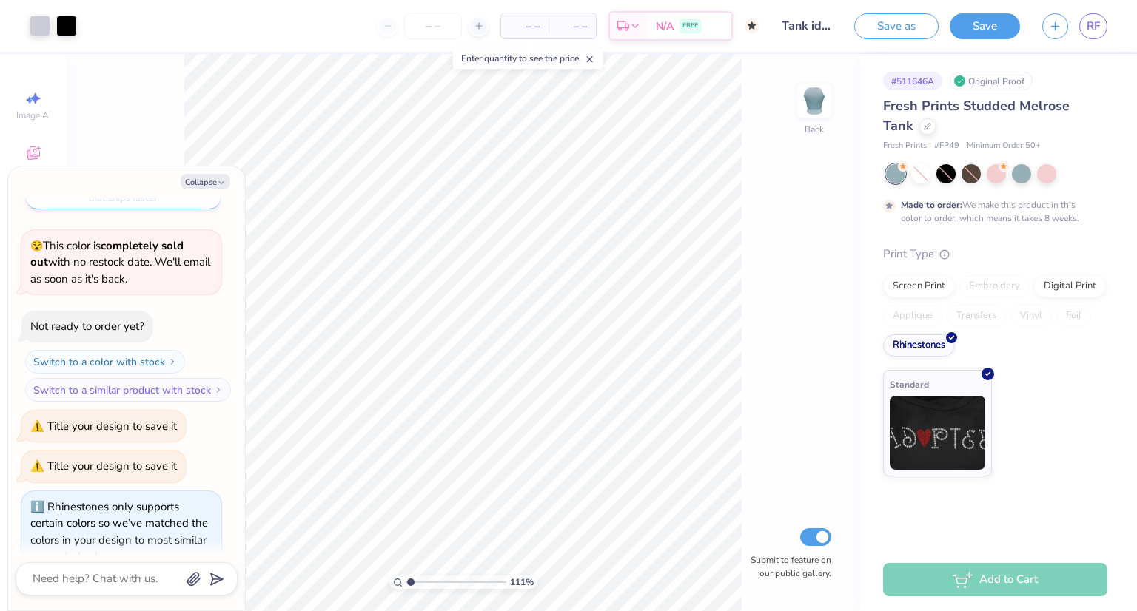
scroll to position [148, 0]
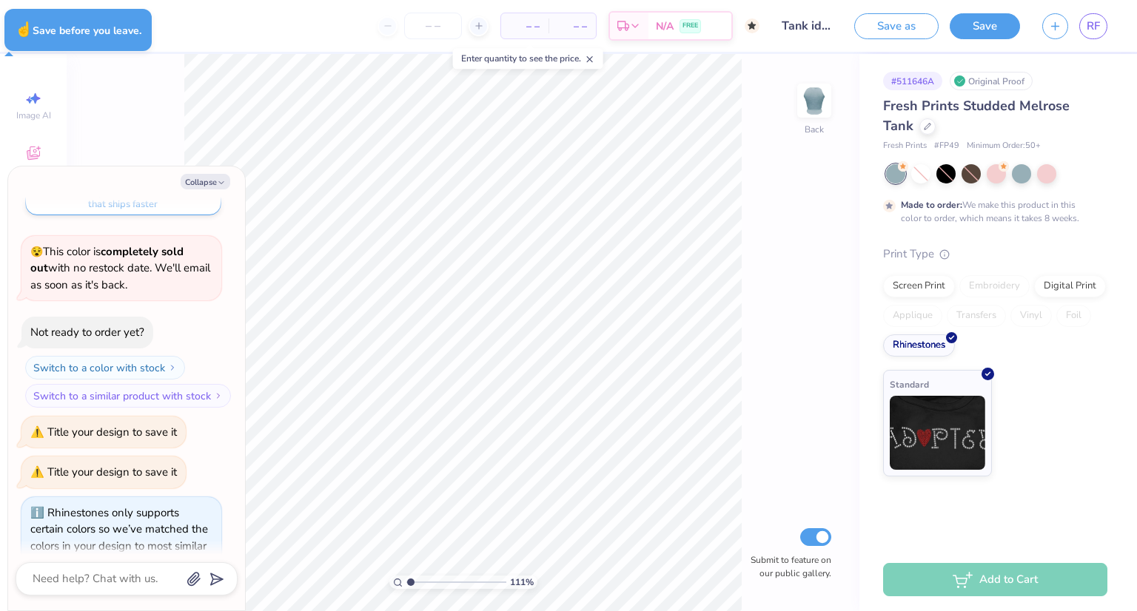
type input "1.10527174414091"
type textarea "x"
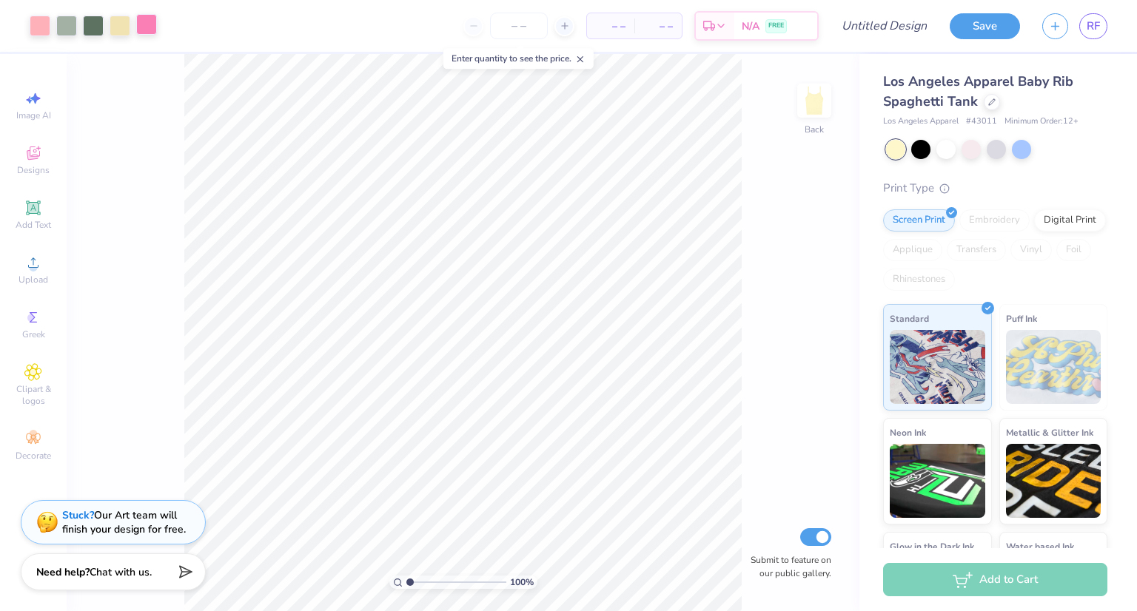
click at [145, 25] on div at bounding box center [146, 24] width 21 height 21
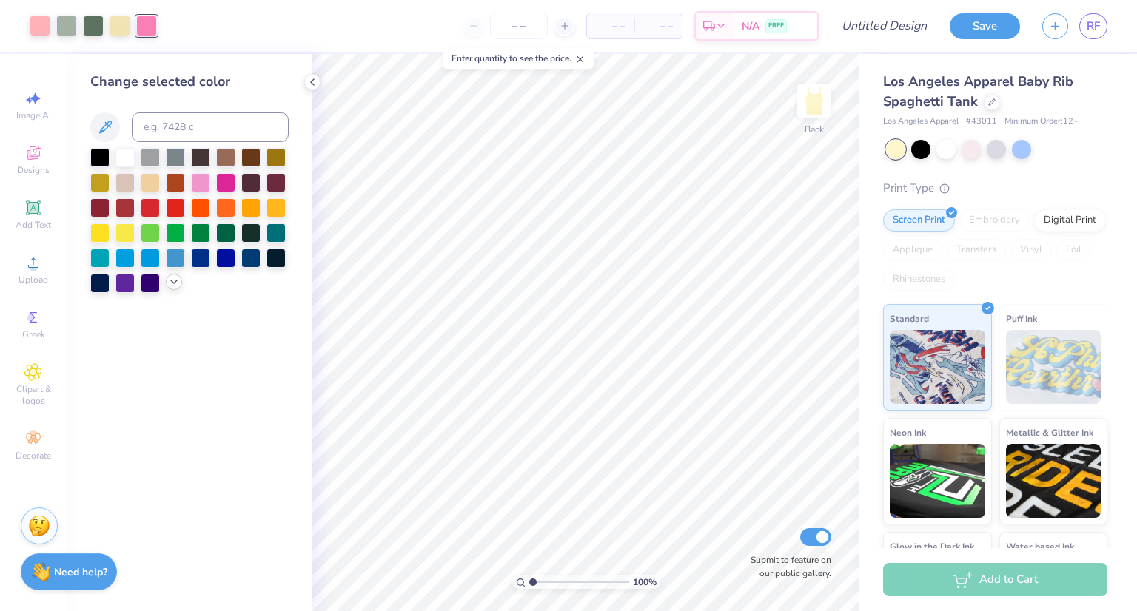
click at [173, 285] on icon at bounding box center [174, 282] width 12 height 12
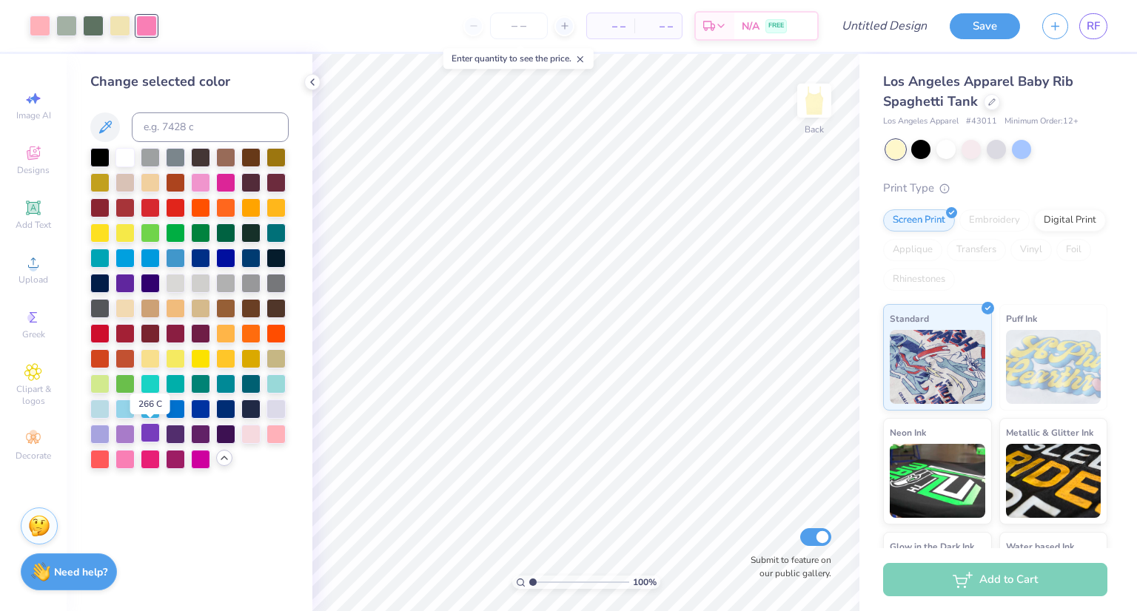
click at [148, 433] on div at bounding box center [150, 432] width 19 height 19
click at [41, 19] on div at bounding box center [40, 24] width 21 height 21
click at [102, 427] on div at bounding box center [99, 432] width 19 height 19
click at [128, 433] on div at bounding box center [124, 432] width 19 height 19
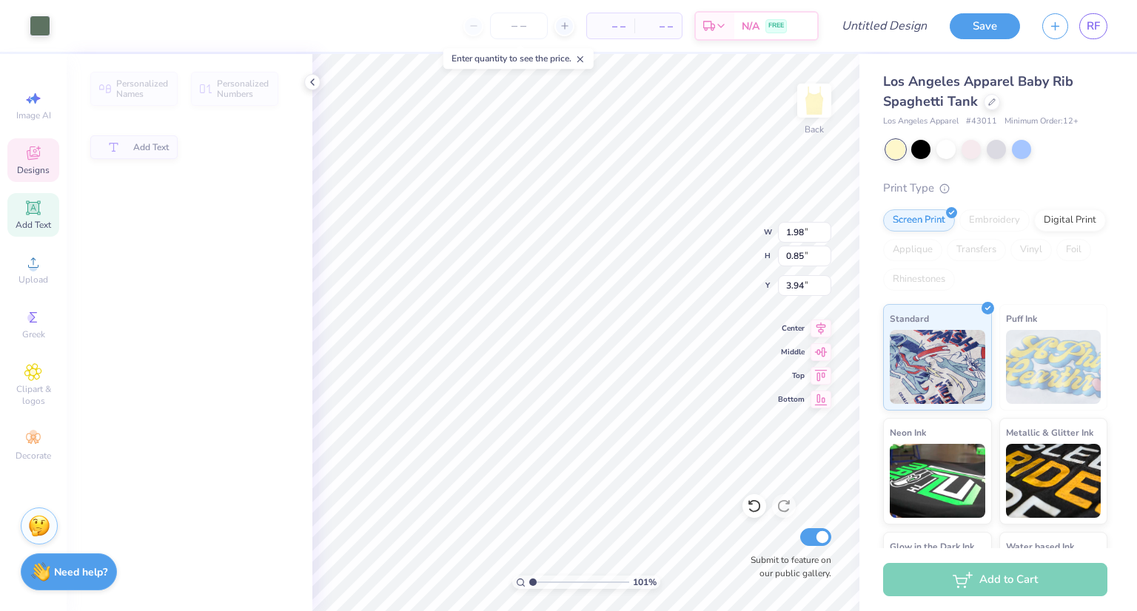
type input "1.00913315936941"
type input "1.98"
type input "0.85"
type input "3.94"
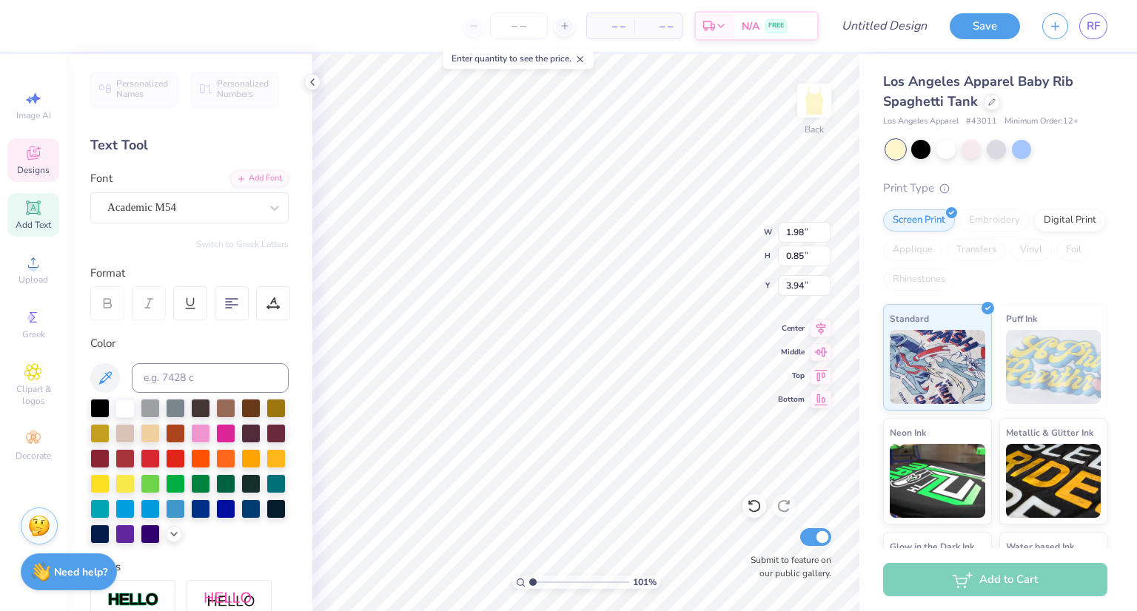
scroll to position [12, 1]
type input "1.00913315936941"
type textarea "188"
type input "1.00913315936941"
type textarea "1"
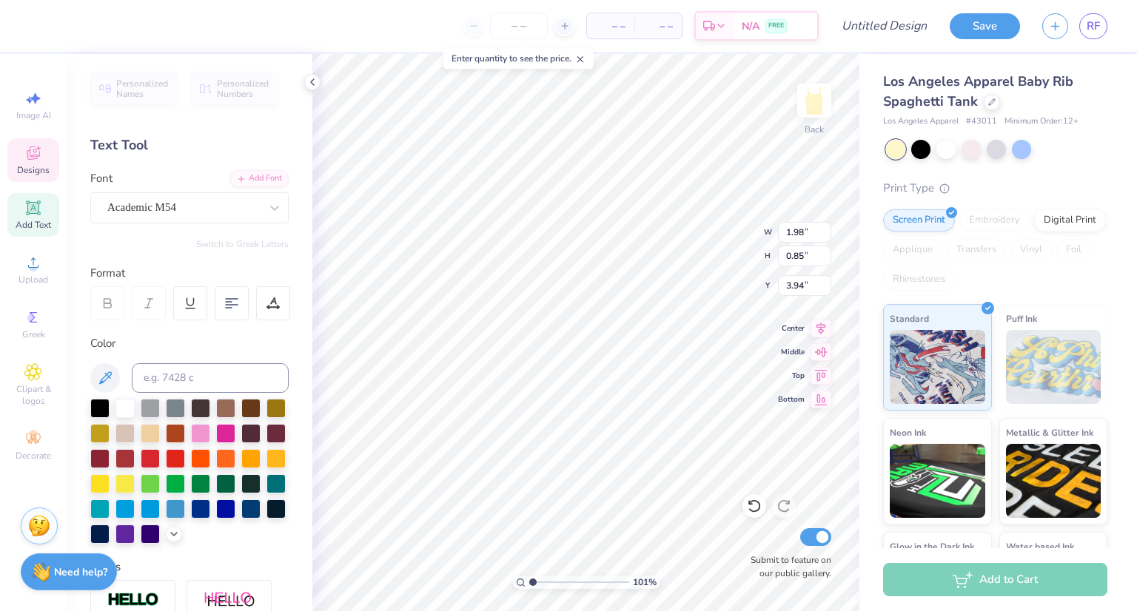
type input "1.00913315936941"
type textarea "19"
type input "1.00913315936941"
type textarea "1917"
type input "1.00913315936941"
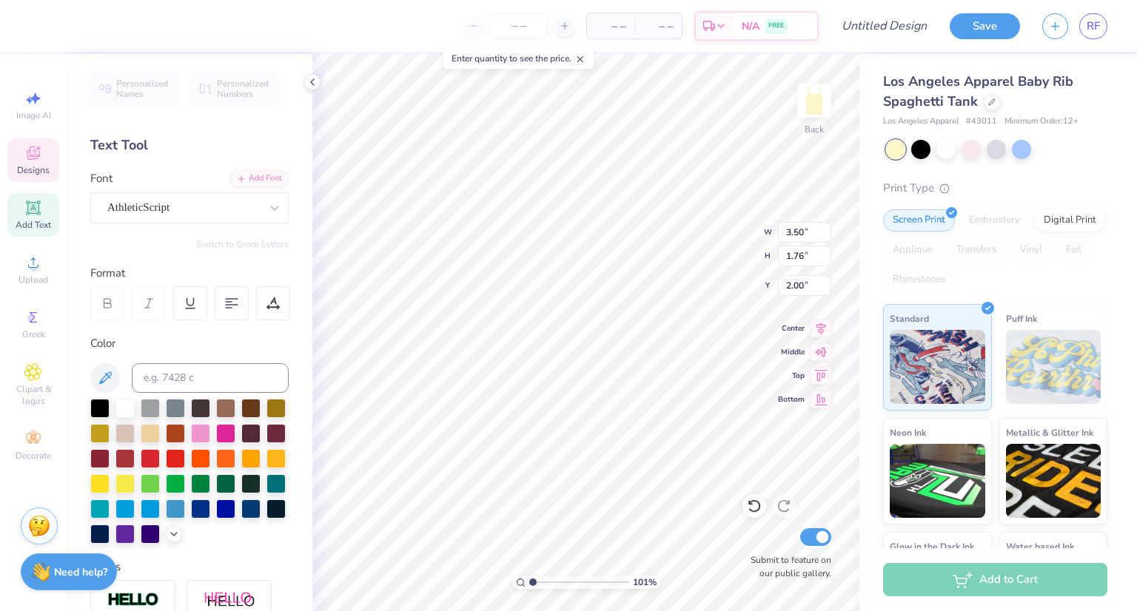
type input "1.27"
type input "1.40"
type input "2.59"
type input "1.00913315936941"
type input "3.50"
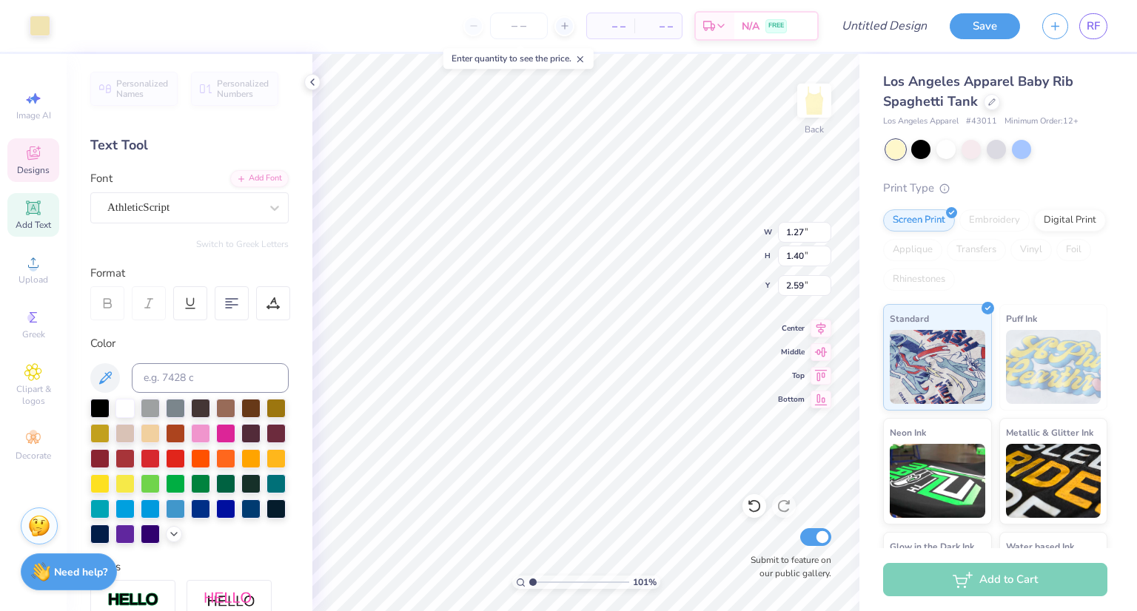
type input "1.76"
type input "2.00"
type input "1.00913315936941"
type input "1.85"
type input "1.64"
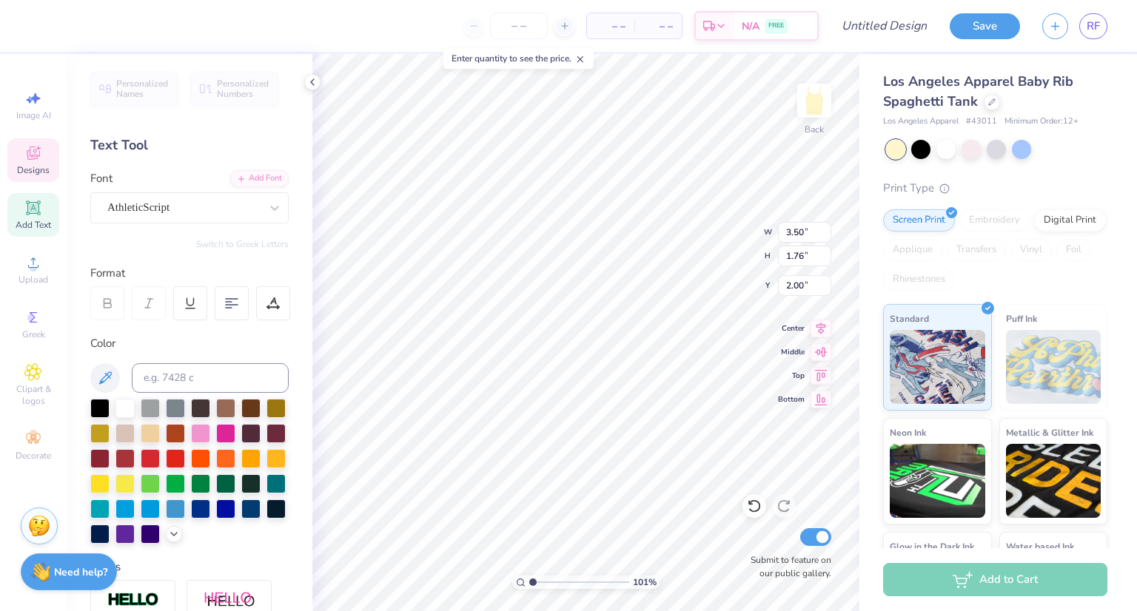
type input "2.06"
type input "1.00913315936941"
type textarea "Delt"
type input "1.00913315936941"
type textarea "Del"
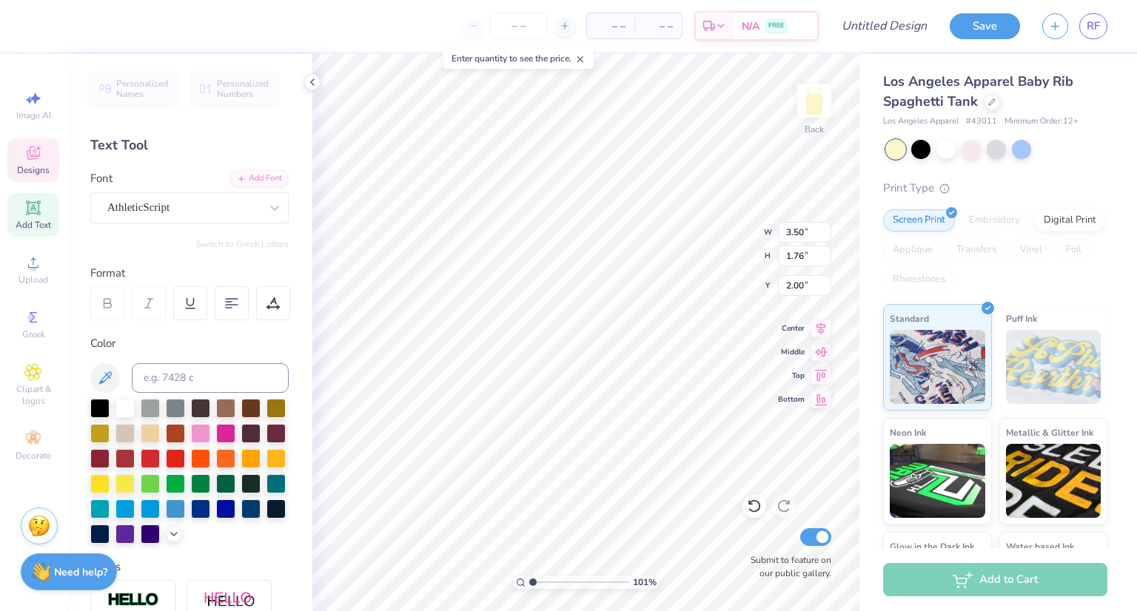
type input "1.00913315936941"
type textarea "De"
type input "1.00913315936941"
type textarea "D"
type input "1.00913315936941"
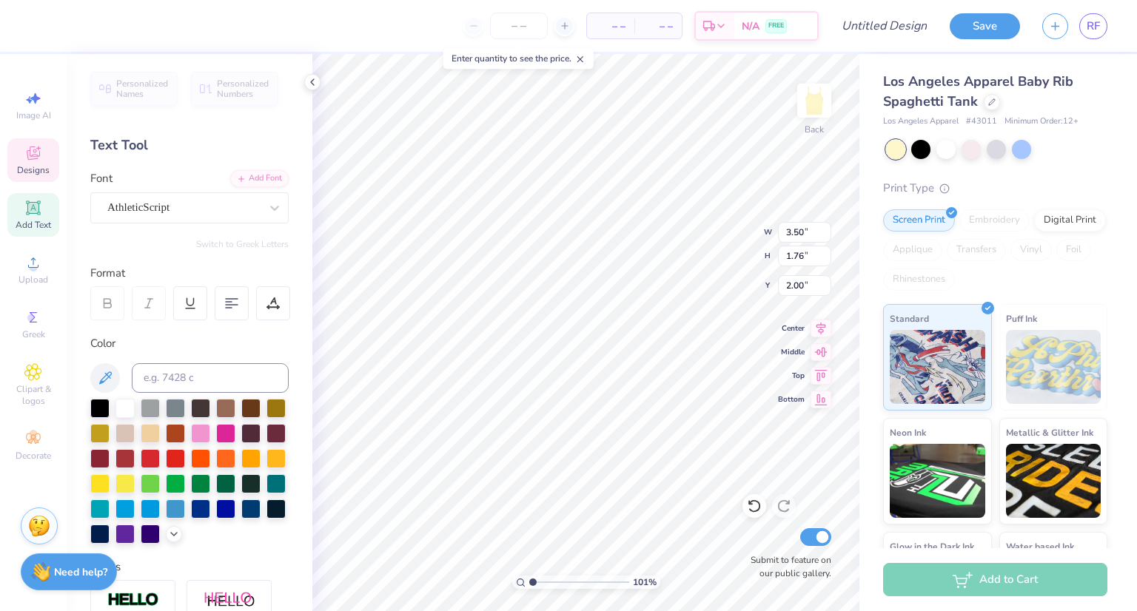
type textarea "DP"
type input "1.00913315936941"
type textarea "DPH"
type input "1.00913315936941"
type textarea "DPHI"
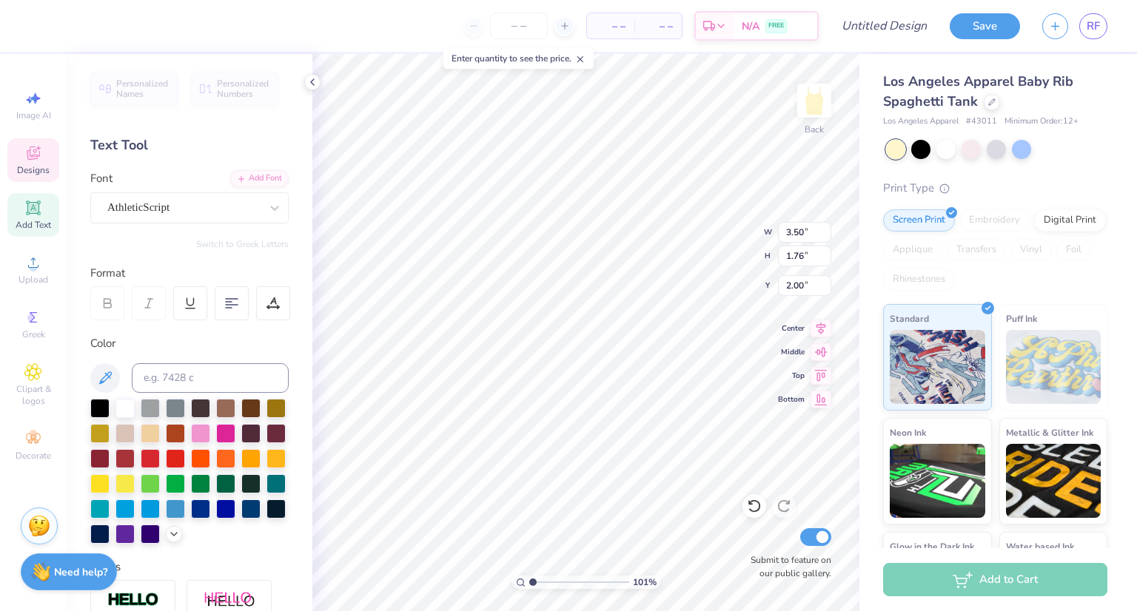
type input "1.00913315936941"
type textarea "DPHIE"
type input "1.00913315936941"
type textarea "DPHI"
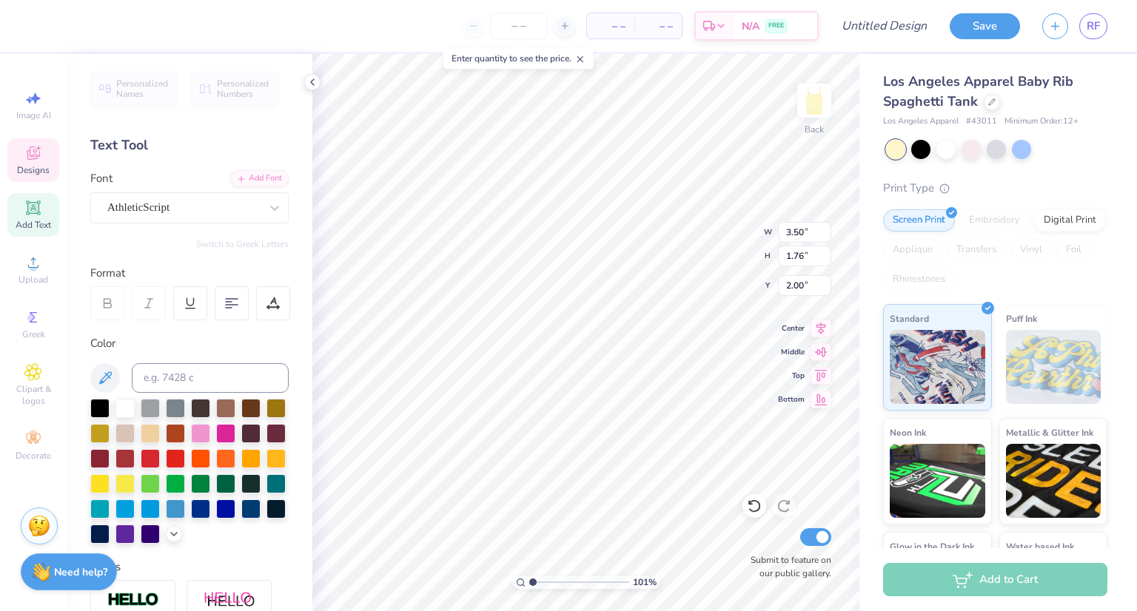
type input "1.00913315936941"
type textarea "DPH"
type input "1.00913315936941"
type textarea "DP"
type input "1.00913315936941"
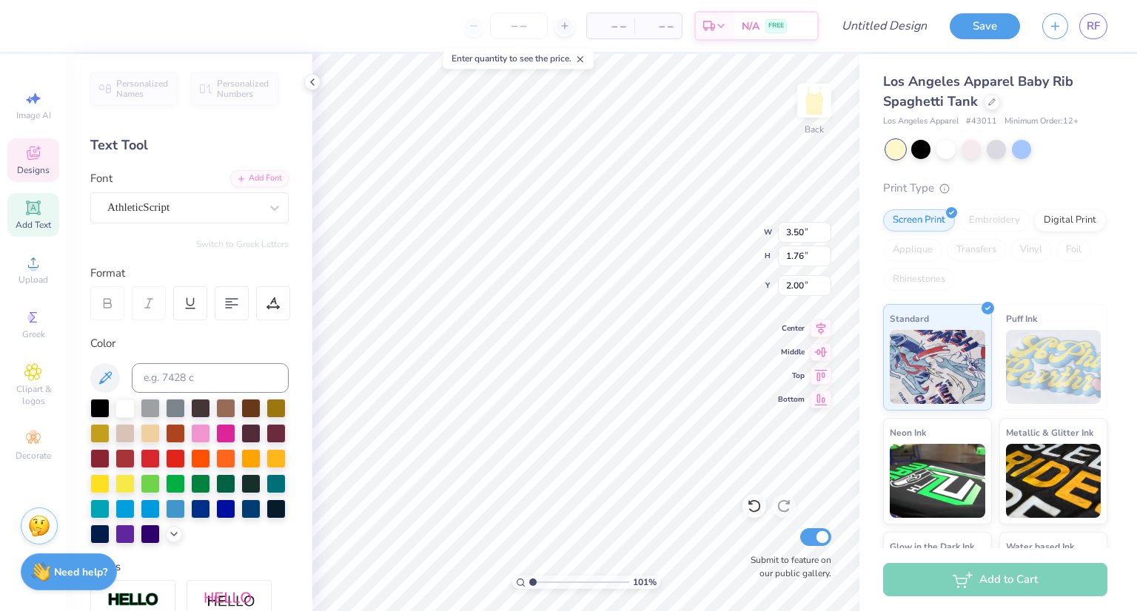
type textarea "D"
type input "1.00913315936941"
type textarea "Dp"
type input "1.00913315936941"
type textarea "Dph"
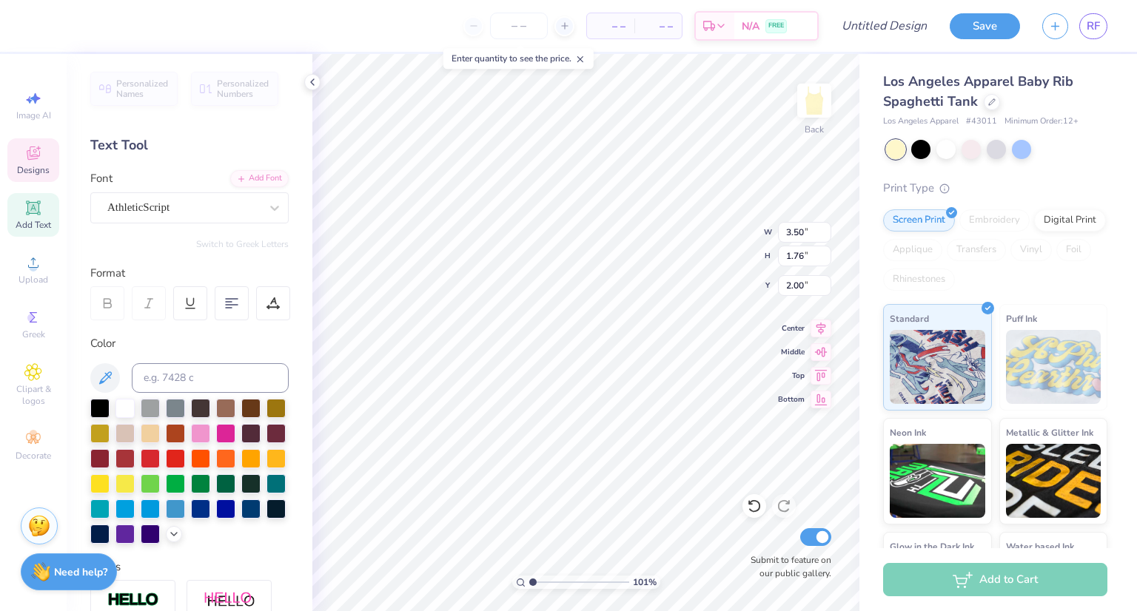
type input "1.00913315936941"
type textarea "Dphi"
type input "1.00913315936941"
type textarea "Dphie"
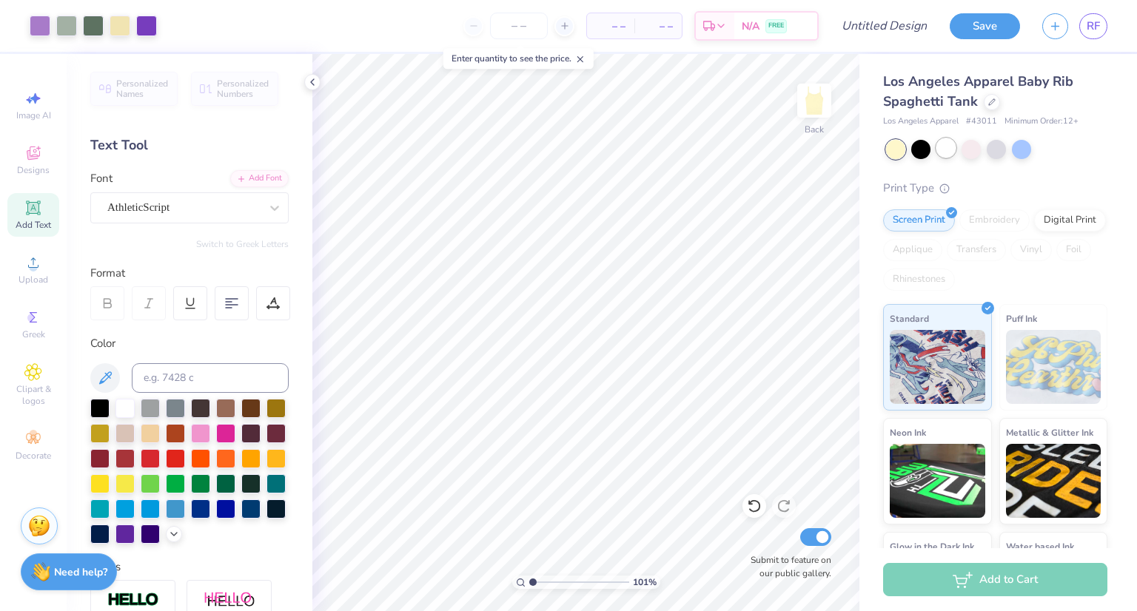
click at [948, 153] on div at bounding box center [945, 147] width 19 height 19
click at [998, 149] on div at bounding box center [996, 147] width 19 height 19
click at [1028, 151] on div at bounding box center [1021, 147] width 19 height 19
click at [971, 148] on div at bounding box center [971, 147] width 19 height 19
click at [118, 24] on div at bounding box center [120, 24] width 21 height 21
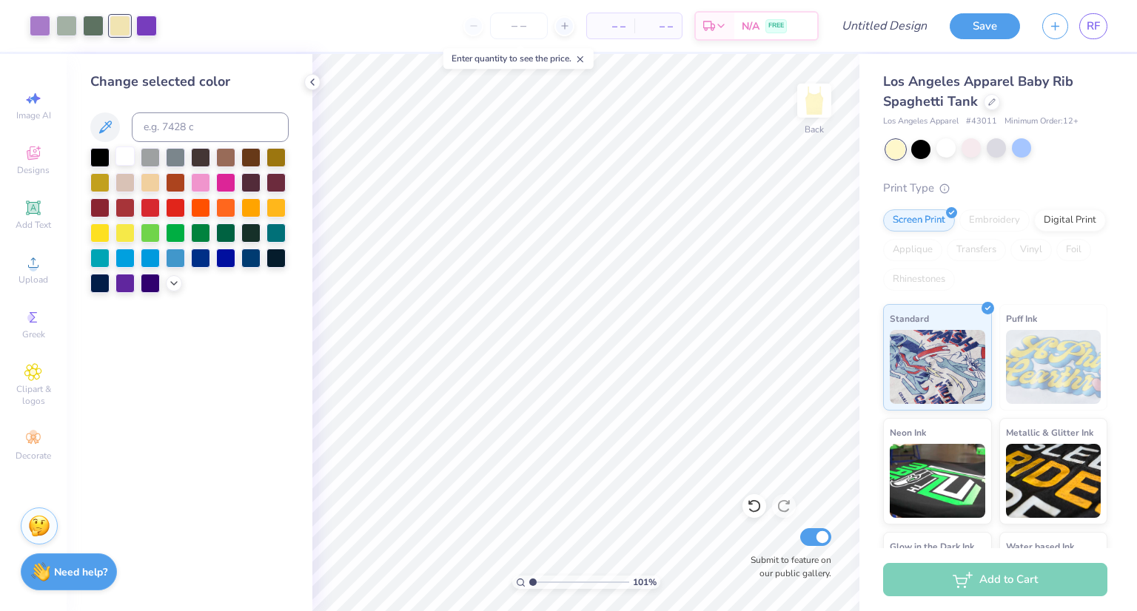
click at [124, 153] on div at bounding box center [124, 156] width 19 height 19
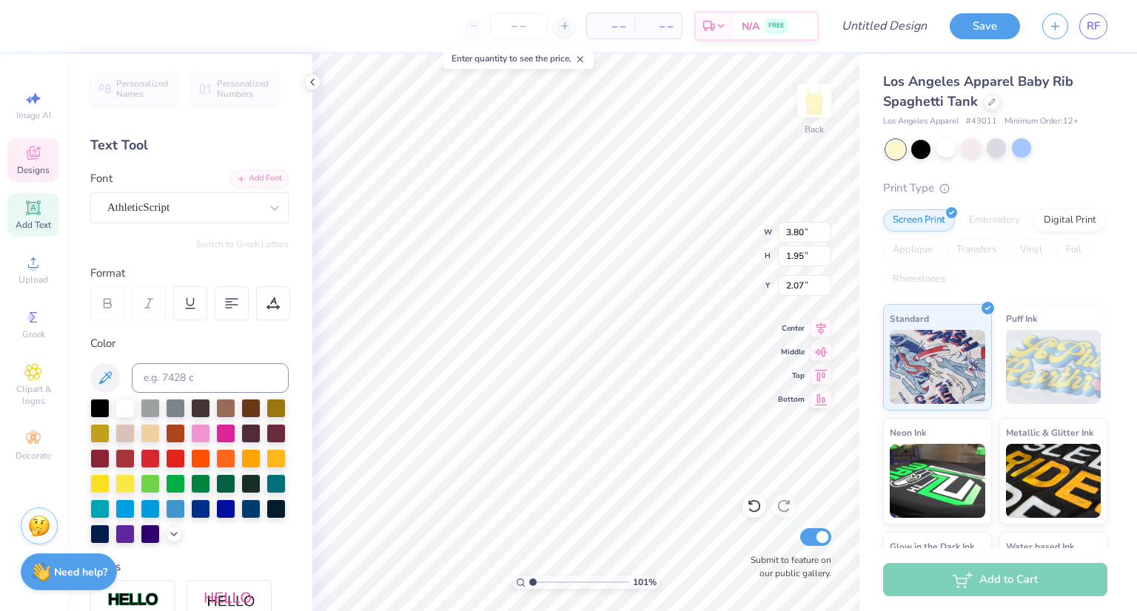
type input "1.00913315936941"
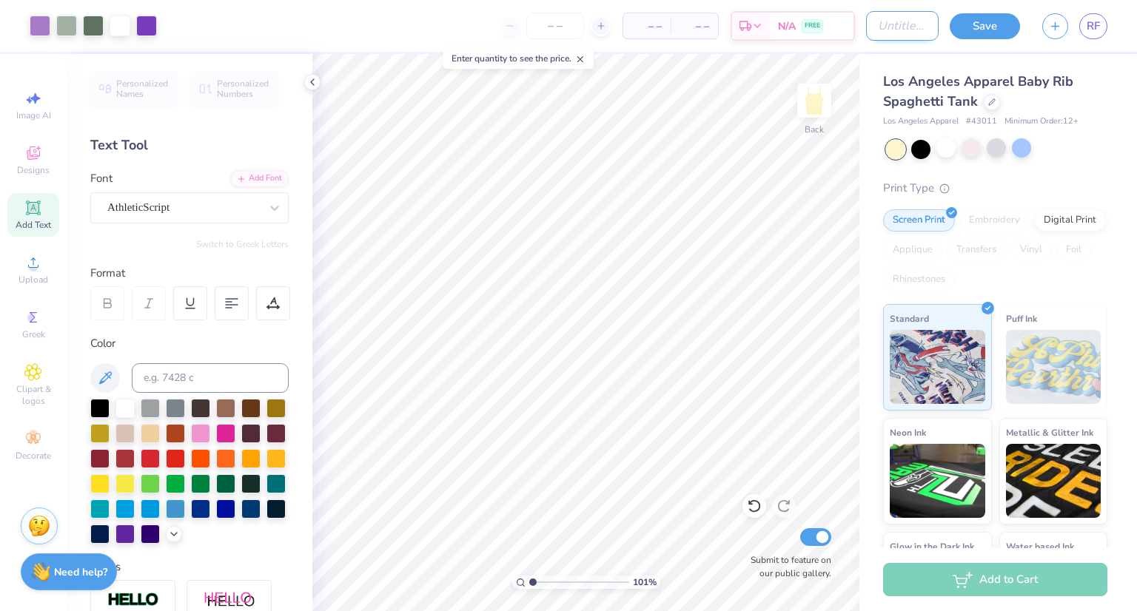
click at [892, 24] on input "Design Title" at bounding box center [902, 26] width 73 height 30
type input "y"
type input "1.00913315936941"
type input "ye"
type input "1.00913315936941"
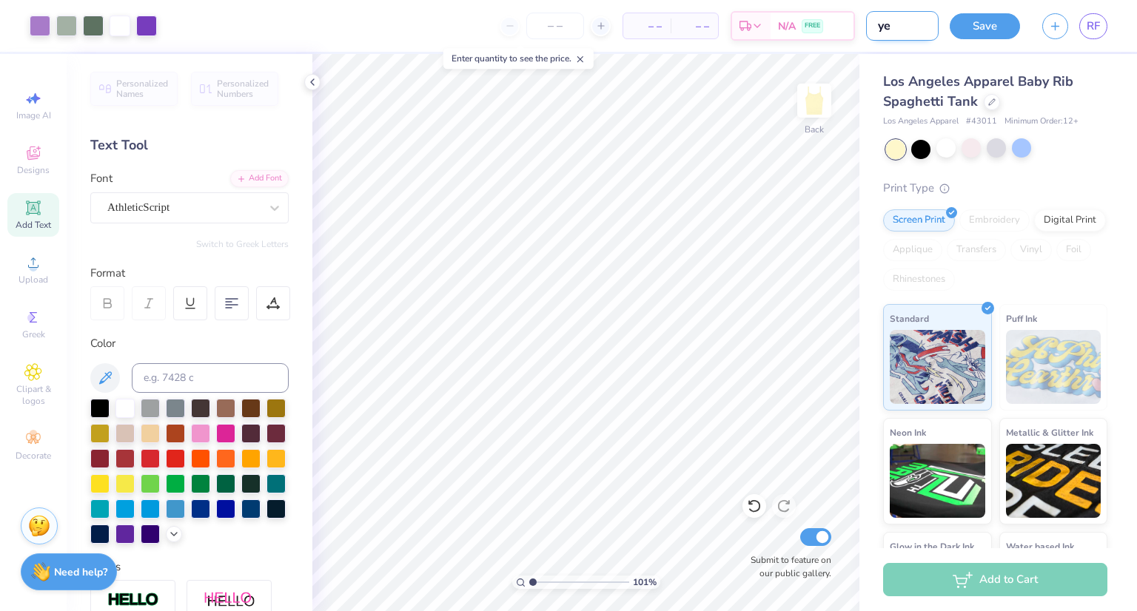
type input "ye;"
type input "1.00913315936941"
type input "ye;l"
type input "1.00913315936941"
type input "ye;"
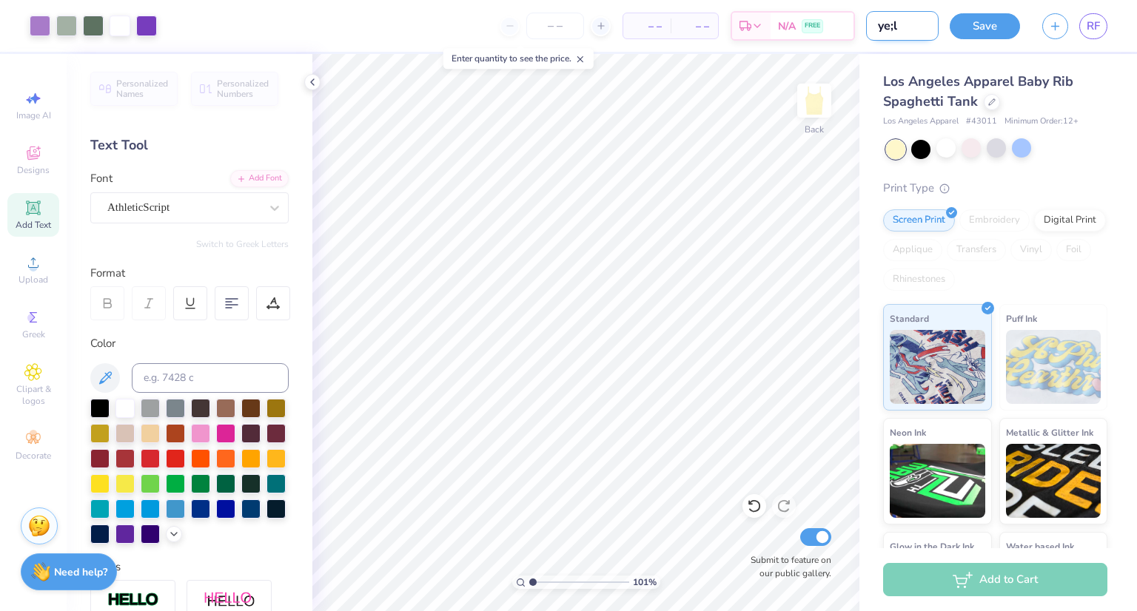
type input "1.00913315936941"
type input "ye"
type input "1.00913315936941"
type input "yel"
type input "1.00913315936941"
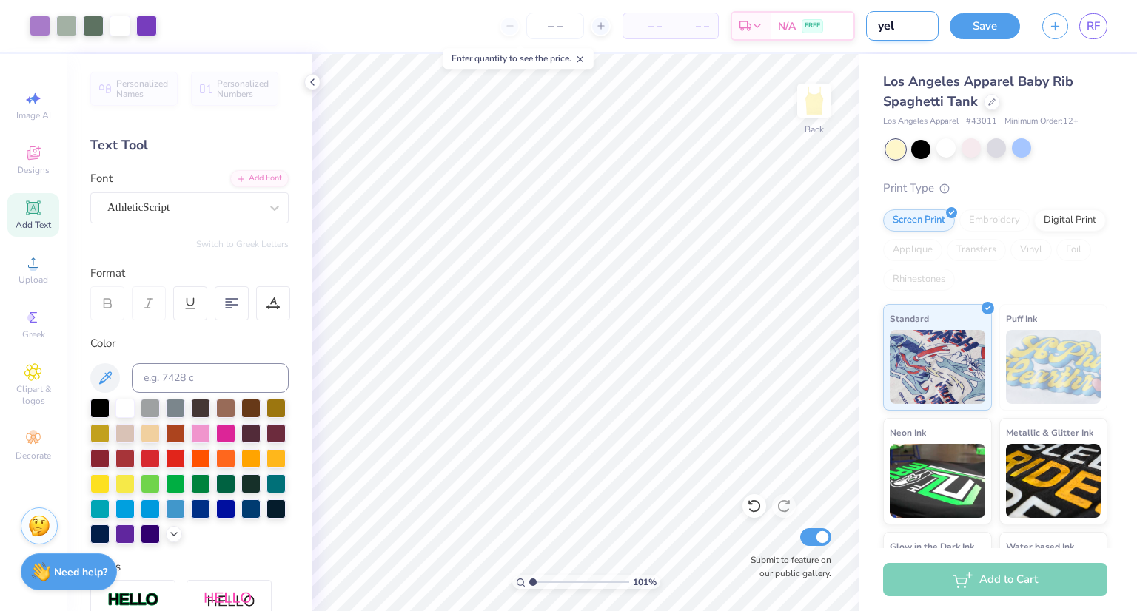
type input "yell"
type input "1.00913315936941"
type input "yello"
type input "1.00913315936941"
type input "yellow"
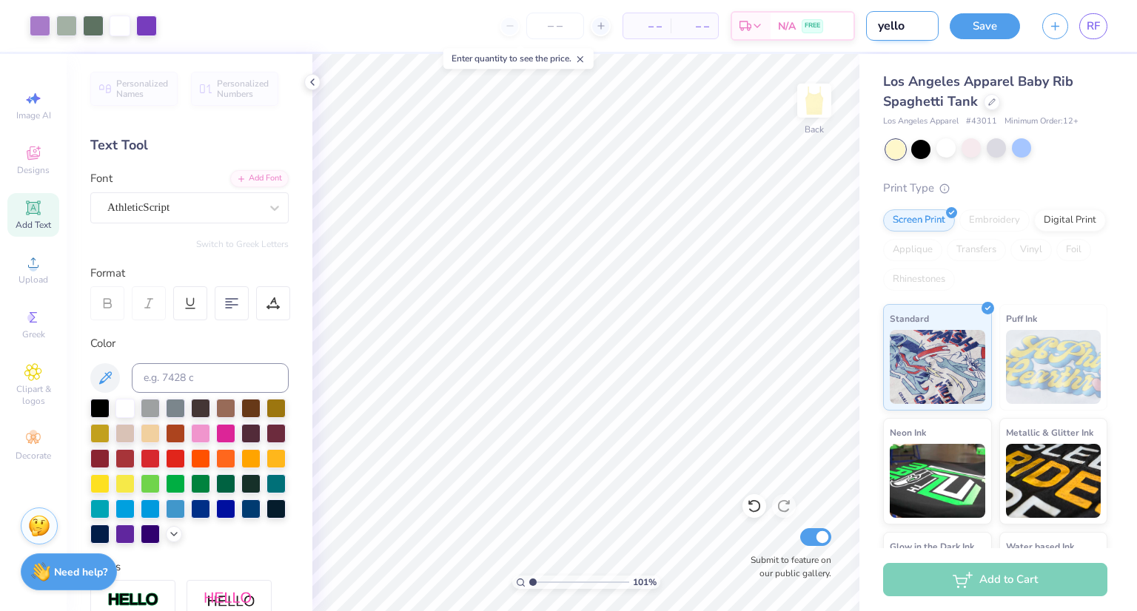
type input "1.00913315936941"
type input "yellow"
type input "1.00913315936941"
type input "yellow t"
type input "1.00913315936941"
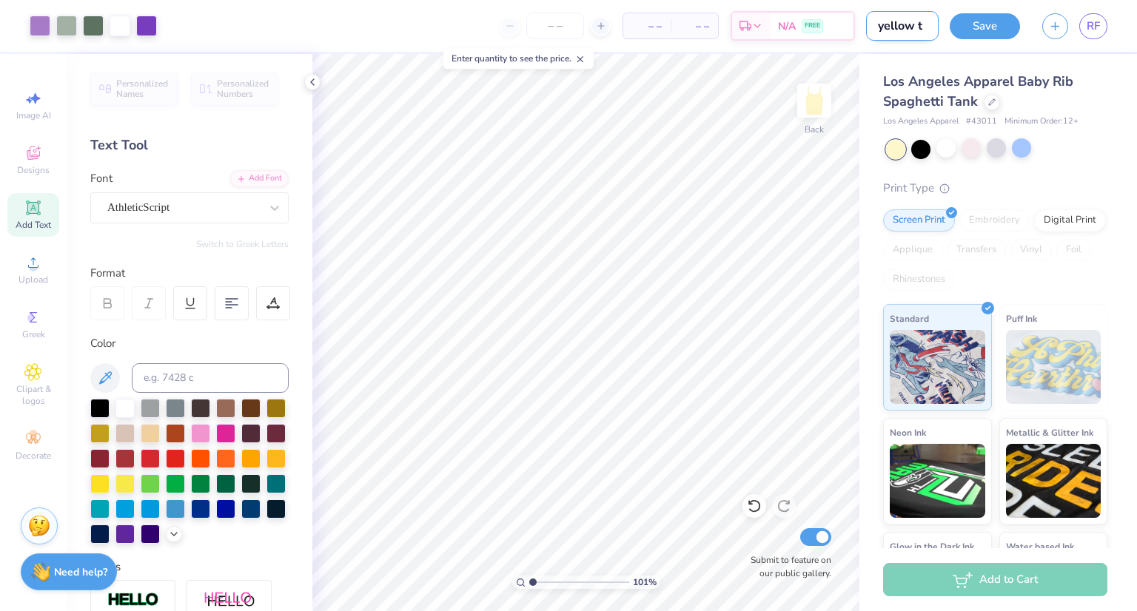
type input "yellow ta"
type input "1.00913315936941"
type input "yellow tan"
type input "1.00913315936941"
type input "yellow tank"
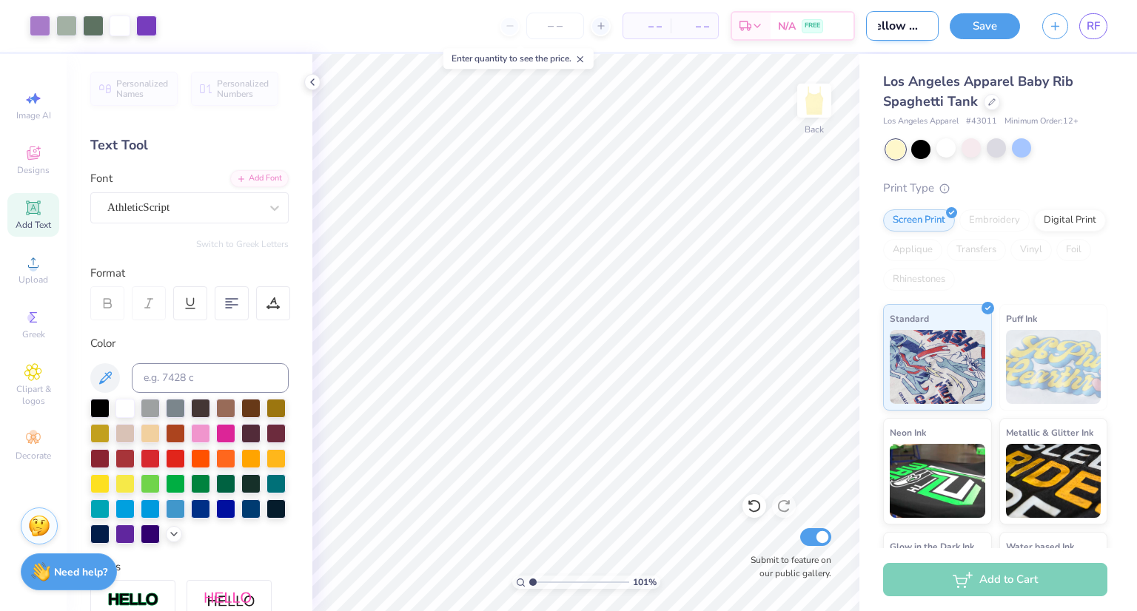
type input "1.00913315936941"
type input "yellow tank"
type input "1.00913315936941"
type input "yellow tank"
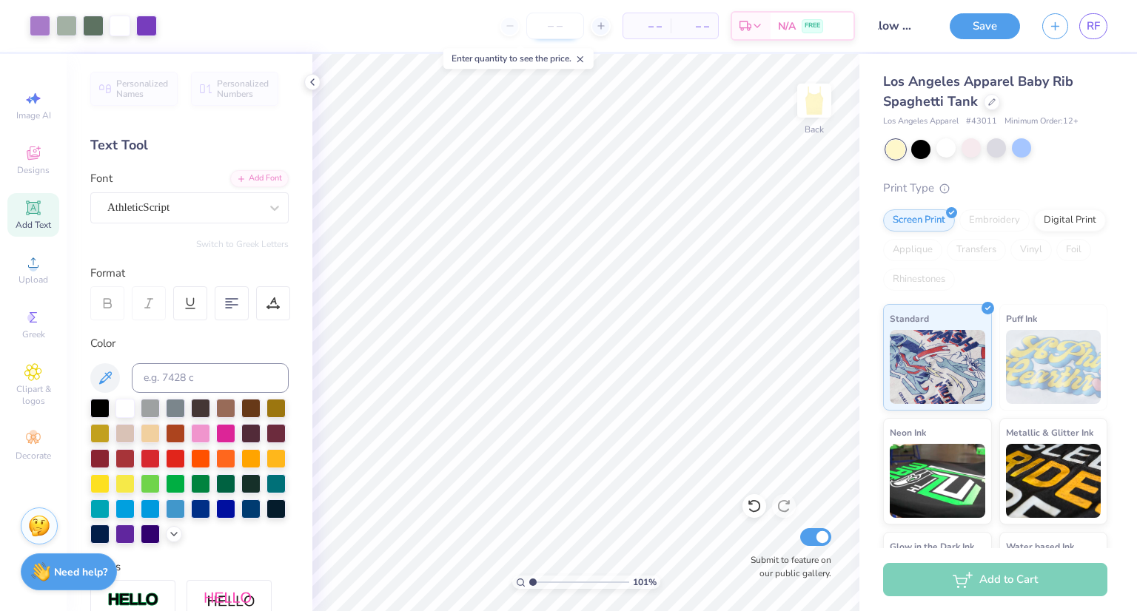
click at [558, 34] on input "number" at bounding box center [555, 26] width 58 height 27
click at [518, 33] on div at bounding box center [555, 26] width 111 height 27
click at [506, 27] on div at bounding box center [555, 26] width 111 height 27
click at [575, 24] on input "number" at bounding box center [555, 26] width 58 height 27
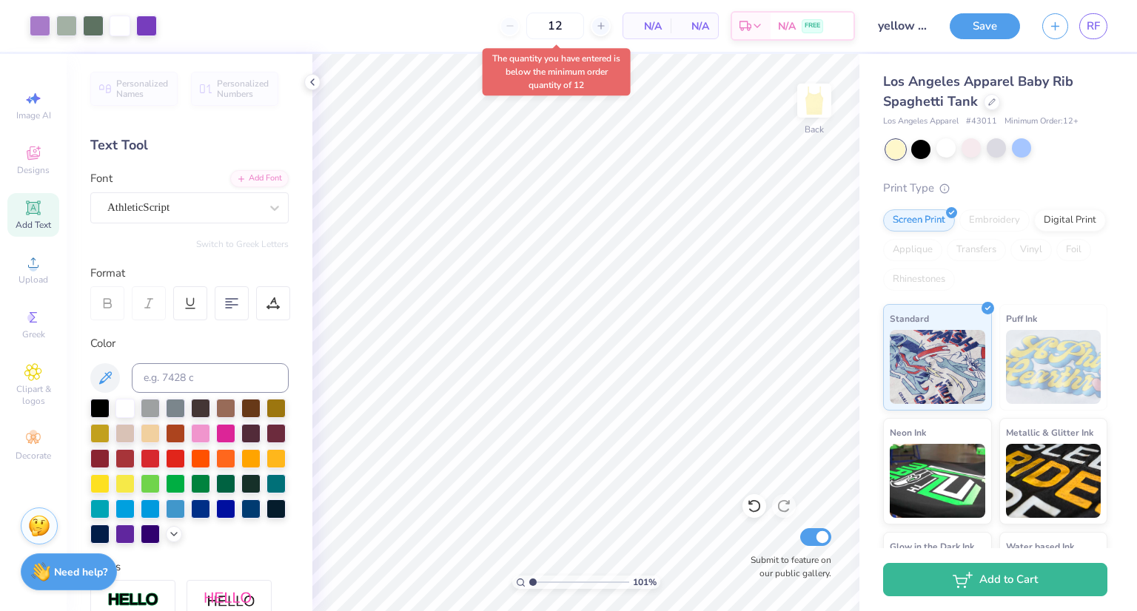
click at [666, 26] on div "N/A Per Item" at bounding box center [646, 25] width 47 height 25
click at [534, 24] on input "12" at bounding box center [506, 26] width 58 height 27
type input "1"
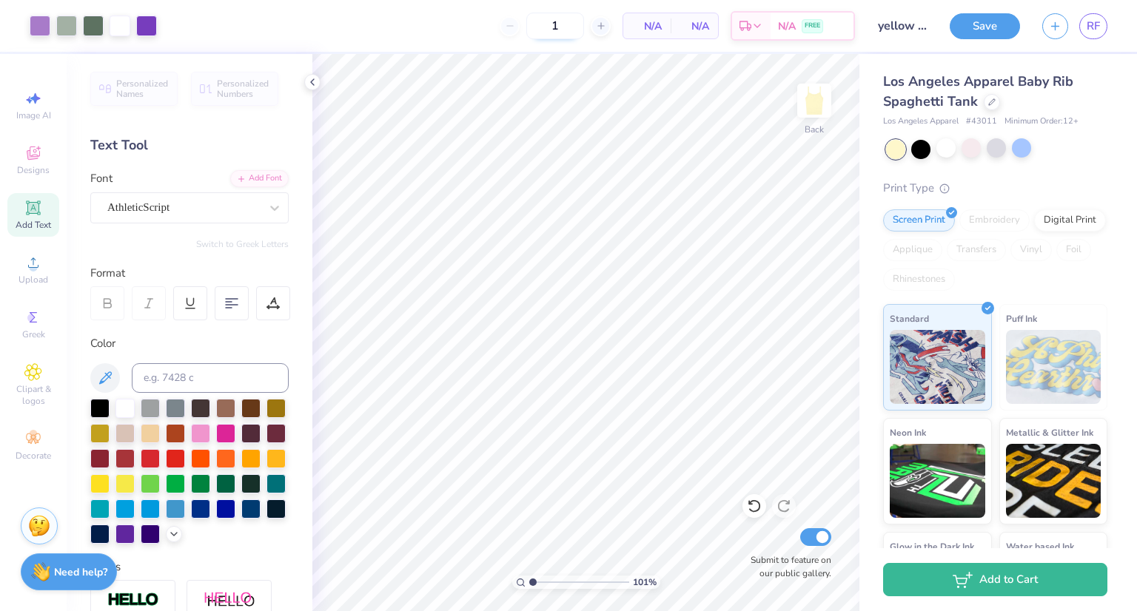
type input "12"
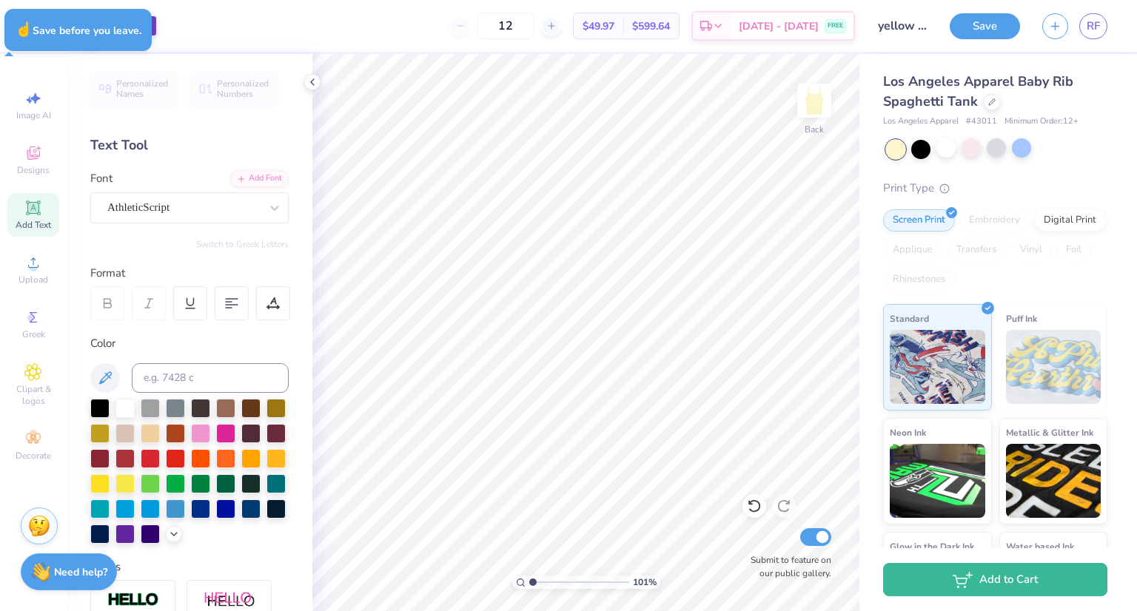
type input "1.00913315936941"
